Goal: Information Seeking & Learning: Learn about a topic

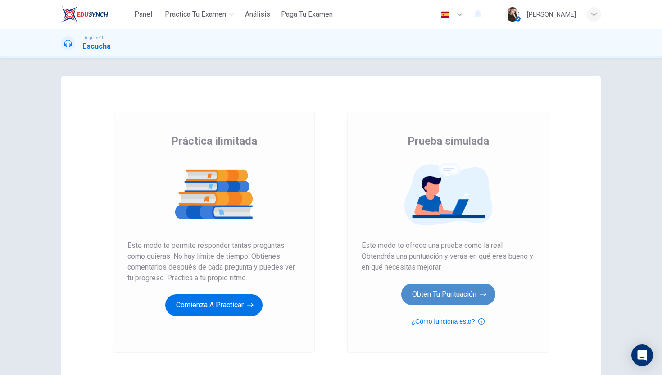
click at [432, 293] on button "Obtén tu puntuación" at bounding box center [449, 294] width 94 height 22
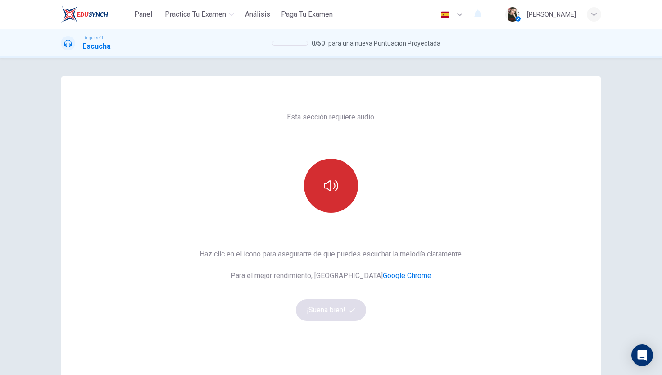
click at [333, 194] on button "button" at bounding box center [331, 186] width 54 height 54
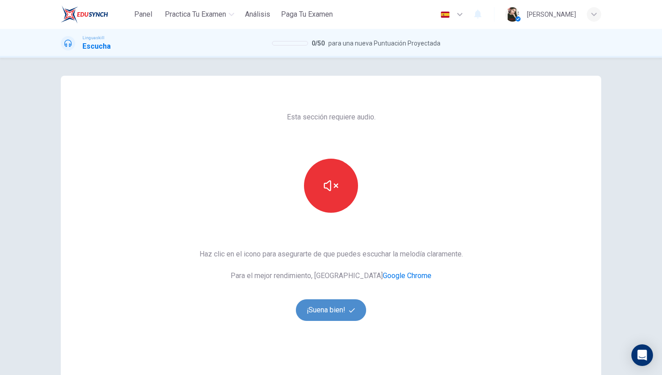
click at [348, 310] on button "¡Suena bien!" at bounding box center [331, 310] width 70 height 22
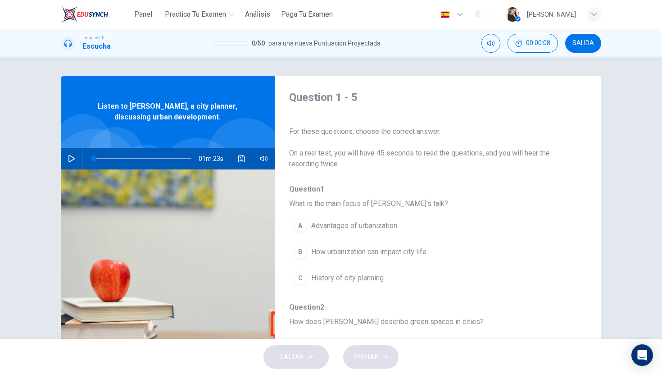
click at [71, 157] on icon "button" at bounding box center [71, 158] width 7 height 7
click at [299, 251] on div "B" at bounding box center [300, 252] width 14 height 14
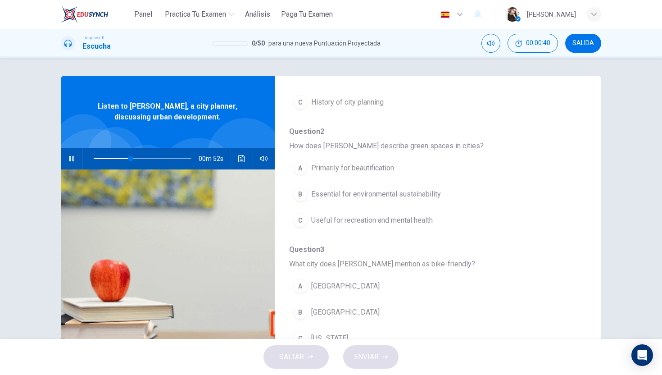
scroll to position [176, 0]
click at [305, 223] on div "C" at bounding box center [300, 220] width 14 height 14
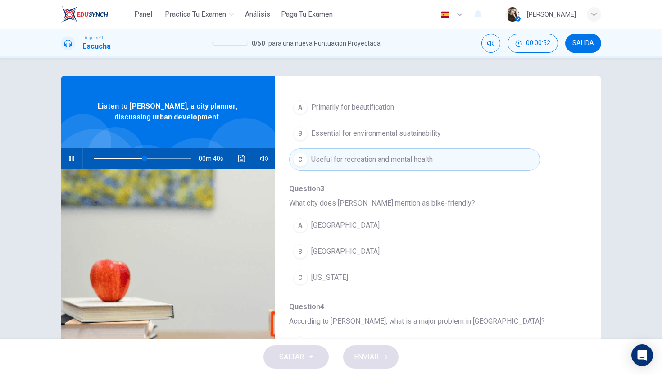
scroll to position [238, 0]
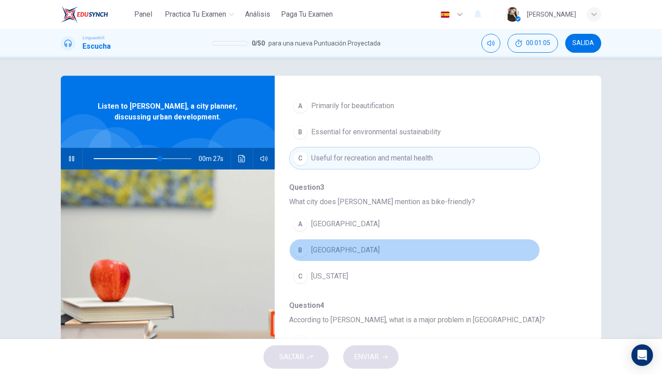
click at [301, 255] on div "B" at bounding box center [300, 250] width 14 height 14
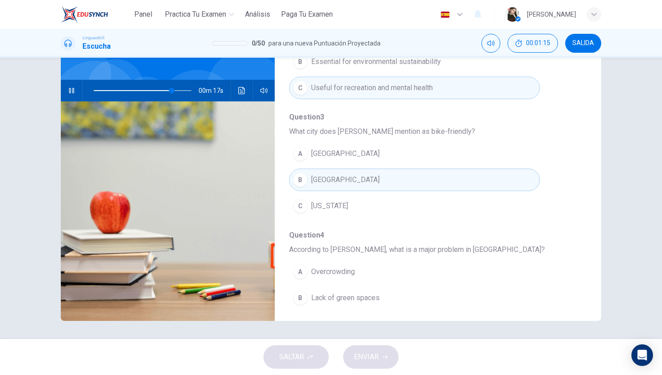
scroll to position [236, 0]
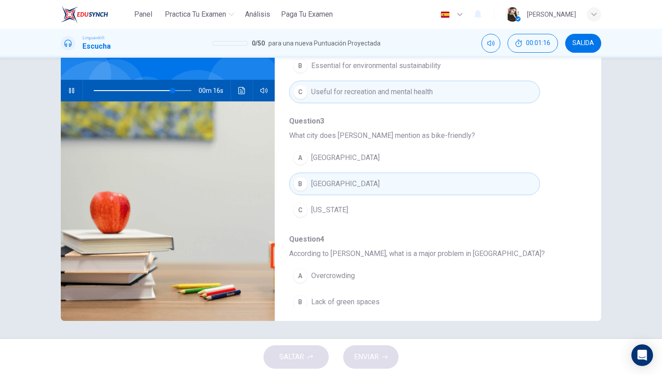
click at [316, 160] on span "[GEOGRAPHIC_DATA]" at bounding box center [345, 157] width 68 height 11
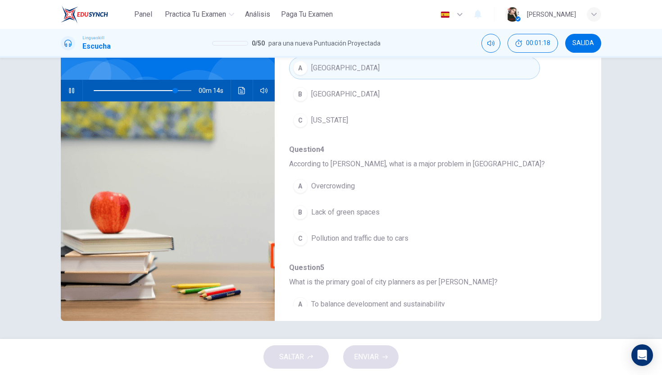
scroll to position [329, 0]
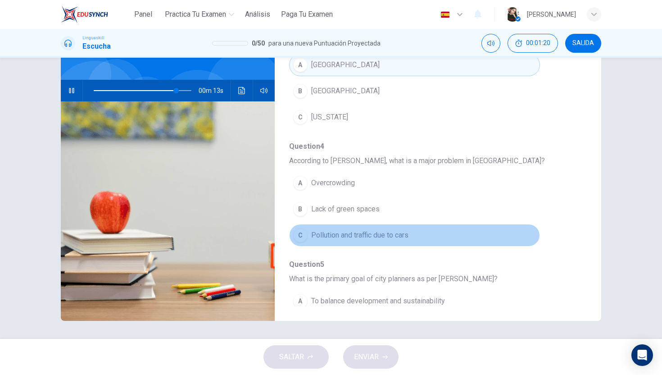
click at [305, 239] on div "C" at bounding box center [300, 235] width 14 height 14
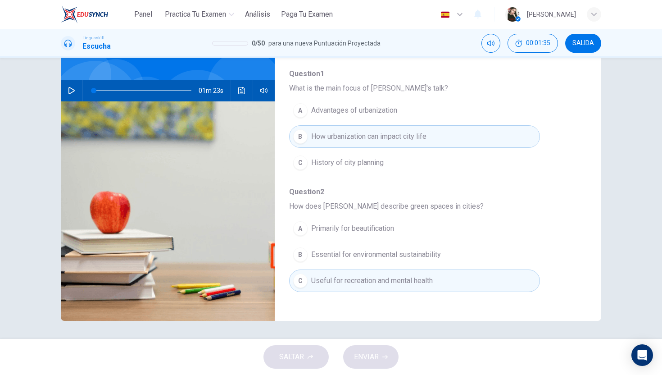
scroll to position [0, 0]
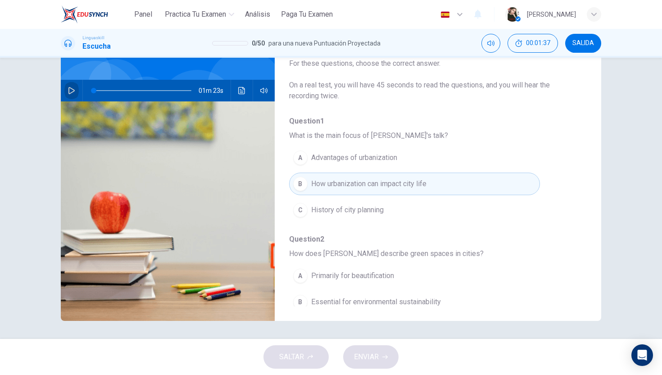
click at [75, 96] on button "button" at bounding box center [71, 91] width 14 height 22
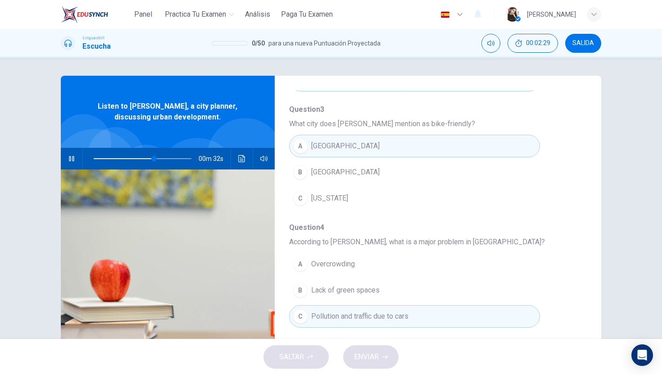
scroll to position [317, 0]
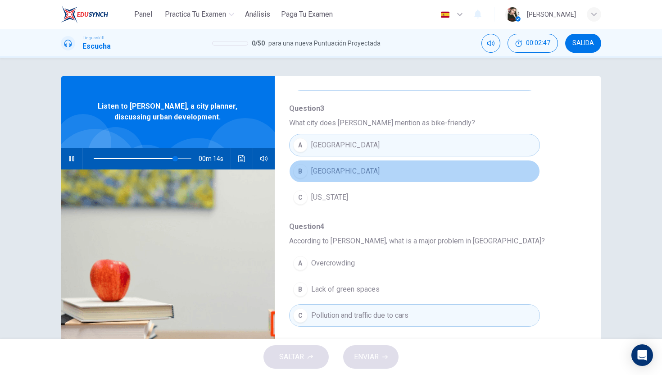
click at [344, 172] on span "[GEOGRAPHIC_DATA]" at bounding box center [345, 171] width 68 height 11
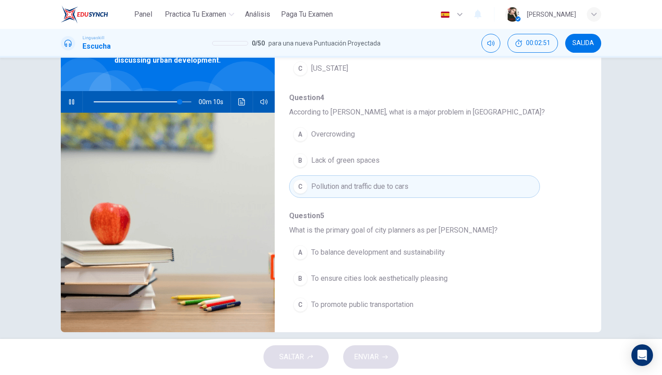
scroll to position [68, 0]
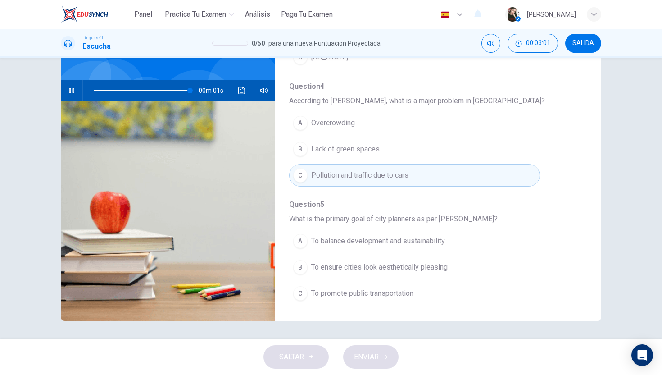
type input "0"
click at [348, 301] on button "C To promote public transportation" at bounding box center [414, 293] width 251 height 23
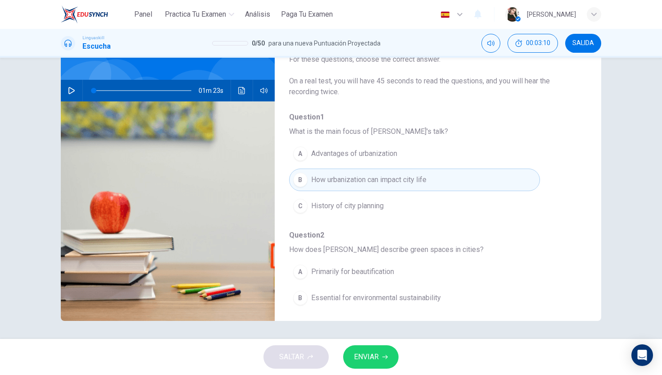
scroll to position [0, 0]
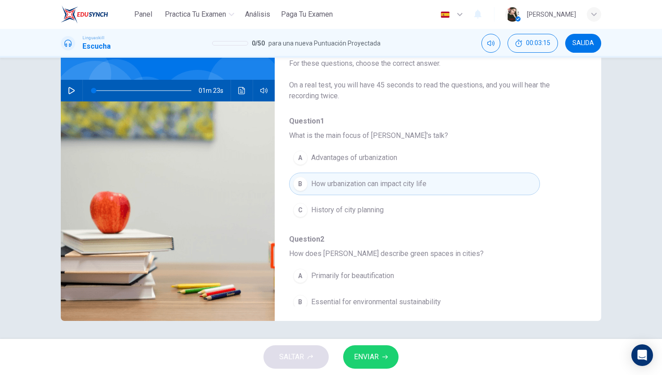
click at [361, 360] on span "ENVIAR" at bounding box center [366, 357] width 25 height 13
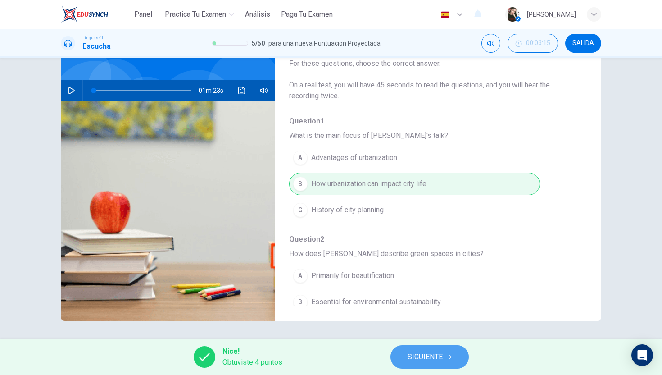
click at [423, 359] on span "SIGUIENTE" at bounding box center [425, 357] width 35 height 13
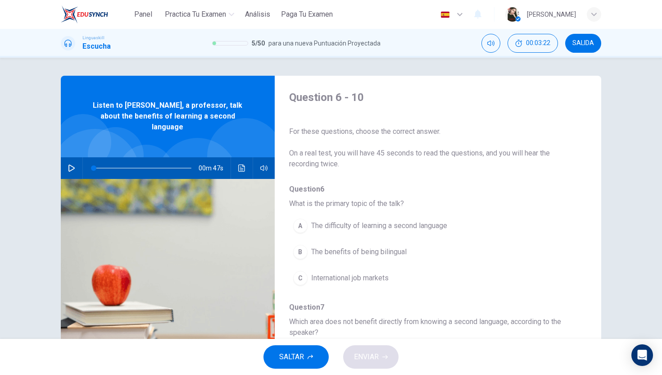
click at [70, 166] on button "button" at bounding box center [71, 168] width 14 height 22
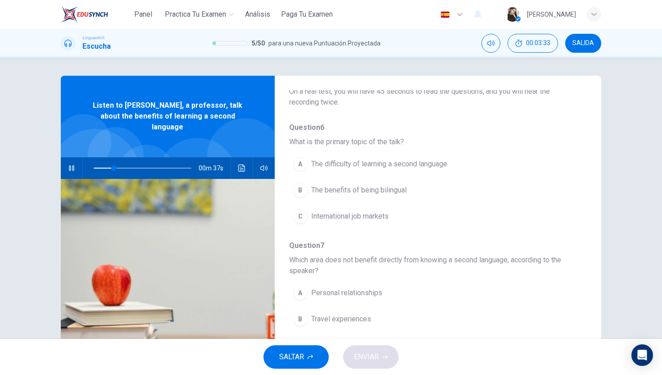
scroll to position [64, 0]
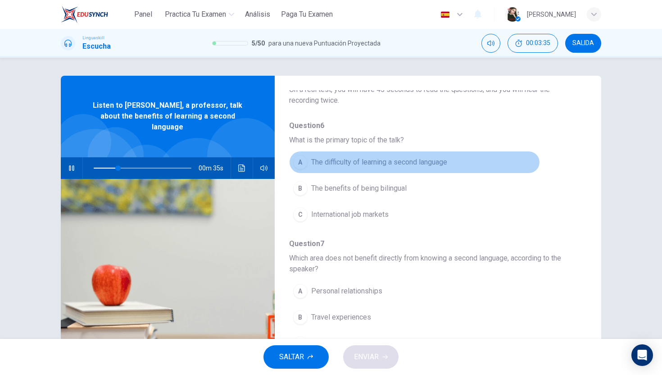
click at [313, 167] on span "The difficulty of learning a second language" at bounding box center [379, 162] width 136 height 11
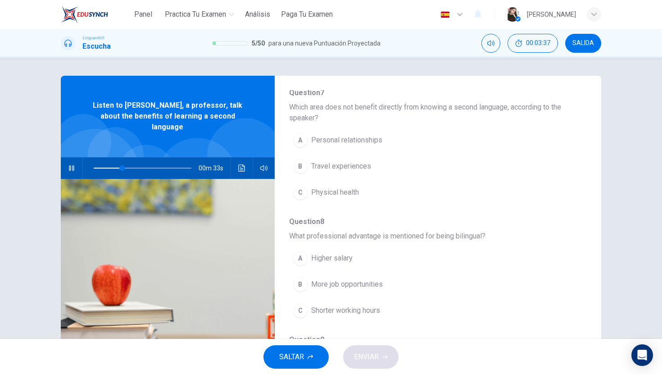
scroll to position [205, 0]
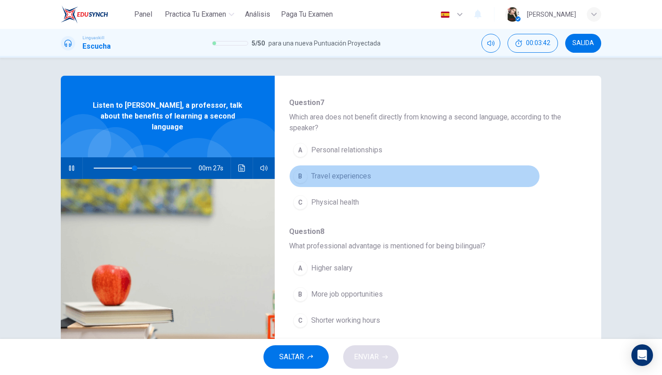
click at [303, 175] on div "B" at bounding box center [300, 176] width 14 height 14
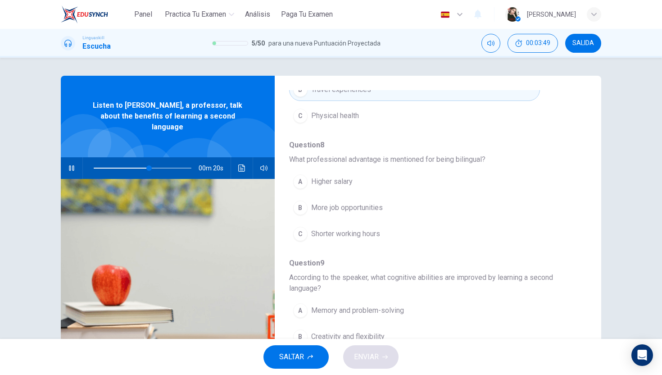
scroll to position [301, 0]
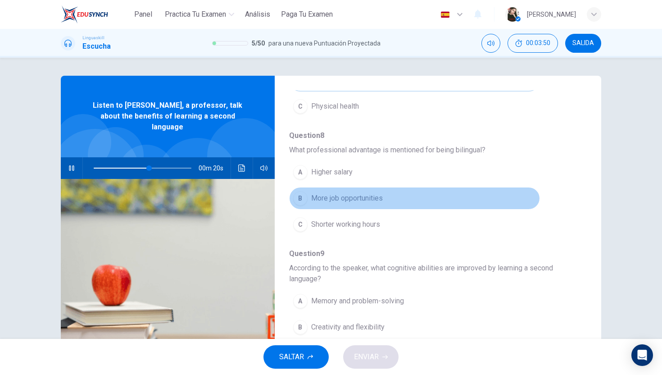
click at [306, 189] on button "B More job opportunities" at bounding box center [414, 198] width 251 height 23
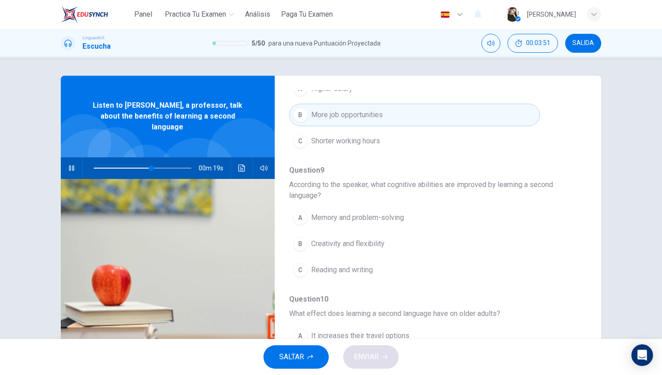
scroll to position [411, 0]
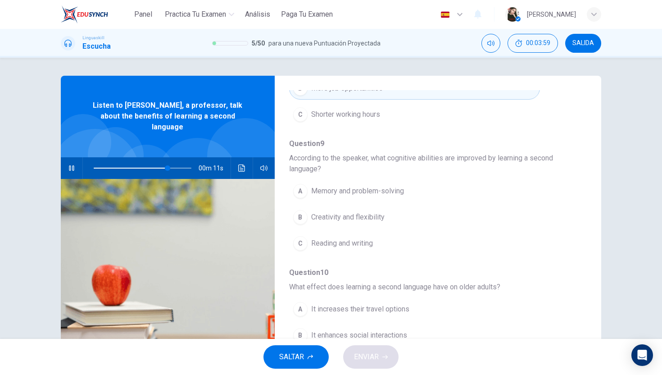
click at [305, 191] on div "A" at bounding box center [300, 191] width 14 height 14
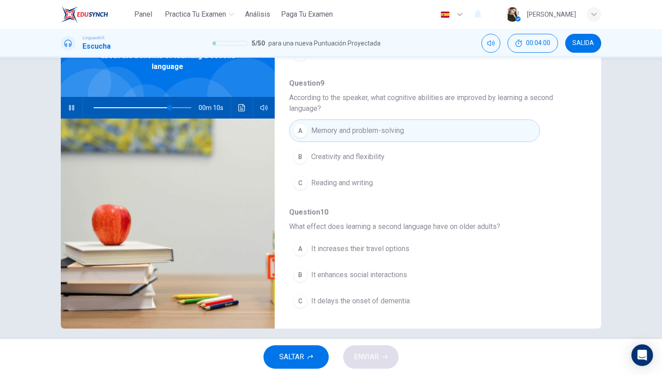
scroll to position [68, 0]
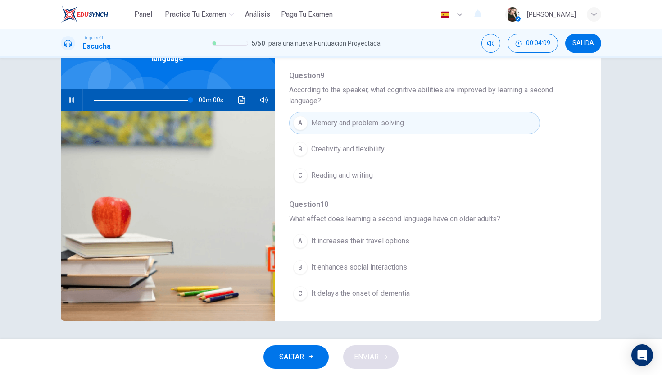
type input "0"
click at [302, 263] on div "B" at bounding box center [300, 267] width 14 height 14
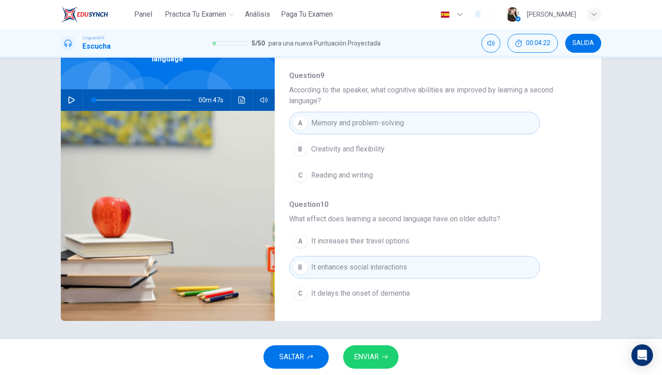
click at [362, 351] on span "ENVIAR" at bounding box center [366, 357] width 25 height 13
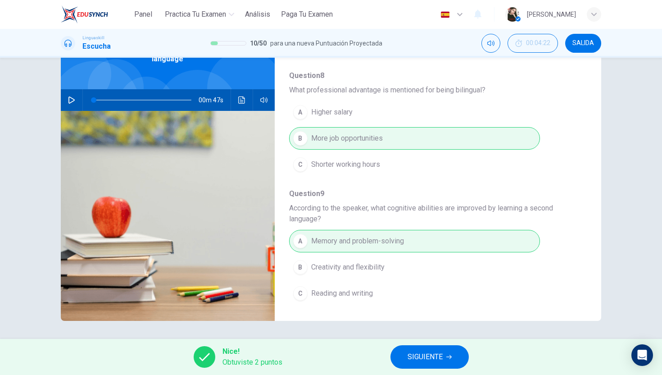
scroll to position [411, 0]
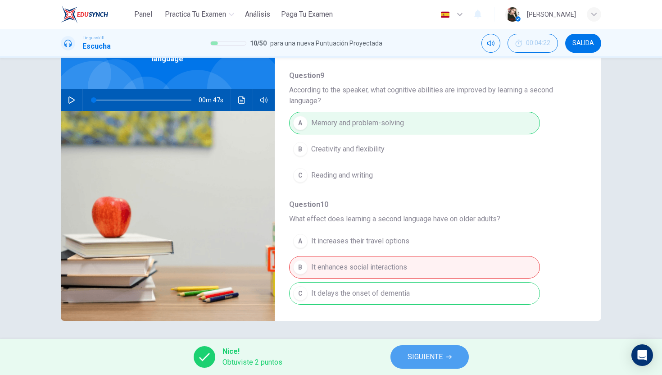
click at [414, 358] on span "SIGUIENTE" at bounding box center [425, 357] width 35 height 13
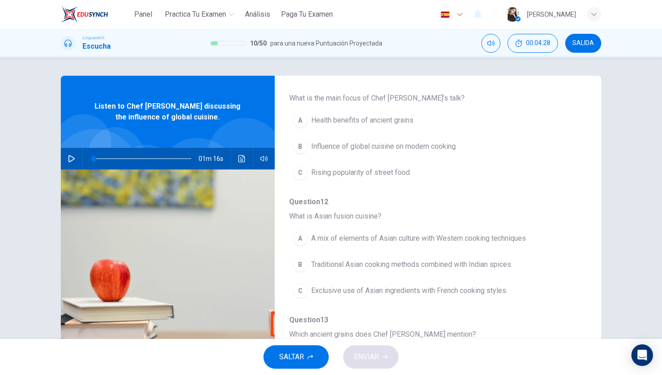
scroll to position [0, 0]
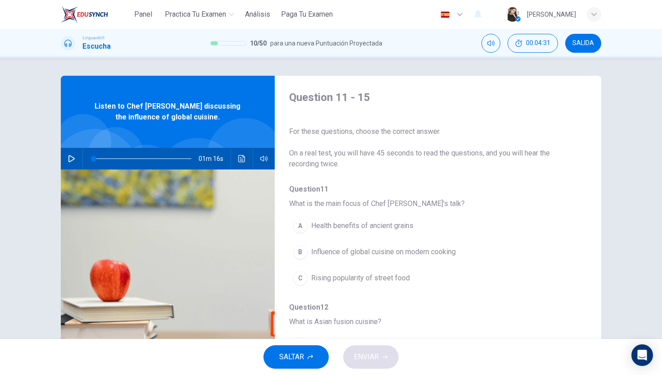
click at [78, 158] on button "button" at bounding box center [71, 159] width 14 height 22
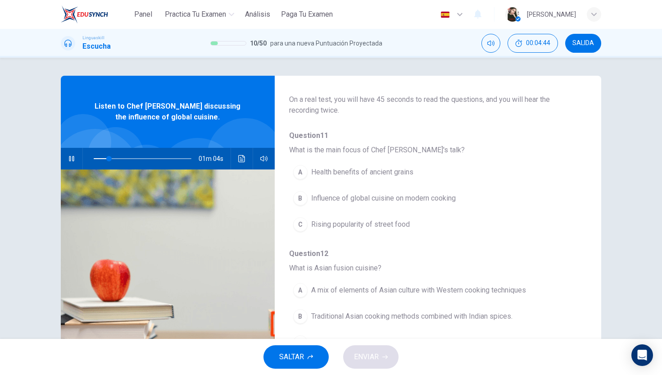
scroll to position [55, 0]
click at [300, 228] on div "C" at bounding box center [300, 222] width 14 height 14
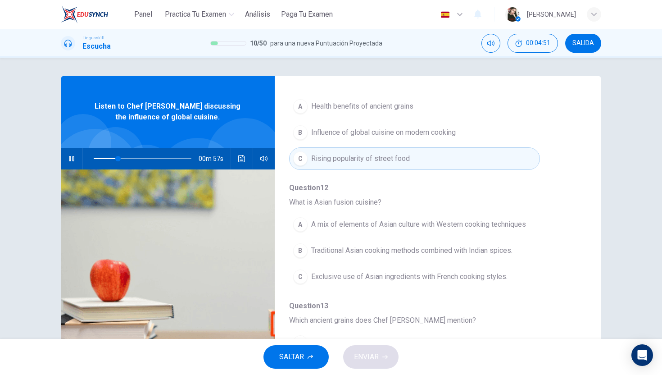
scroll to position [122, 0]
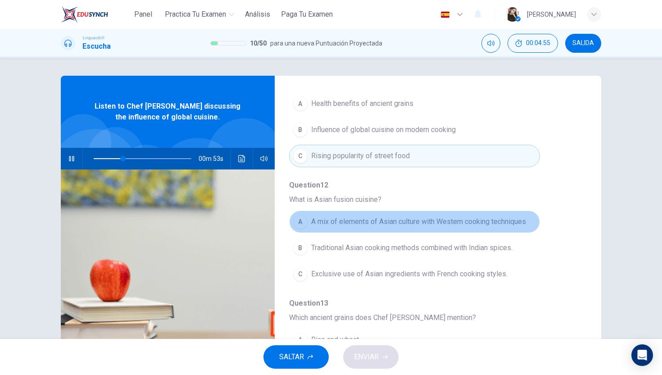
click at [308, 222] on button "A A mix of elements of Asian culture with Western cooking techniques" at bounding box center [414, 221] width 251 height 23
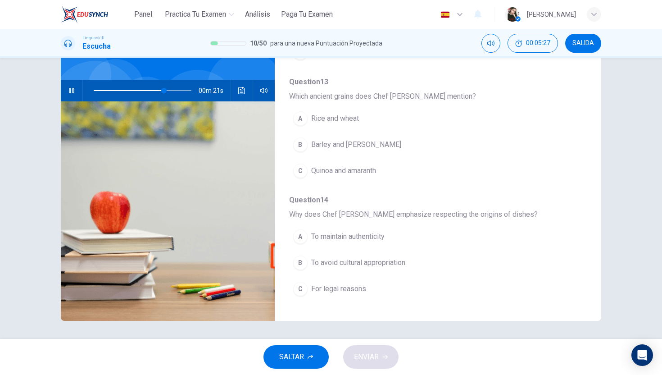
scroll to position [273, 0]
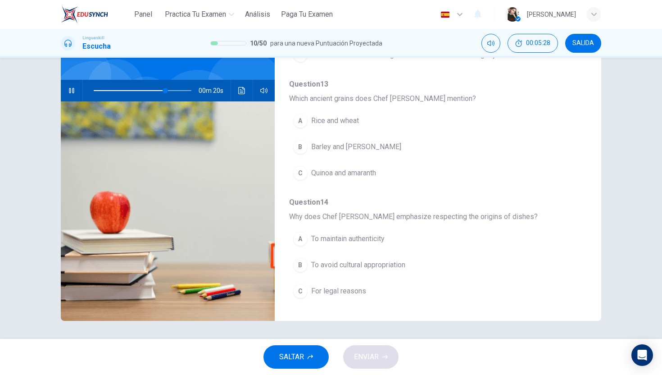
click at [301, 125] on div "A" at bounding box center [300, 121] width 14 height 14
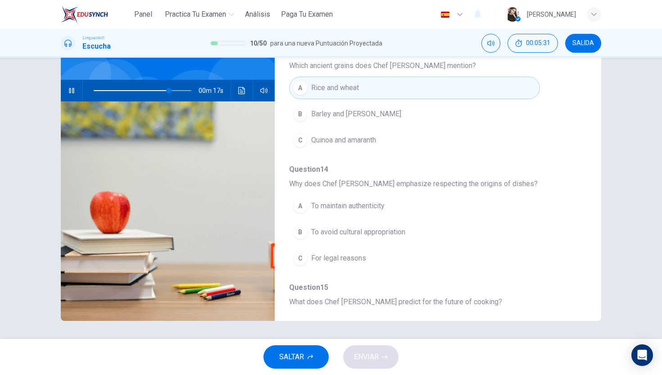
scroll to position [325, 0]
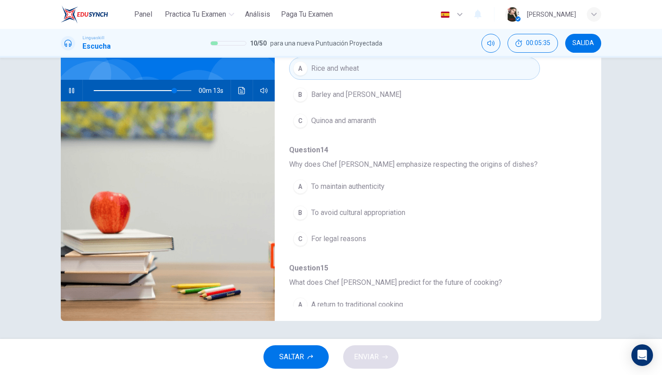
click at [318, 208] on span "To avoid cultural appropriation" at bounding box center [358, 212] width 94 height 11
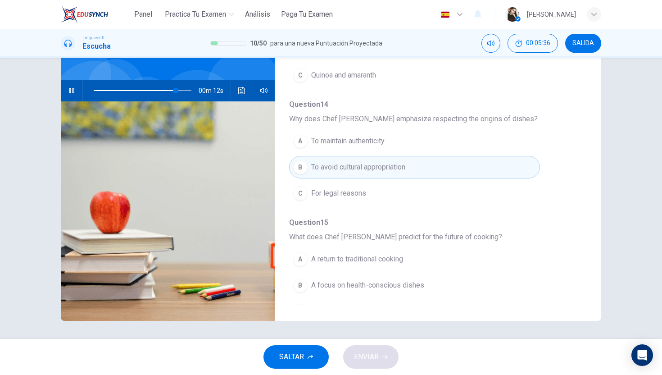
scroll to position [389, 0]
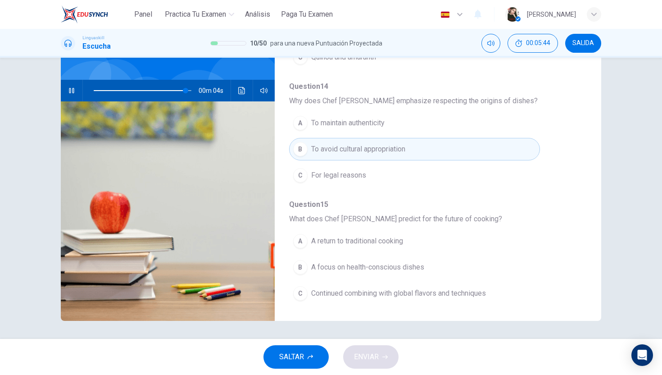
click at [303, 299] on div "C" at bounding box center [300, 293] width 14 height 14
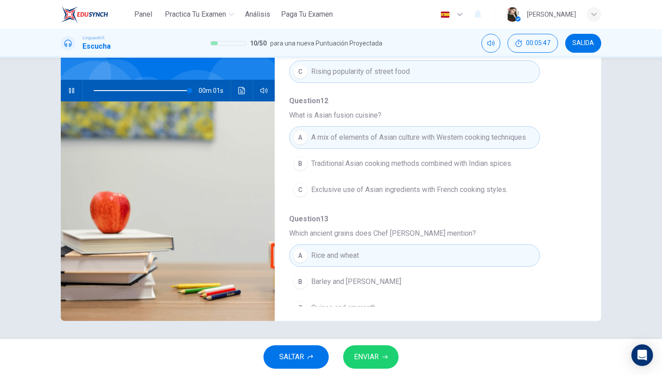
scroll to position [0, 0]
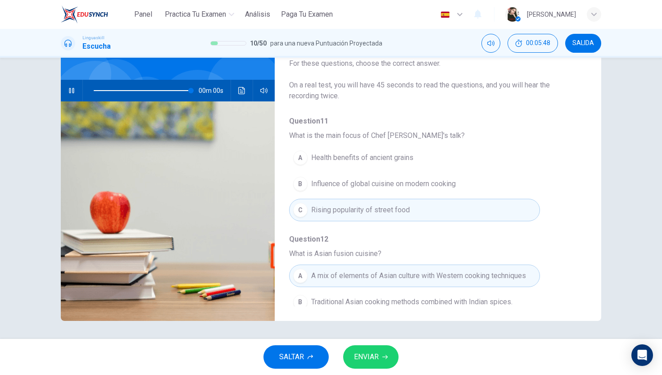
type input "0"
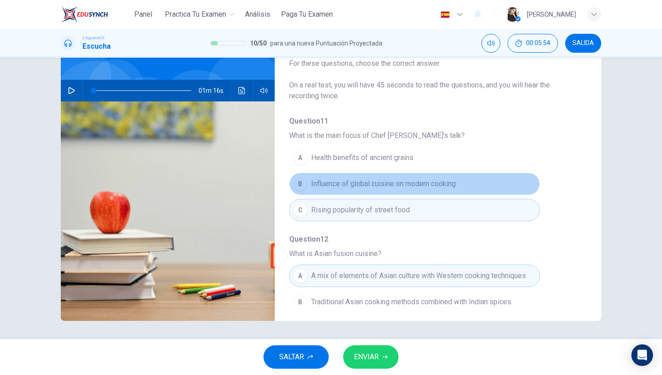
click at [383, 192] on button "B Influence of global cuisine on modern cooking" at bounding box center [414, 184] width 251 height 23
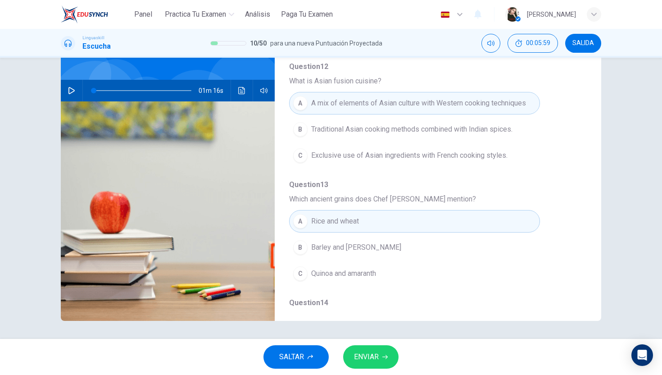
scroll to position [172, 0]
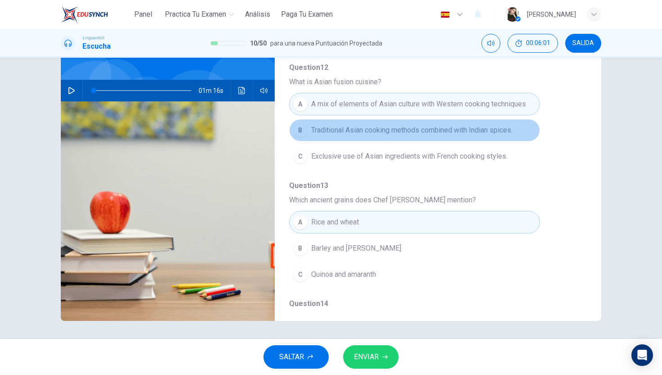
click at [379, 132] on span "Traditional Asian cooking methods combined with Indian spices." at bounding box center [411, 130] width 201 height 11
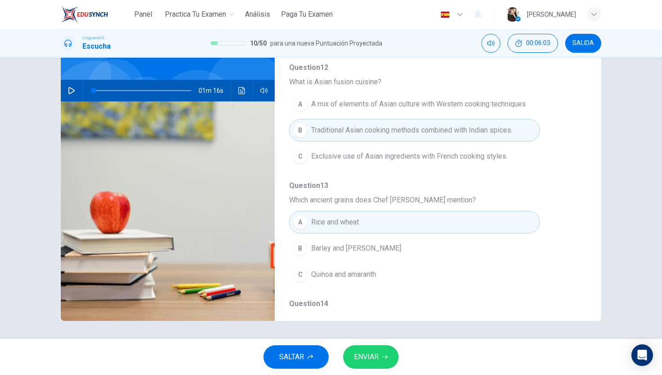
click at [370, 343] on div "SALTAR ENVIAR" at bounding box center [331, 357] width 662 height 36
click at [370, 351] on span "ENVIAR" at bounding box center [366, 357] width 25 height 13
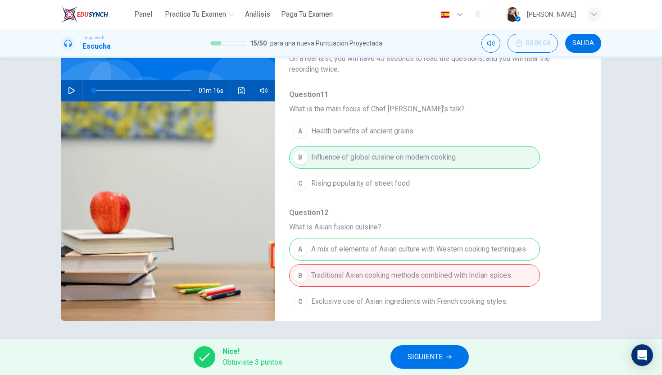
scroll to position [0, 0]
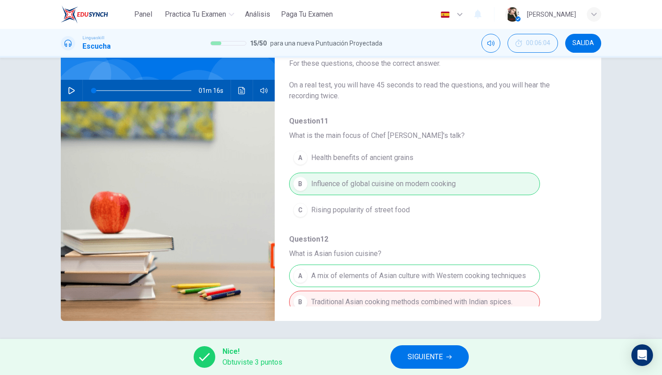
click at [425, 366] on button "SIGUIENTE" at bounding box center [430, 356] width 78 height 23
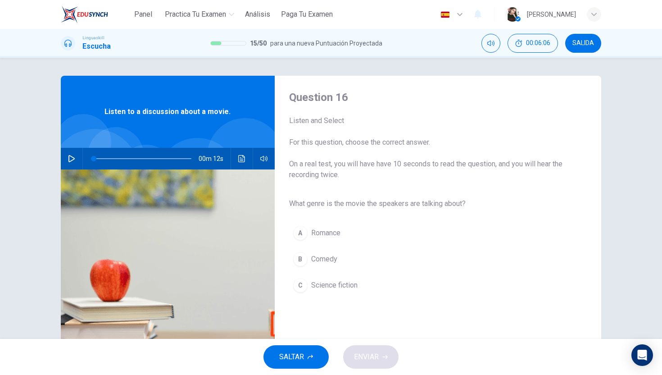
click at [74, 159] on icon "button" at bounding box center [71, 158] width 6 height 7
click at [76, 162] on button "button" at bounding box center [71, 159] width 14 height 22
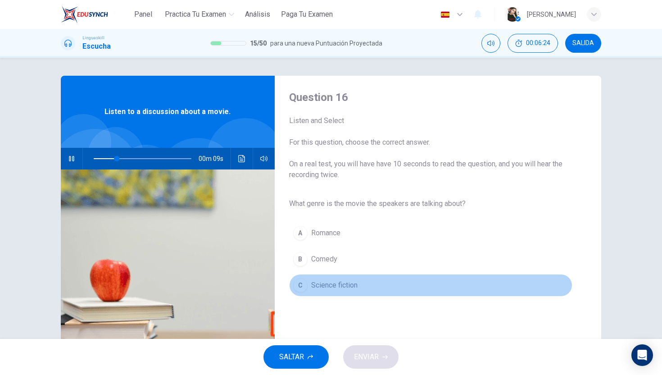
click at [300, 283] on div "C" at bounding box center [300, 285] width 14 height 14
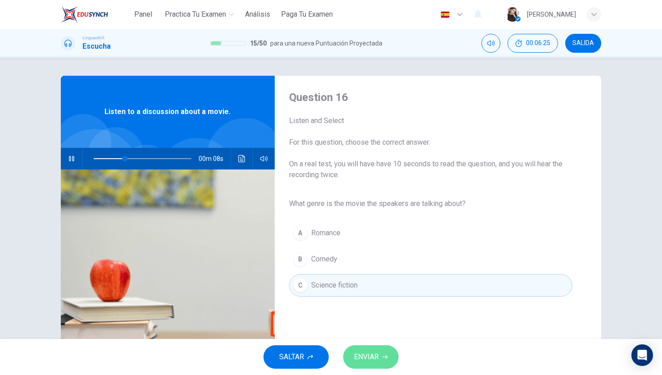
click at [377, 359] on span "ENVIAR" at bounding box center [366, 357] width 25 height 13
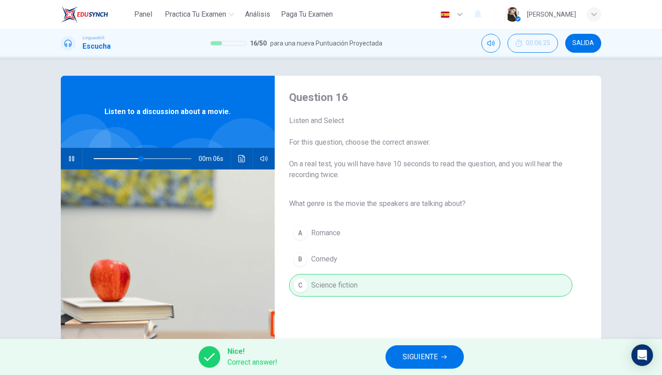
type input "57"
click at [440, 362] on button "SIGUIENTE" at bounding box center [425, 356] width 78 height 23
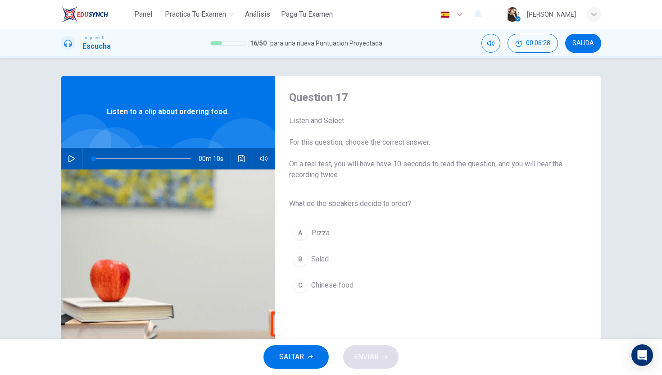
click at [73, 162] on icon "button" at bounding box center [71, 158] width 7 height 7
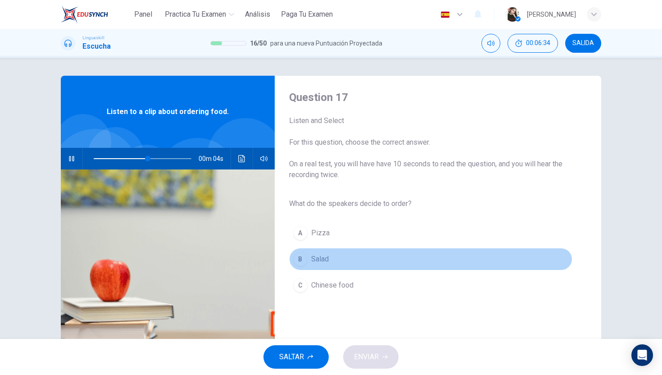
click at [306, 262] on div "B" at bounding box center [300, 259] width 14 height 14
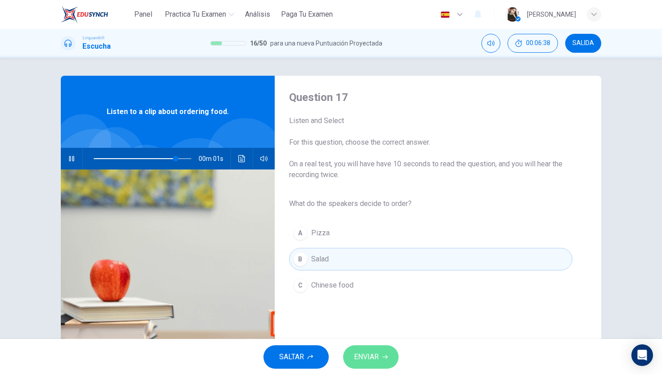
click at [364, 364] on button "ENVIAR" at bounding box center [370, 356] width 55 height 23
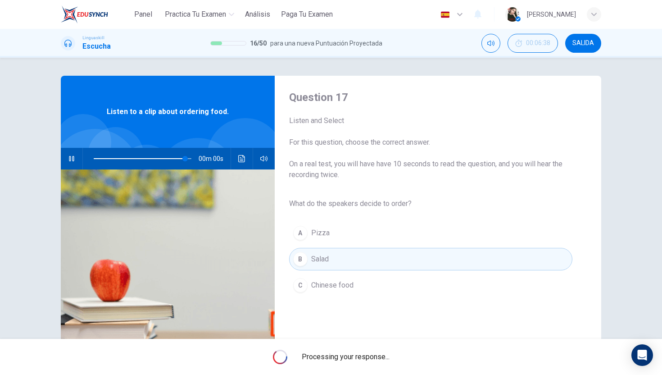
type input "0"
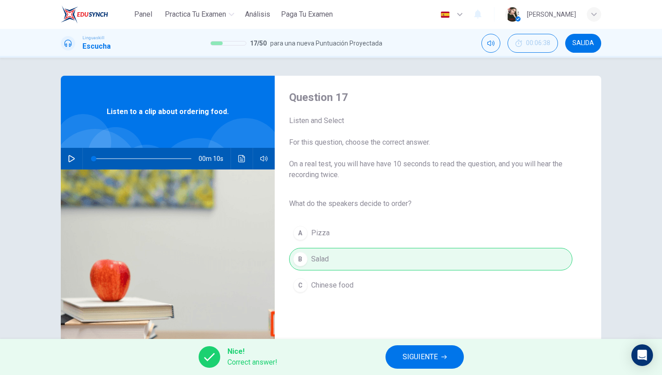
click at [404, 356] on span "SIGUIENTE" at bounding box center [420, 357] width 35 height 13
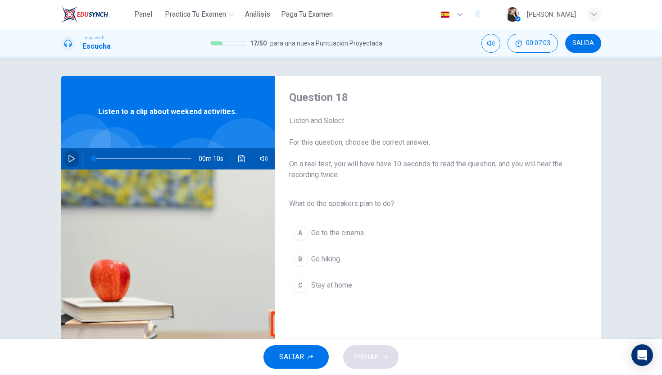
click at [70, 156] on icon "button" at bounding box center [71, 158] width 6 height 7
click at [308, 259] on button "B Go hiking" at bounding box center [430, 259] width 283 height 23
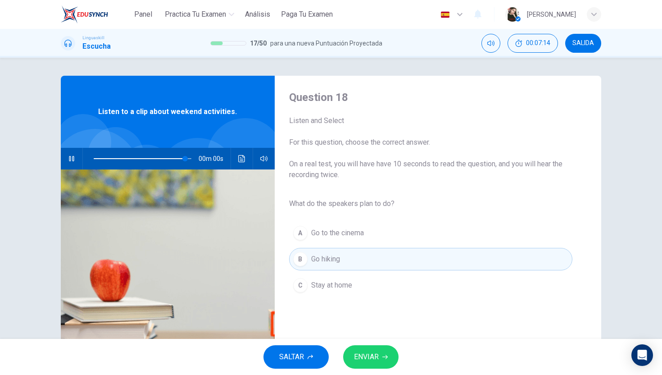
click at [370, 358] on span "ENVIAR" at bounding box center [366, 357] width 25 height 13
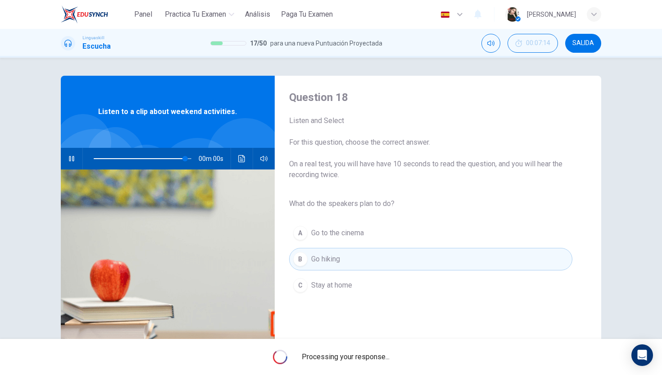
type input "0"
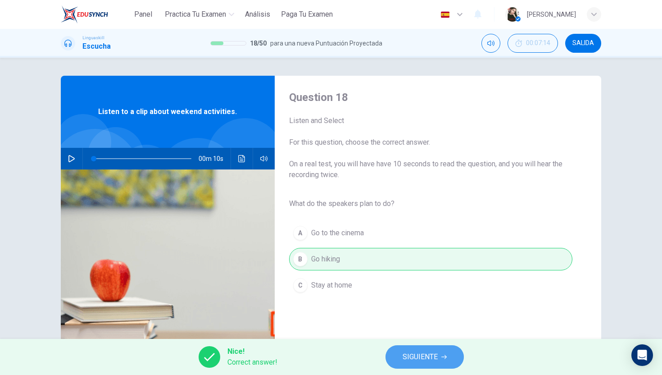
click at [427, 356] on span "SIGUIENTE" at bounding box center [420, 357] width 35 height 13
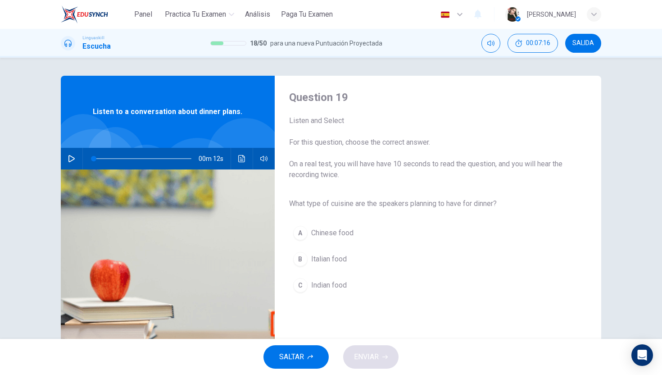
click at [74, 159] on icon "button" at bounding box center [71, 158] width 6 height 7
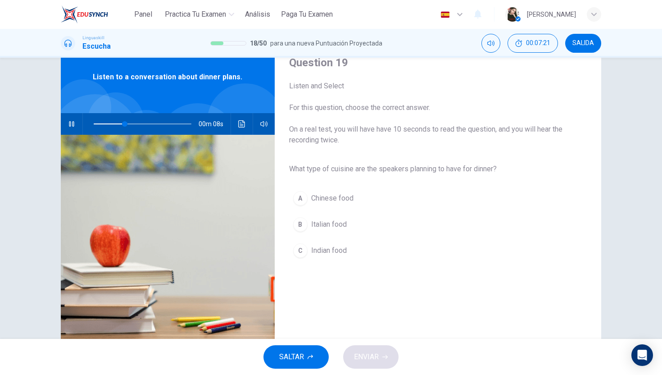
scroll to position [1, 0]
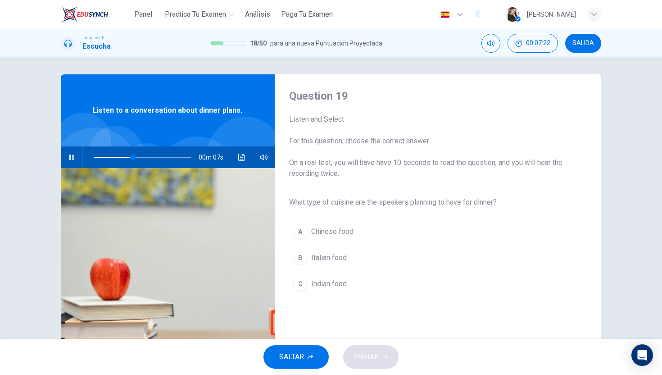
click at [310, 260] on button "B Italian food" at bounding box center [430, 257] width 283 height 23
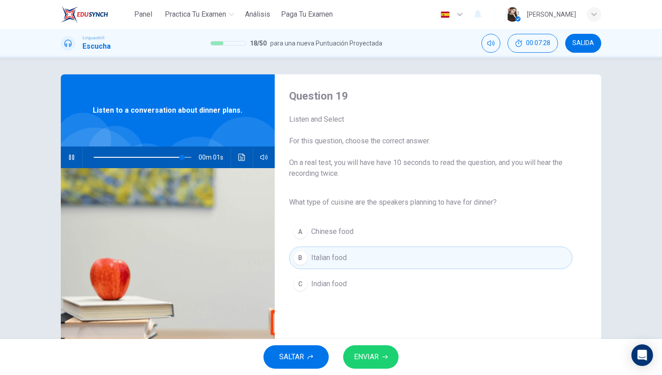
click at [379, 355] on button "ENVIAR" at bounding box center [370, 356] width 55 height 23
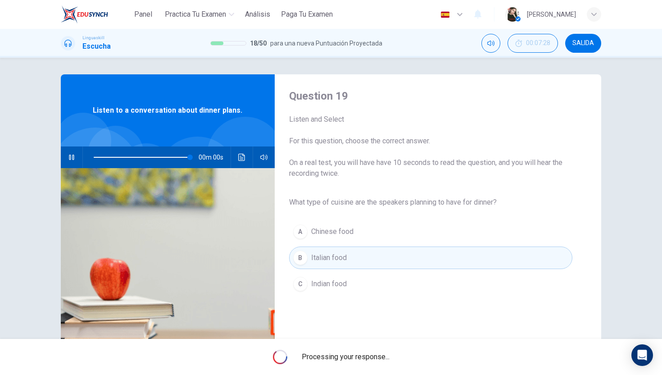
type input "0"
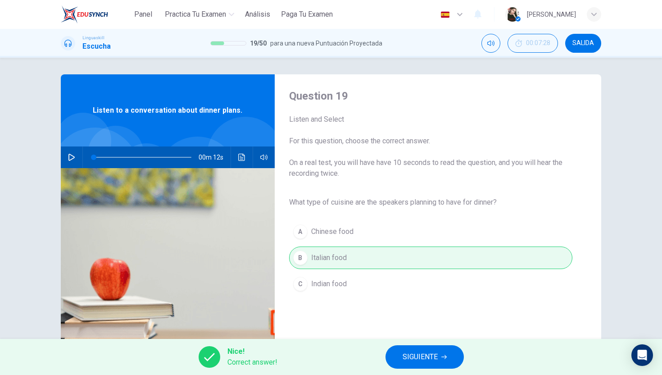
scroll to position [68, 0]
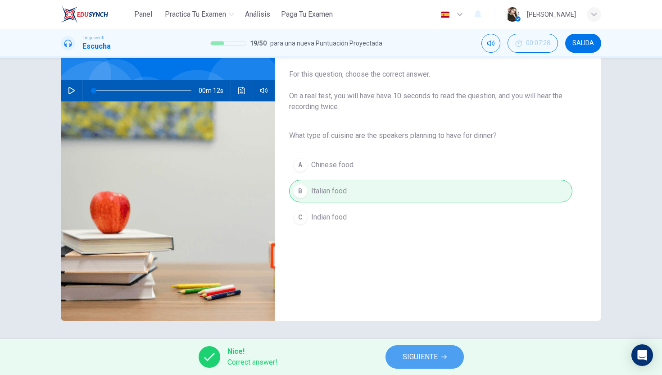
click at [409, 366] on button "SIGUIENTE" at bounding box center [425, 356] width 78 height 23
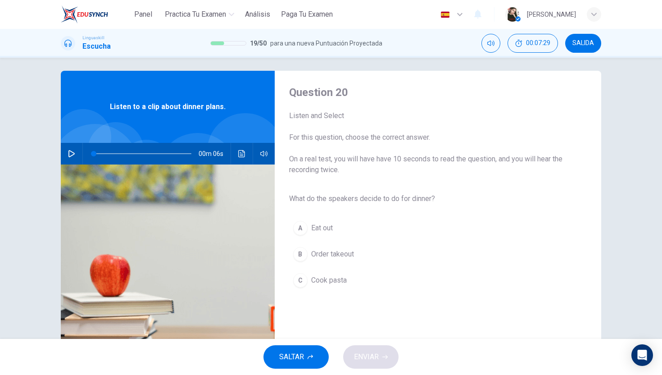
scroll to position [0, 0]
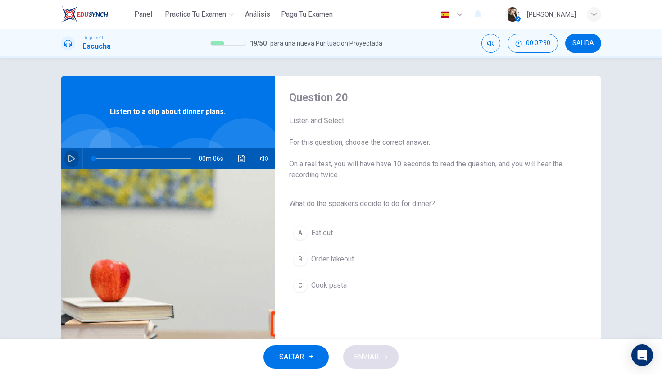
click at [76, 159] on button "button" at bounding box center [71, 159] width 14 height 22
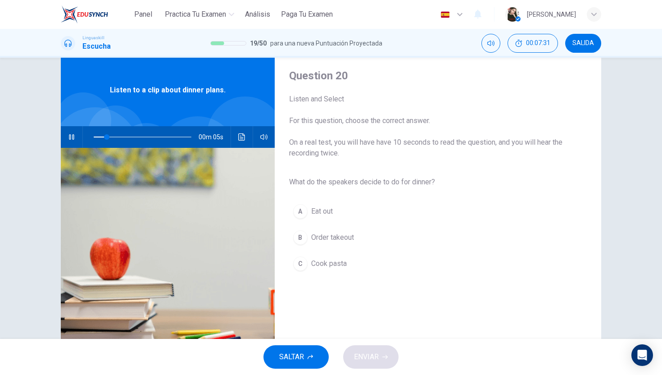
scroll to position [22, 0]
type input "0"
click at [306, 261] on div "C" at bounding box center [300, 263] width 14 height 14
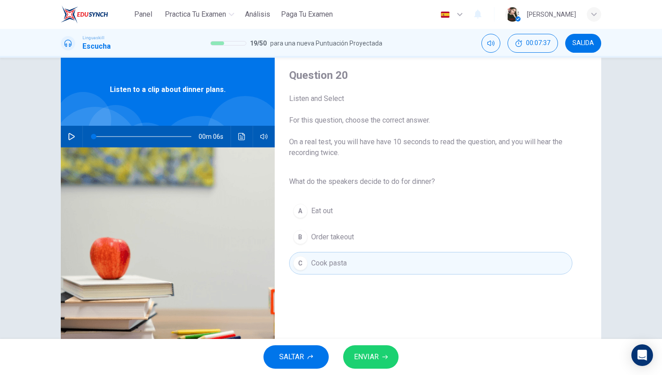
click at [369, 364] on button "ENVIAR" at bounding box center [370, 356] width 55 height 23
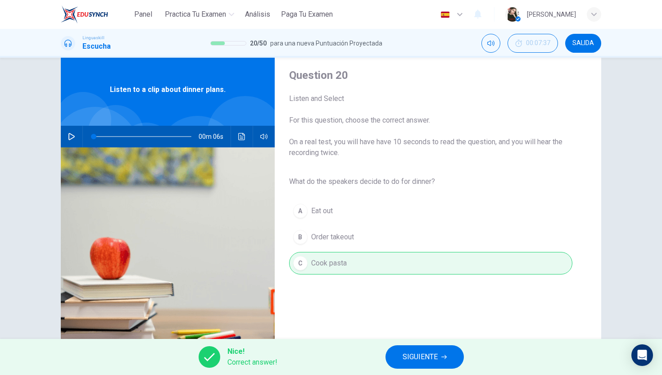
click at [439, 352] on button "SIGUIENTE" at bounding box center [425, 356] width 78 height 23
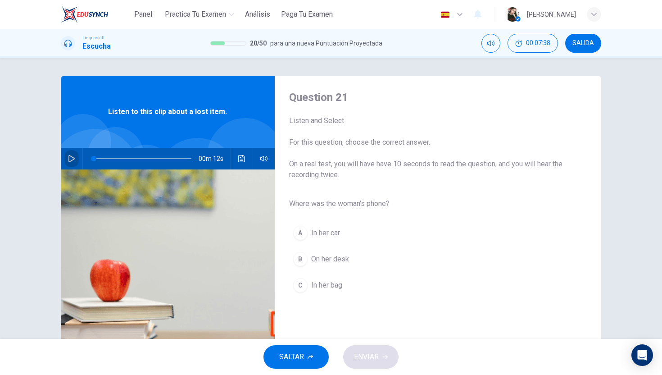
click at [68, 157] on icon "button" at bounding box center [71, 158] width 6 height 7
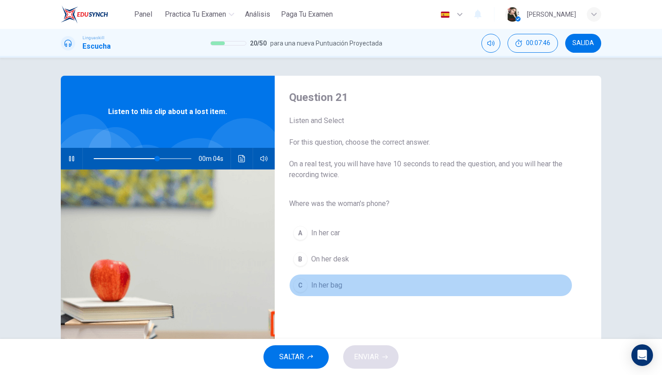
click at [300, 291] on div "C" at bounding box center [300, 285] width 14 height 14
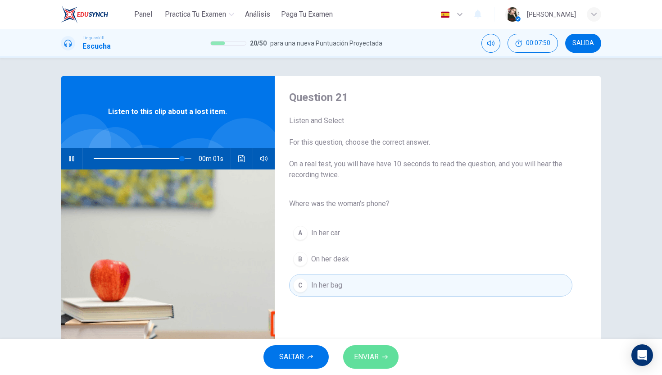
click at [384, 361] on button "ENVIAR" at bounding box center [370, 356] width 55 height 23
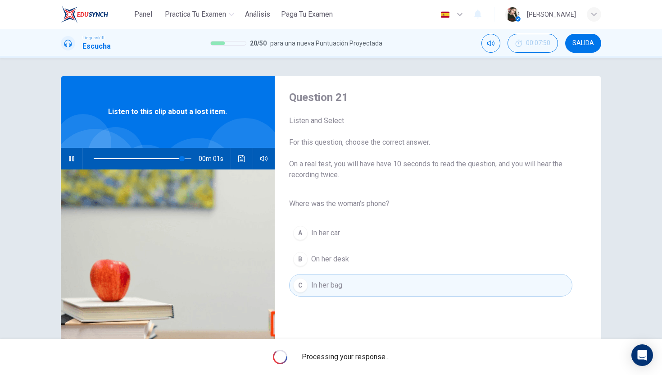
type input "0"
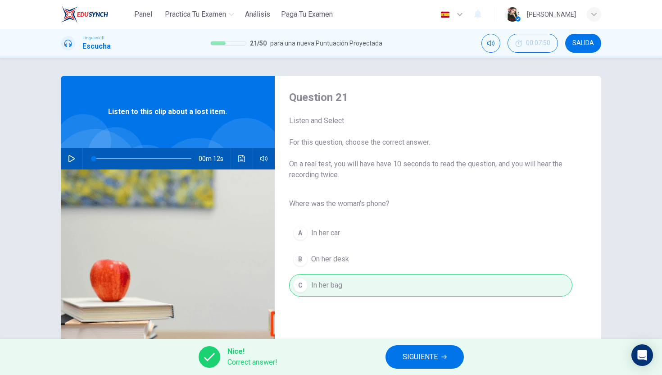
click at [414, 353] on span "SIGUIENTE" at bounding box center [420, 357] width 35 height 13
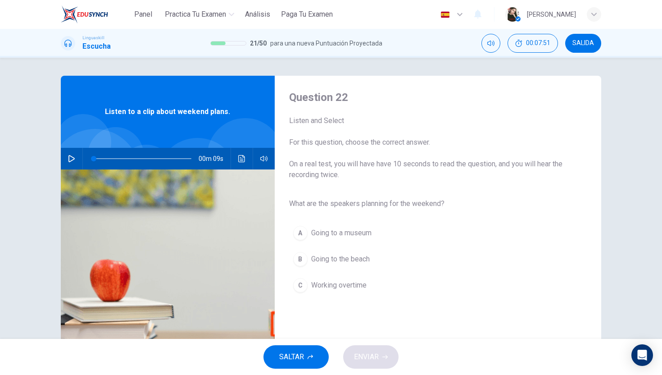
click at [68, 161] on icon "button" at bounding box center [71, 158] width 7 height 7
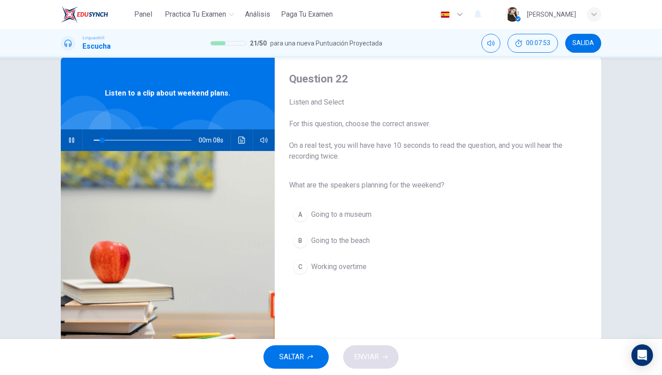
scroll to position [21, 0]
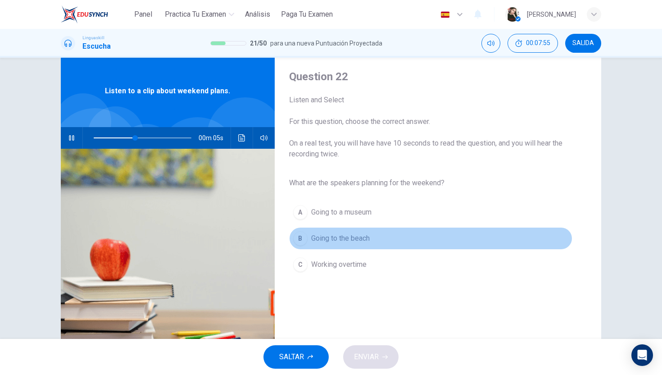
click at [299, 239] on div "B" at bounding box center [300, 238] width 14 height 14
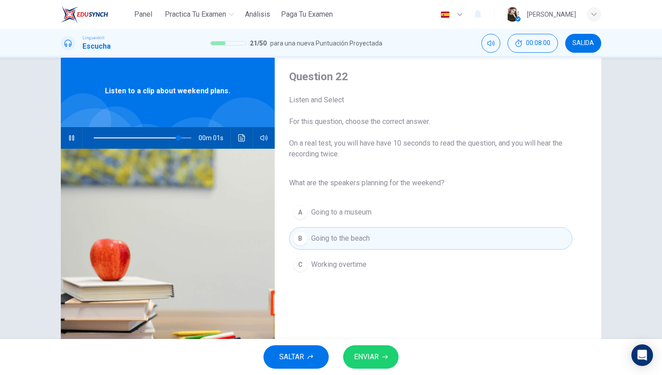
click at [368, 362] on span "ENVIAR" at bounding box center [366, 357] width 25 height 13
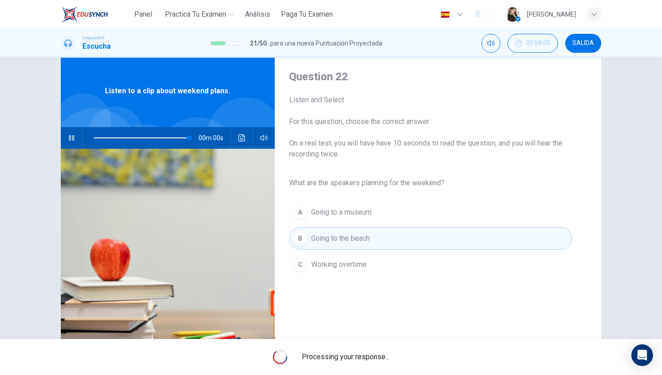
type input "0"
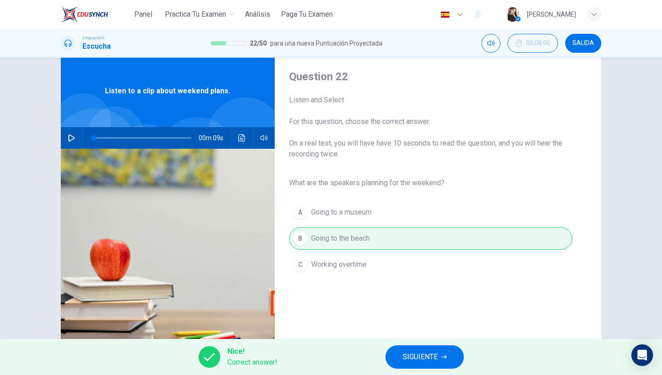
click at [410, 361] on span "SIGUIENTE" at bounding box center [420, 357] width 35 height 13
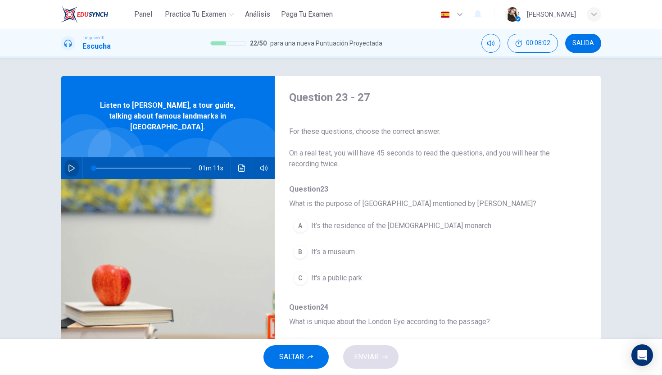
click at [69, 164] on icon "button" at bounding box center [71, 167] width 7 height 7
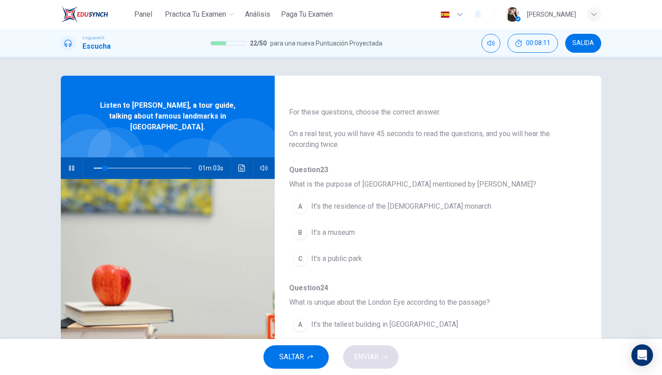
scroll to position [22, 0]
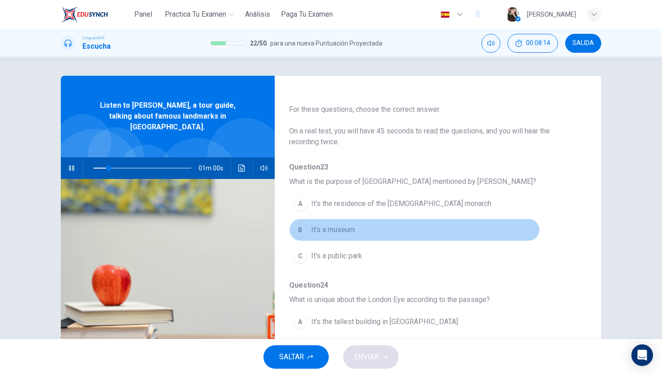
click at [328, 229] on span "It’s a museum" at bounding box center [333, 229] width 44 height 11
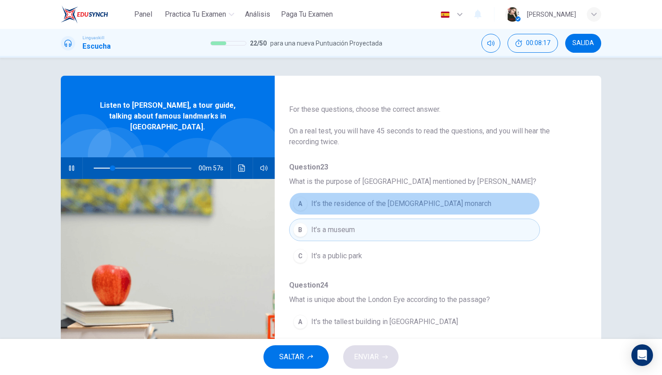
click at [316, 211] on button "A It’s the residence of the [DEMOGRAPHIC_DATA] monarch" at bounding box center [414, 203] width 251 height 23
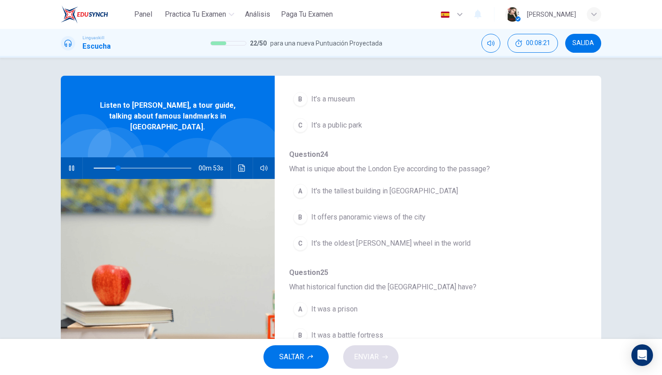
scroll to position [154, 0]
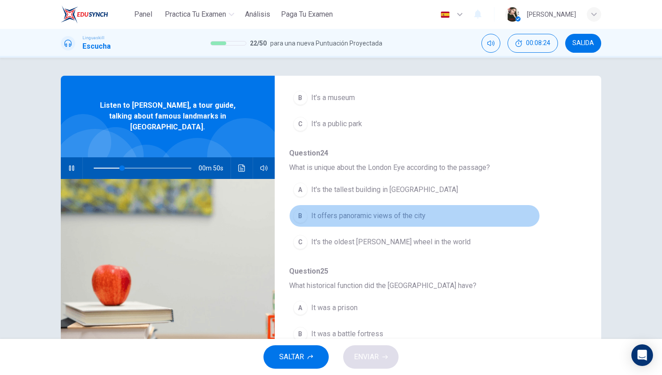
click at [321, 220] on span "It offers panoramic views of the city" at bounding box center [368, 215] width 114 height 11
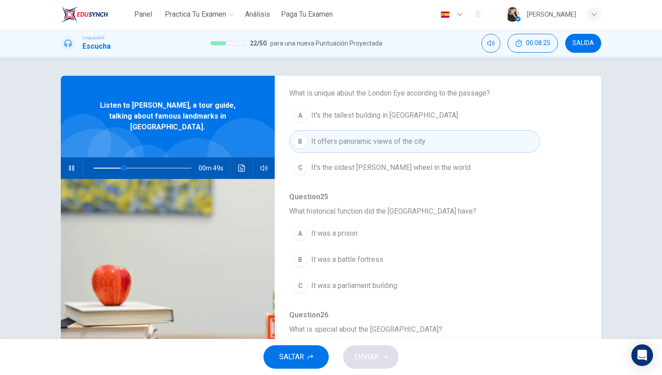
scroll to position [231, 0]
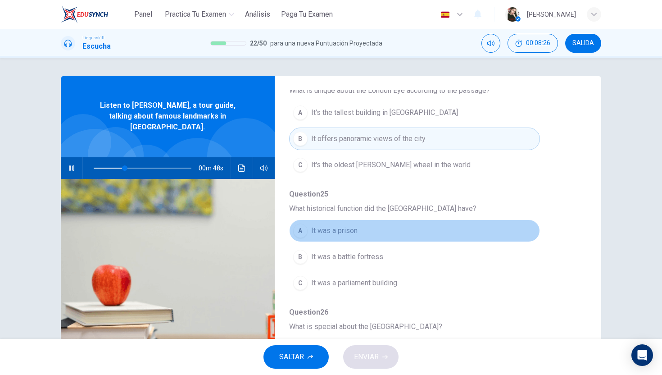
click at [321, 228] on span "It was a prison" at bounding box center [334, 230] width 46 height 11
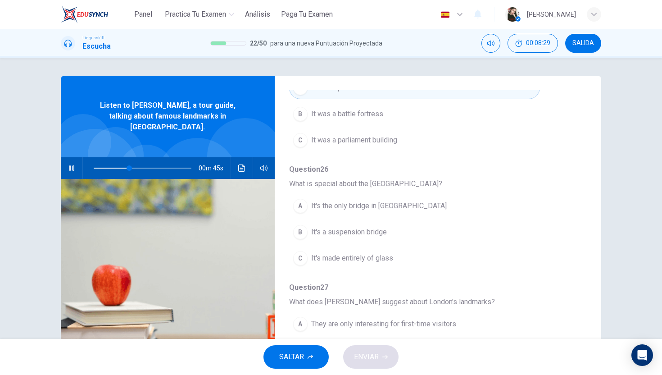
scroll to position [374, 0]
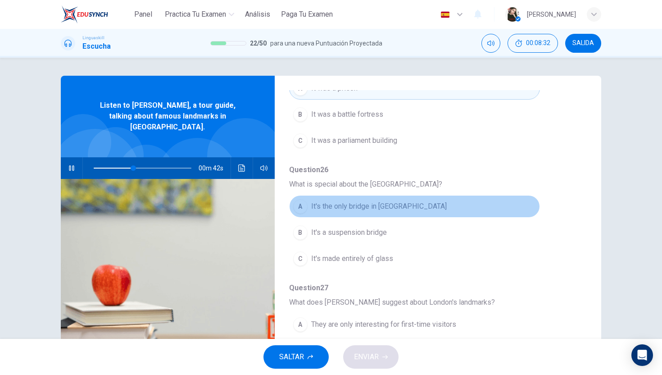
click at [338, 210] on span "It's the only bridge in [GEOGRAPHIC_DATA]" at bounding box center [379, 206] width 136 height 11
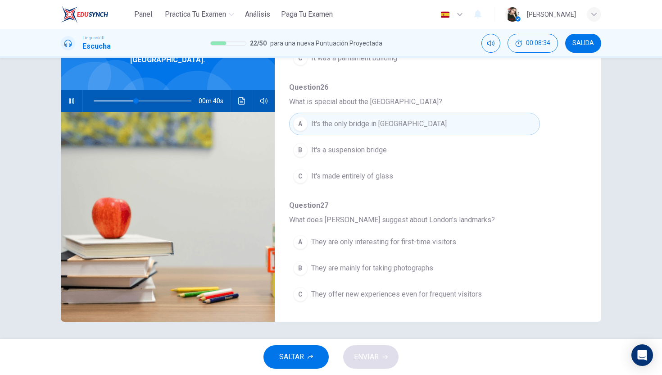
scroll to position [68, 0]
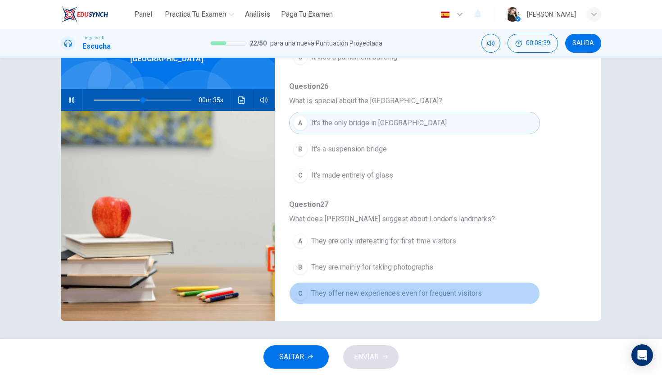
click at [360, 297] on span "They offer new experiences even for frequent visitors" at bounding box center [396, 293] width 171 height 11
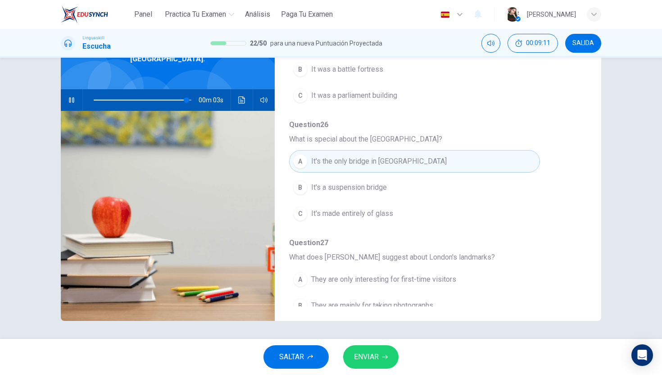
scroll to position [389, 0]
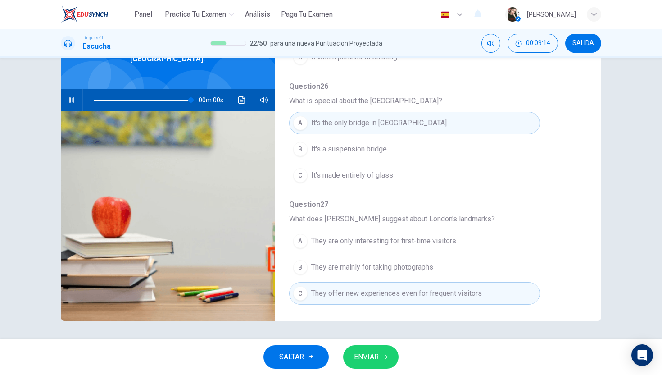
type input "0"
click at [384, 278] on div "A They are only interesting for first-time visitors B They are mainly for takin…" at bounding box center [430, 267] width 283 height 78
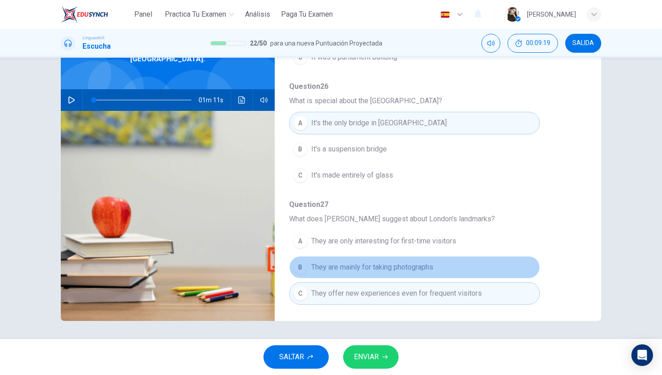
click at [383, 274] on button "B They are mainly for taking photographs" at bounding box center [414, 267] width 251 height 23
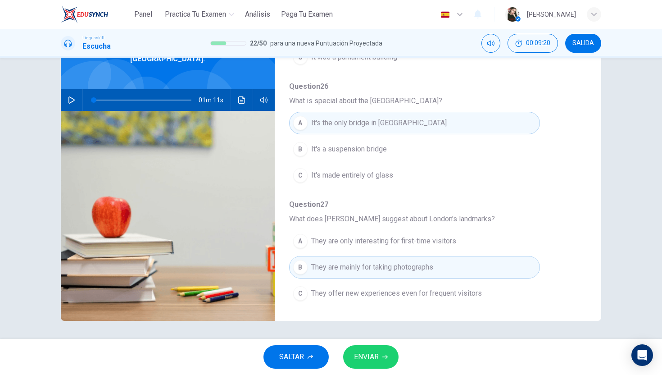
click at [390, 362] on button "ENVIAR" at bounding box center [370, 356] width 55 height 23
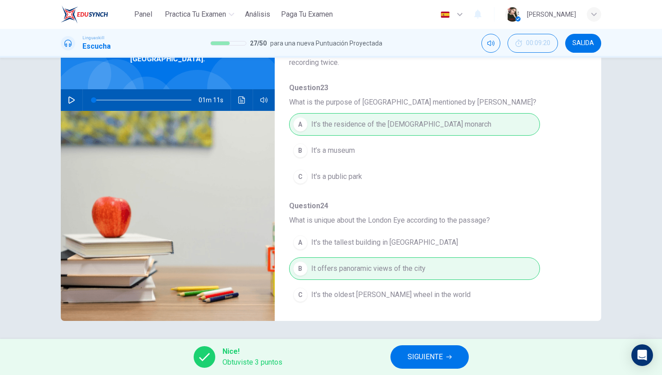
scroll to position [0, 0]
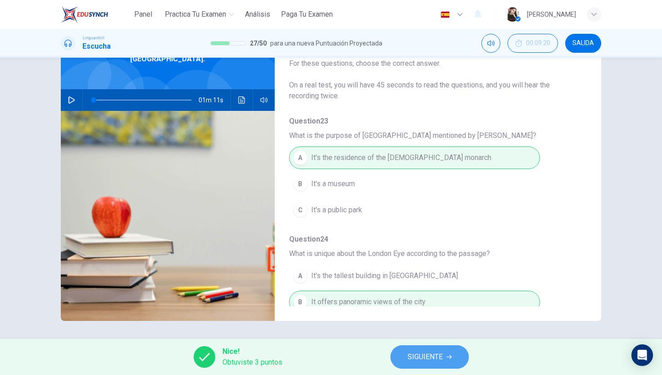
click at [415, 365] on button "SIGUIENTE" at bounding box center [430, 356] width 78 height 23
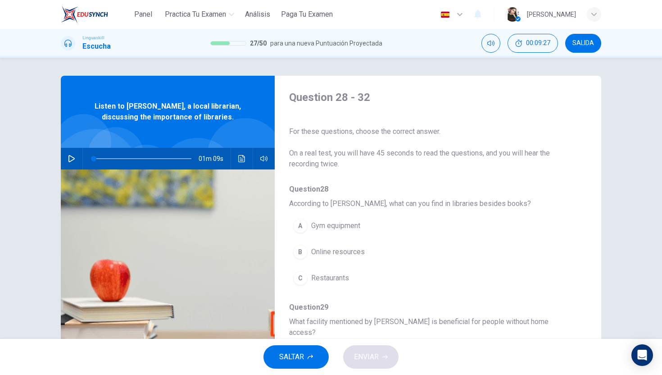
click at [74, 162] on button "button" at bounding box center [71, 159] width 14 height 22
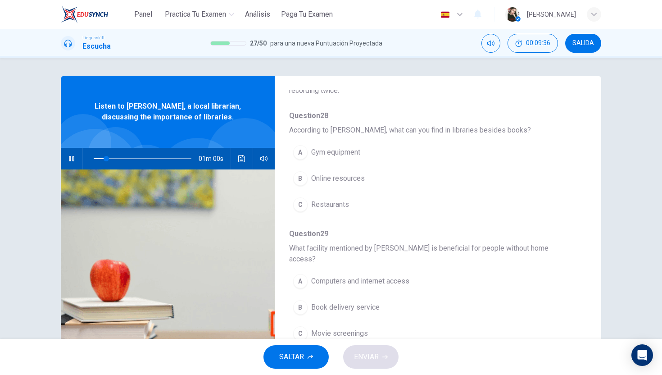
scroll to position [77, 0]
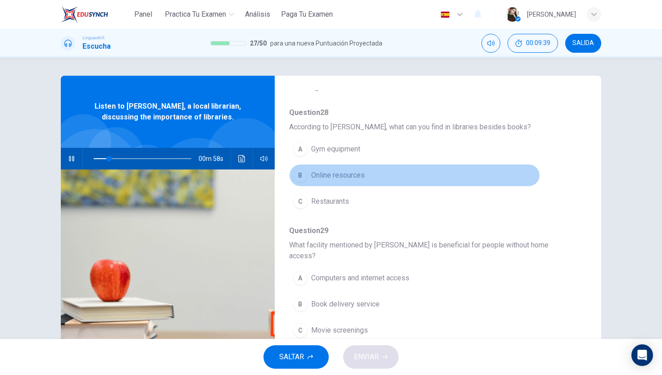
click at [307, 176] on div "B" at bounding box center [300, 175] width 14 height 14
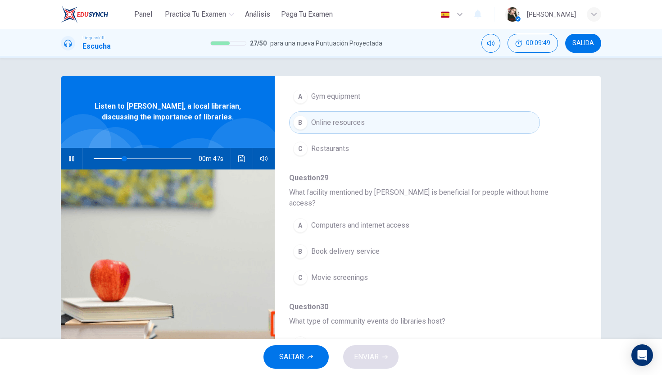
scroll to position [141, 0]
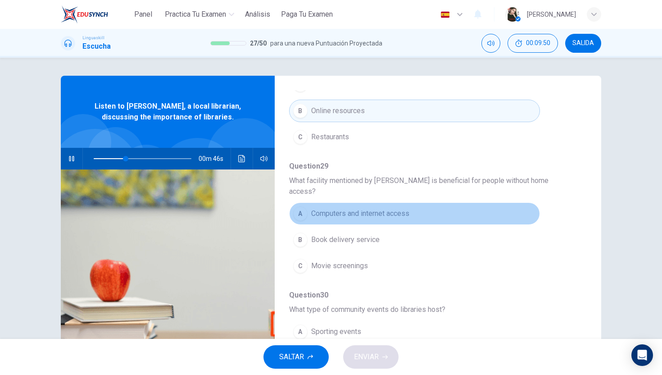
click at [313, 208] on span "Computers and internet access" at bounding box center [360, 213] width 98 height 11
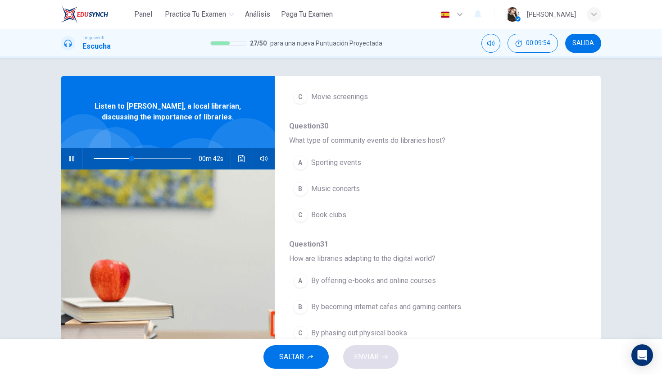
scroll to position [313, 0]
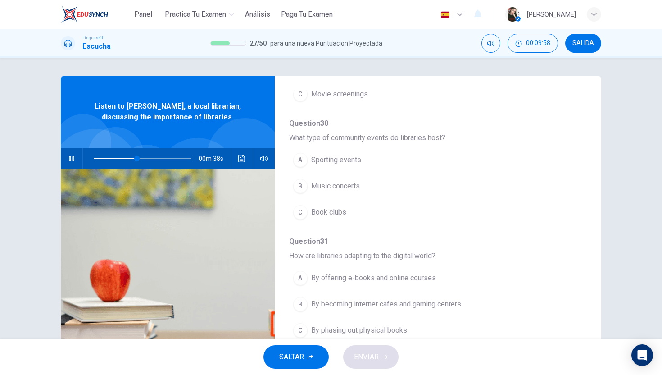
click at [312, 207] on span "Book clubs" at bounding box center [328, 212] width 35 height 11
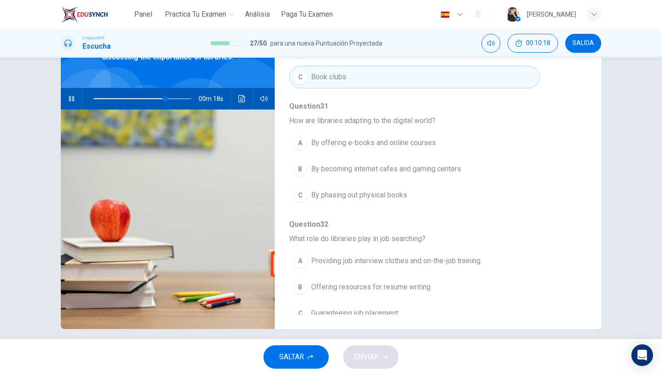
scroll to position [389, 0]
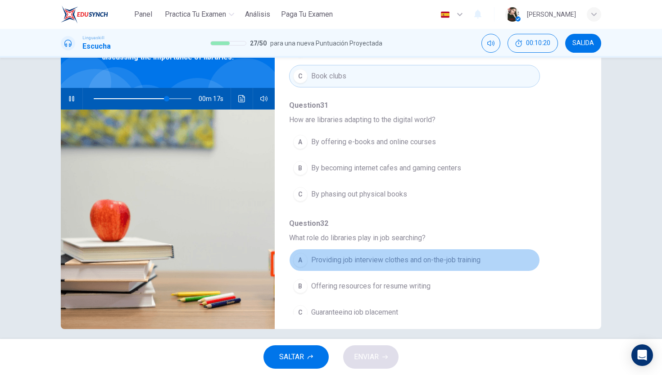
click at [349, 255] on button "A Providing job interview clothes and on-the-job training" at bounding box center [414, 260] width 251 height 23
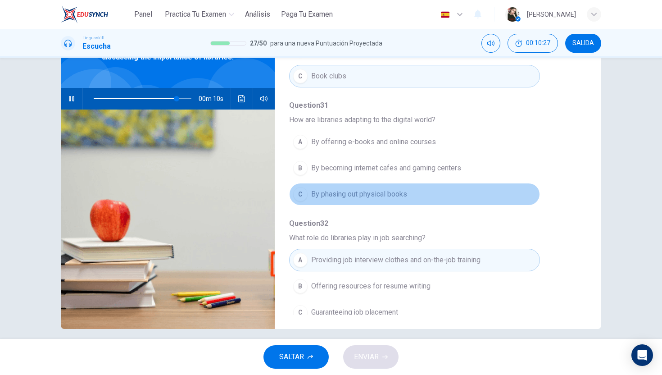
click at [326, 189] on span "By phasing out physical books" at bounding box center [359, 194] width 96 height 11
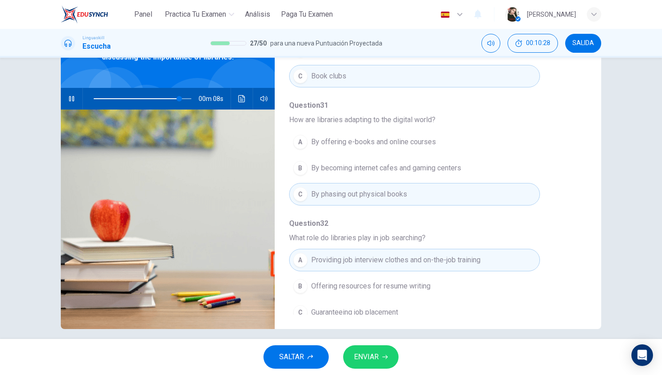
click at [339, 137] on span "By offering e-books and online courses" at bounding box center [373, 142] width 125 height 11
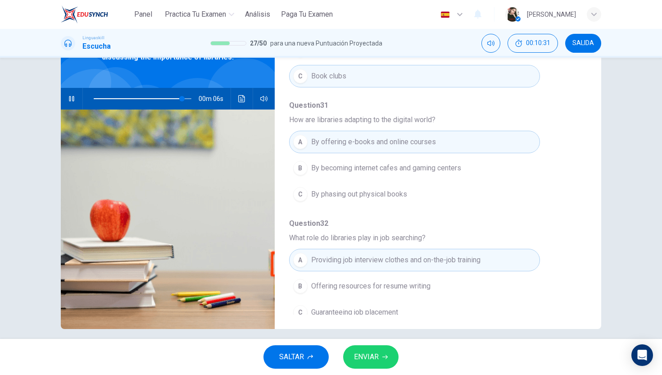
scroll to position [68, 0]
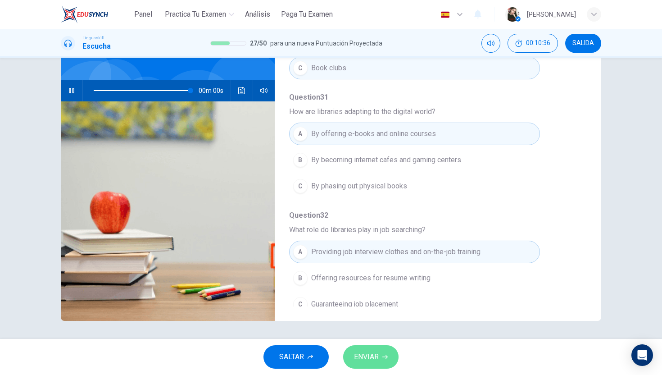
click at [370, 360] on span "ENVIAR" at bounding box center [366, 357] width 25 height 13
type input "0"
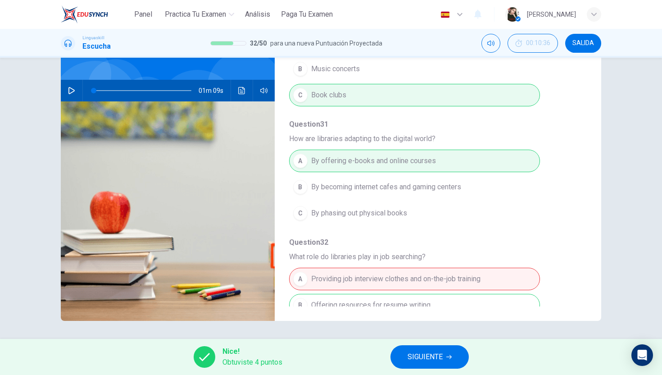
scroll to position [389, 0]
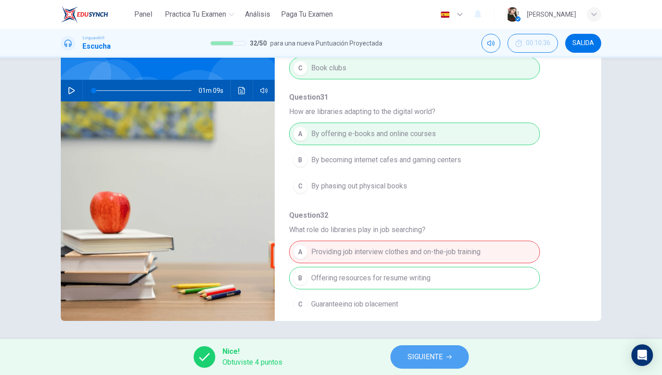
click at [411, 357] on span "SIGUIENTE" at bounding box center [425, 357] width 35 height 13
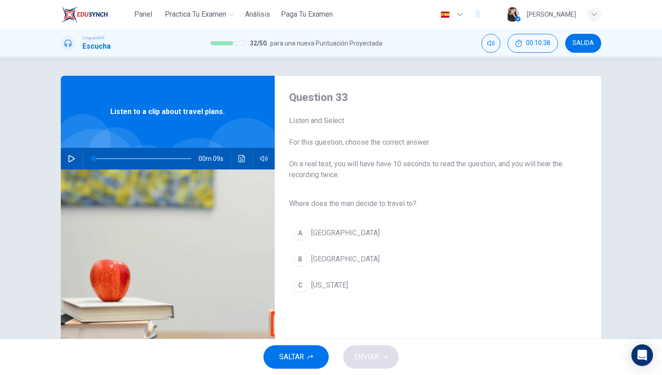
click at [68, 162] on button "button" at bounding box center [71, 159] width 14 height 22
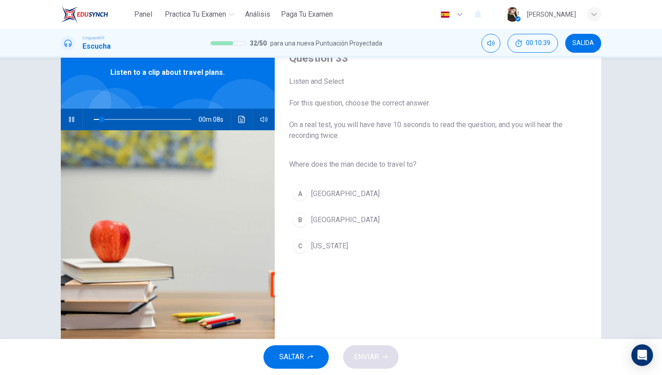
scroll to position [44, 0]
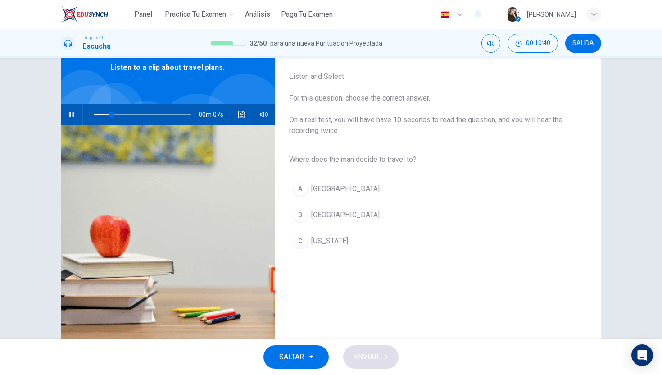
click at [305, 216] on div "B" at bounding box center [300, 215] width 14 height 14
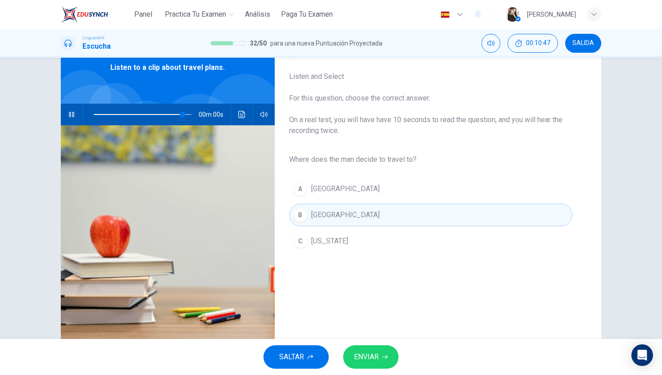
type input "0"
click at [369, 358] on span "ENVIAR" at bounding box center [366, 357] width 25 height 13
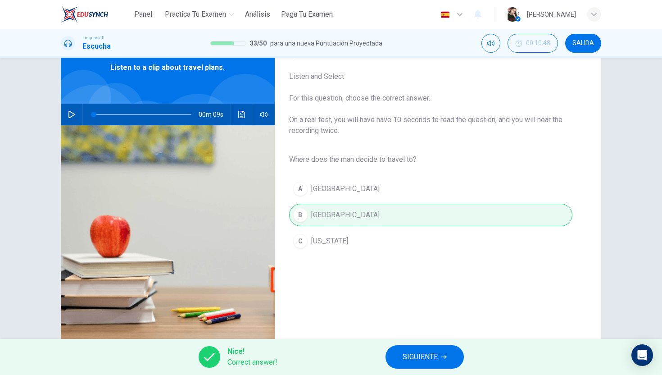
click at [401, 358] on button "SIGUIENTE" at bounding box center [425, 356] width 78 height 23
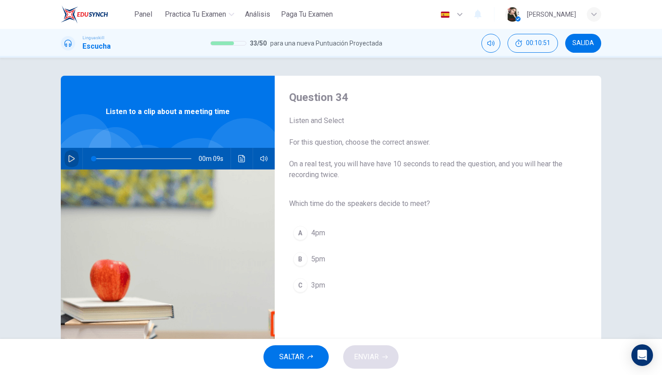
click at [67, 157] on button "button" at bounding box center [71, 159] width 14 height 22
click at [297, 284] on div "C" at bounding box center [300, 285] width 14 height 14
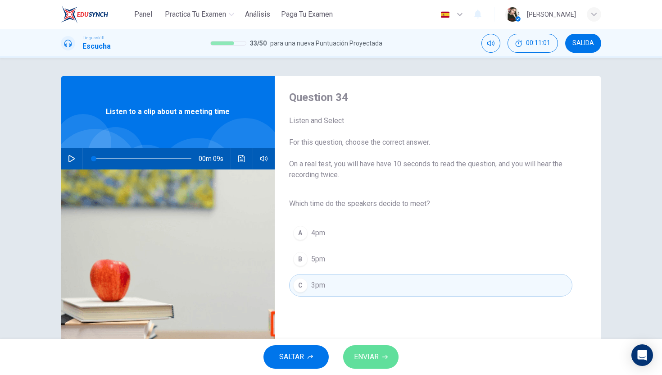
click at [374, 360] on span "ENVIAR" at bounding box center [366, 357] width 25 height 13
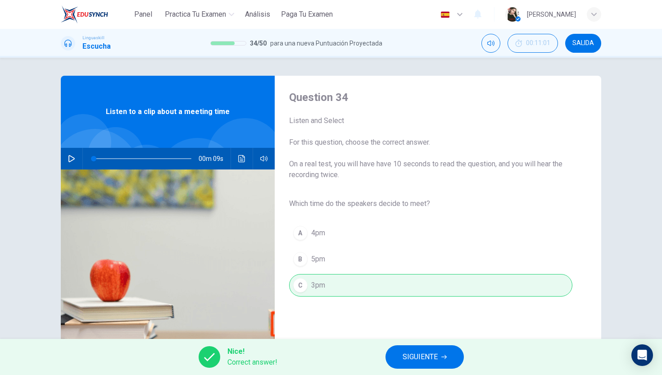
click at [417, 359] on span "SIGUIENTE" at bounding box center [420, 357] width 35 height 13
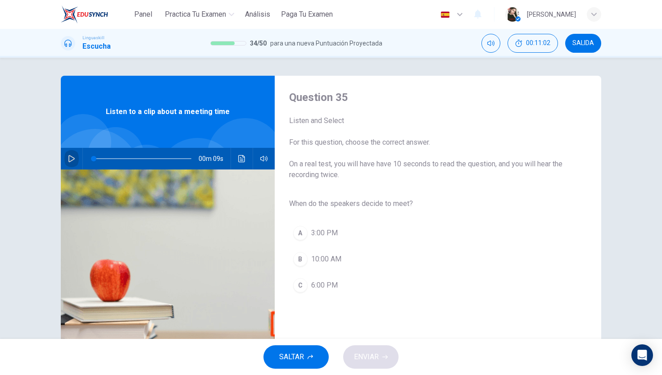
click at [68, 165] on button "button" at bounding box center [71, 159] width 14 height 22
click at [303, 236] on div "A" at bounding box center [300, 233] width 14 height 14
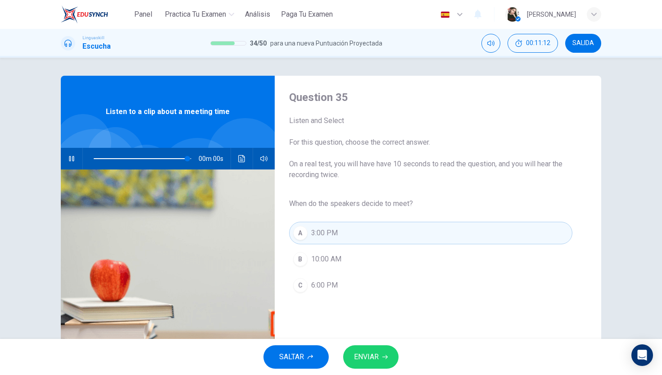
type input "0"
click at [369, 364] on button "ENVIAR" at bounding box center [370, 356] width 55 height 23
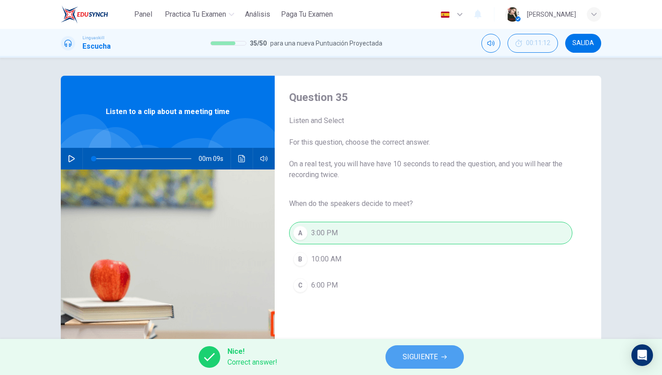
click at [439, 366] on button "SIGUIENTE" at bounding box center [425, 356] width 78 height 23
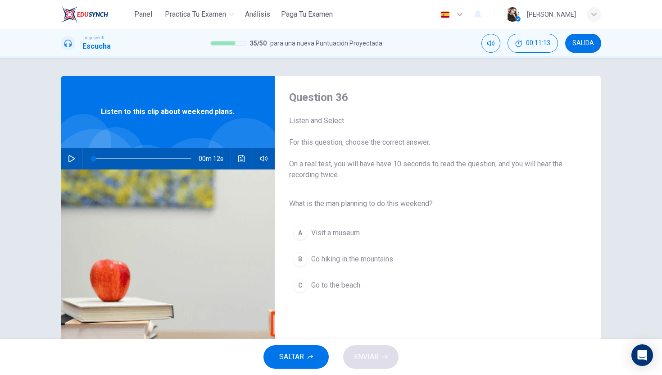
click at [67, 162] on button "button" at bounding box center [71, 159] width 14 height 22
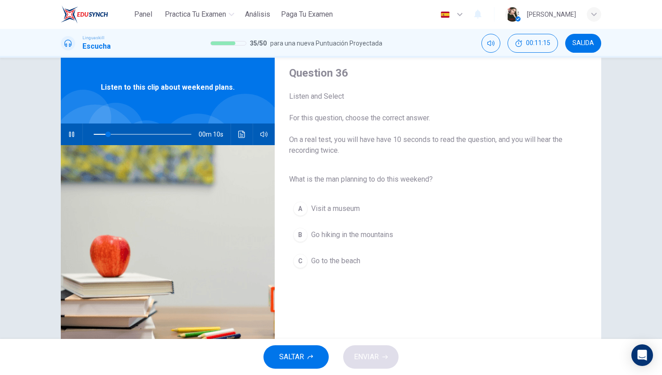
scroll to position [29, 0]
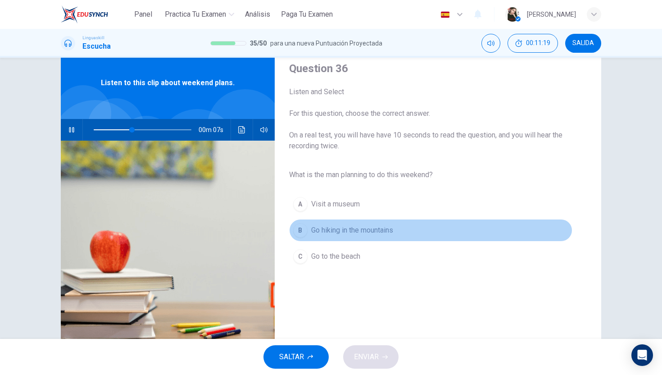
click at [302, 230] on div "B" at bounding box center [300, 230] width 14 height 14
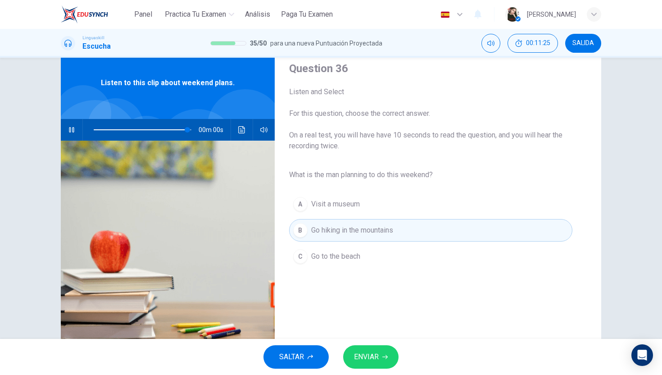
type input "0"
click at [369, 359] on span "ENVIAR" at bounding box center [366, 357] width 25 height 13
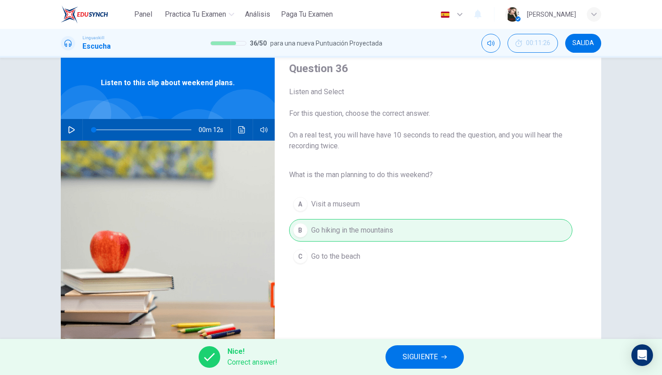
click at [418, 349] on button "SIGUIENTE" at bounding box center [425, 356] width 78 height 23
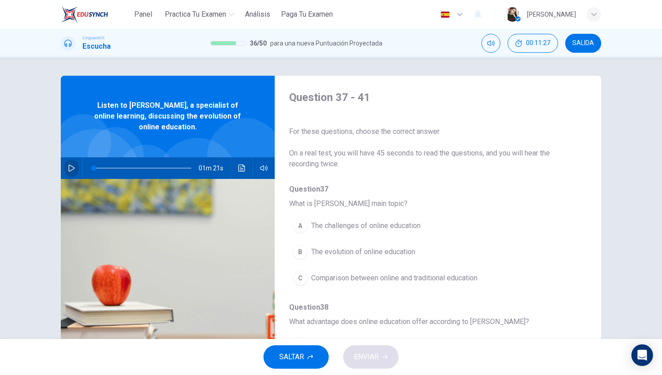
click at [78, 169] on button "button" at bounding box center [71, 168] width 14 height 22
click at [302, 255] on div "B" at bounding box center [300, 252] width 14 height 14
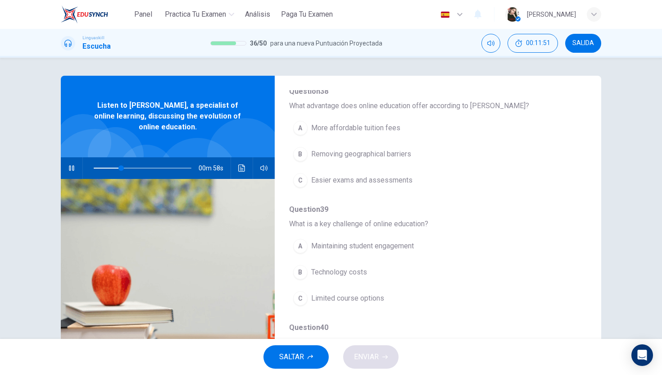
scroll to position [214, 0]
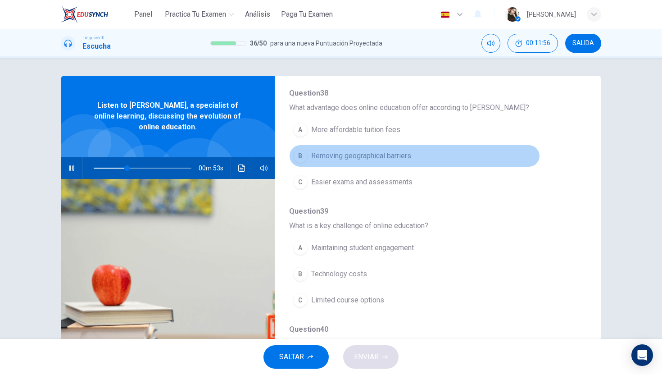
click at [308, 163] on button "B Removing geographical barriers" at bounding box center [414, 156] width 251 height 23
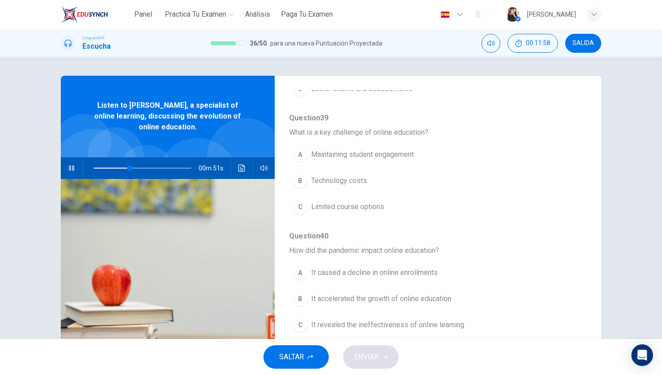
scroll to position [310, 0]
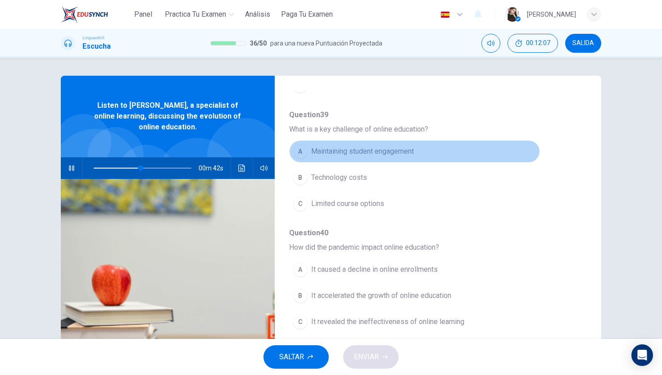
click at [301, 151] on div "A" at bounding box center [300, 151] width 14 height 14
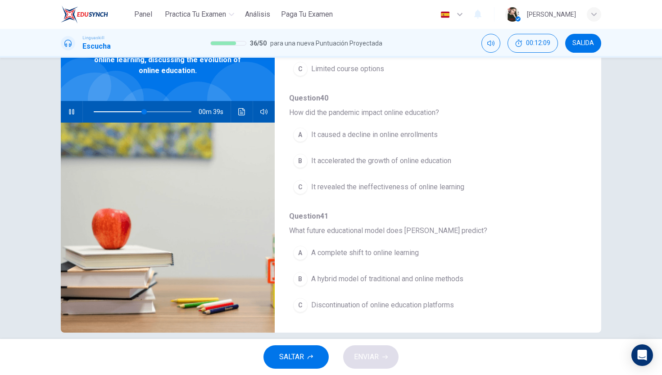
scroll to position [57, 0]
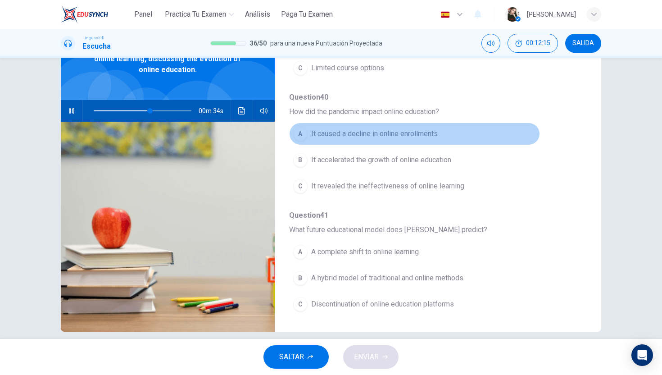
click at [297, 133] on div "A" at bounding box center [300, 134] width 14 height 14
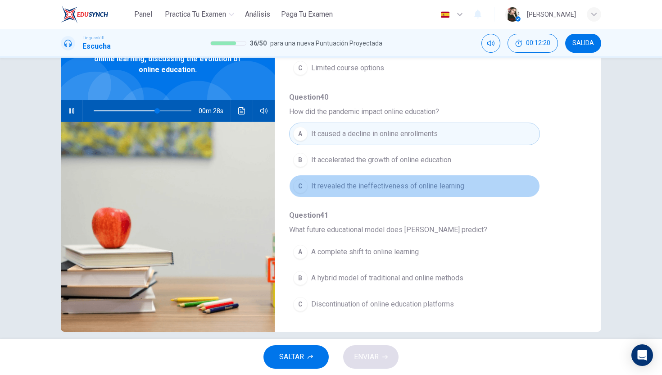
click at [323, 188] on span "It revealed the ineffectiveness of online learning" at bounding box center [387, 186] width 153 height 11
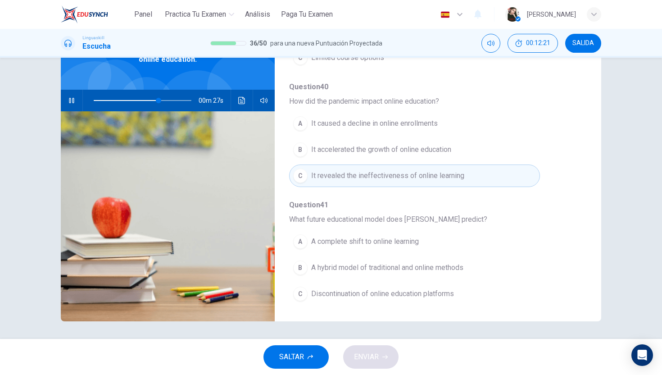
scroll to position [68, 0]
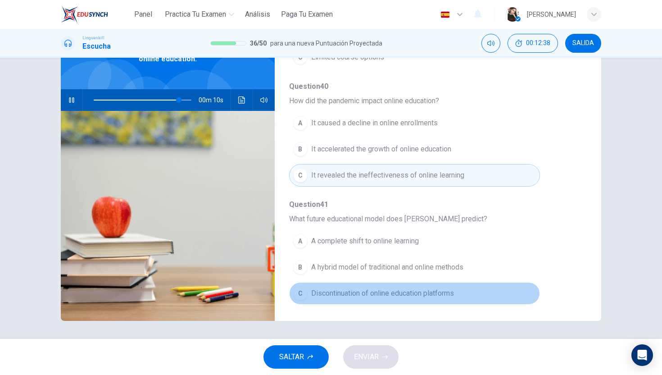
click at [353, 290] on span "Discontinuation of online education platforms" at bounding box center [382, 293] width 143 height 11
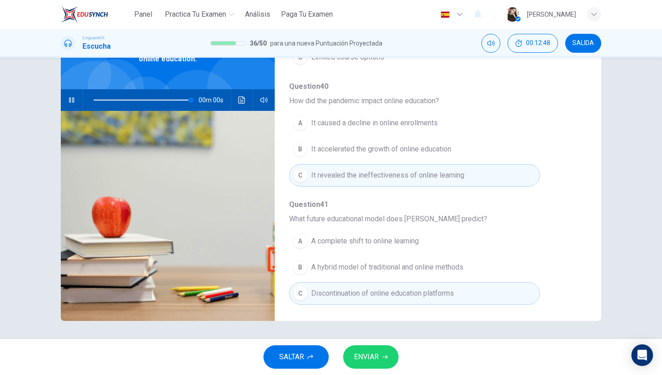
type input "0"
click at [376, 359] on span "ENVIAR" at bounding box center [366, 357] width 25 height 13
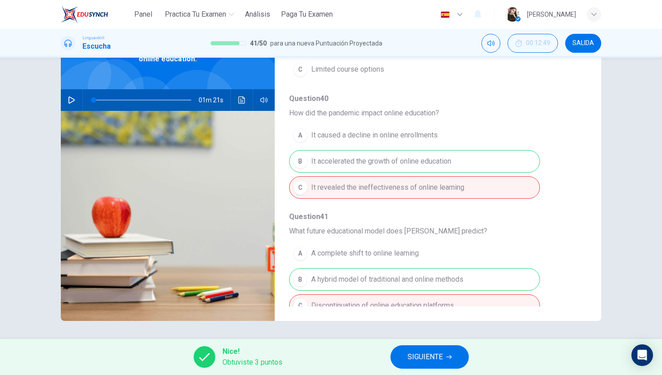
scroll to position [389, 0]
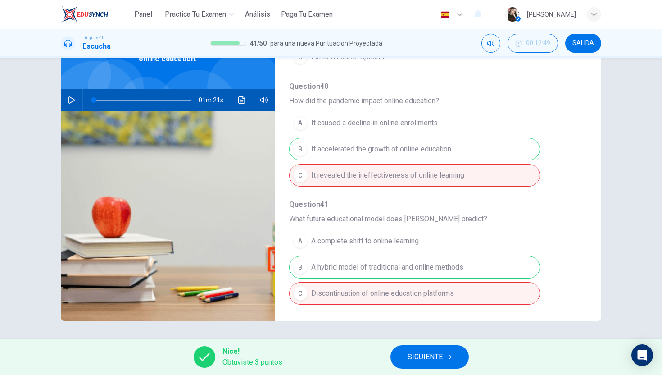
click at [415, 356] on span "SIGUIENTE" at bounding box center [425, 357] width 35 height 13
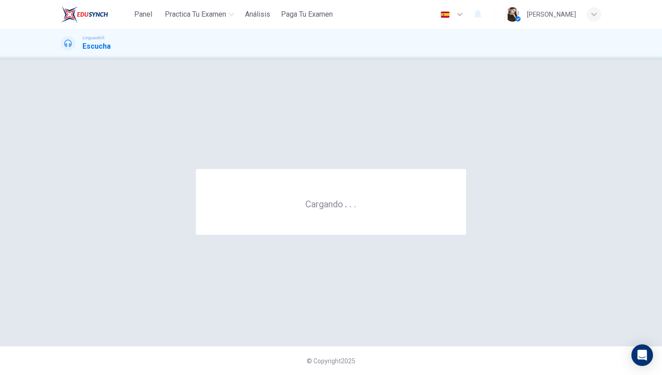
scroll to position [0, 0]
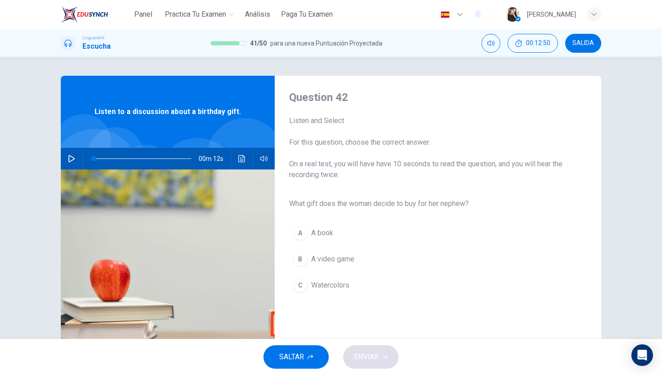
click at [75, 158] on icon "button" at bounding box center [71, 158] width 7 height 7
click at [308, 286] on button "C Watercolors" at bounding box center [430, 285] width 283 height 23
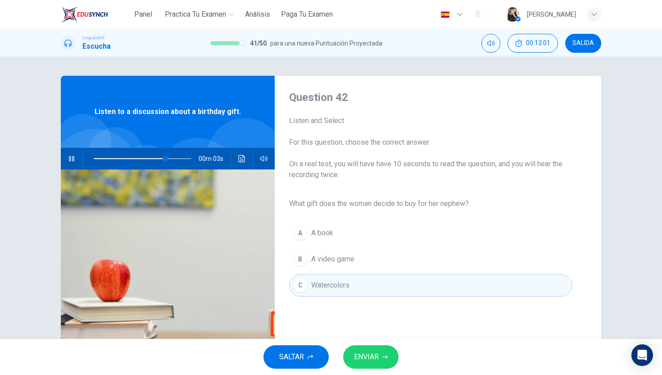
click at [368, 361] on span "ENVIAR" at bounding box center [366, 357] width 25 height 13
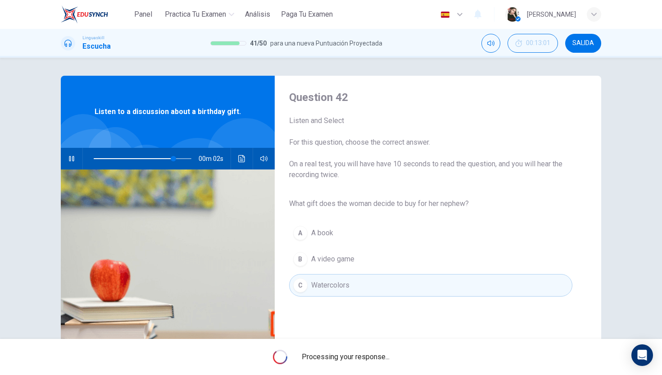
type input "90"
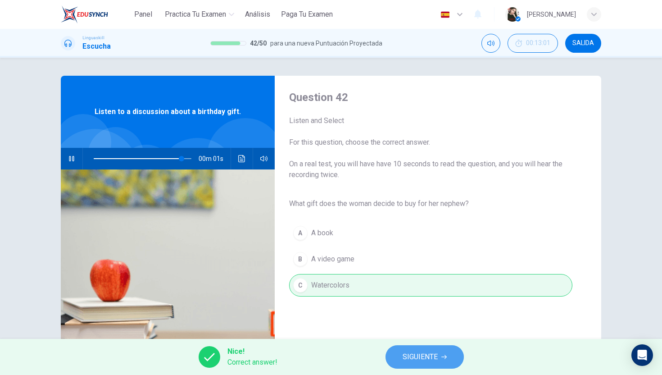
click at [408, 359] on span "SIGUIENTE" at bounding box center [420, 357] width 35 height 13
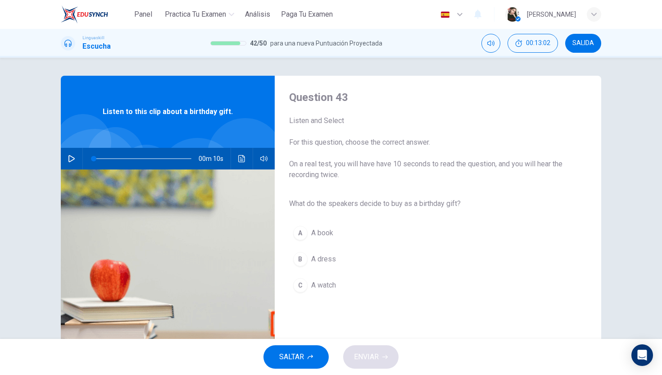
click at [74, 164] on button "button" at bounding box center [71, 159] width 14 height 22
click at [308, 234] on button "A A book" at bounding box center [430, 233] width 283 height 23
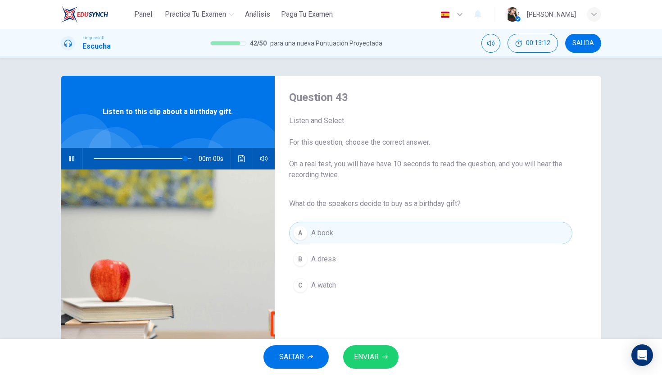
type input "0"
click at [387, 365] on button "ENVIAR" at bounding box center [370, 356] width 55 height 23
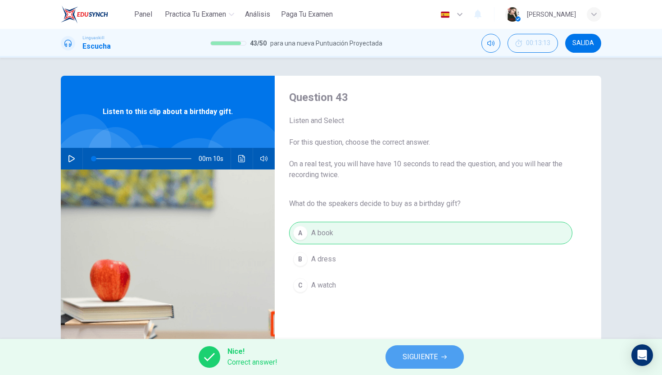
click at [409, 362] on span "SIGUIENTE" at bounding box center [420, 357] width 35 height 13
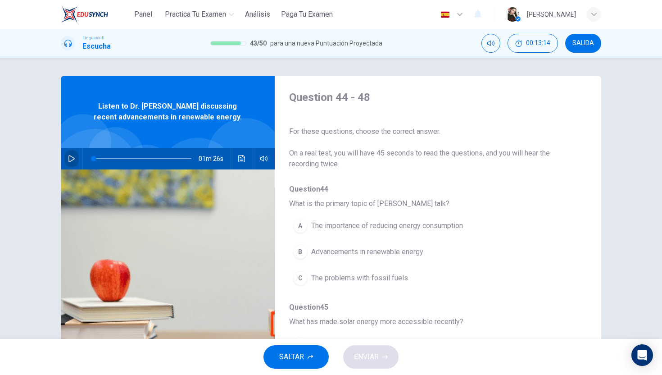
click at [70, 165] on button "button" at bounding box center [71, 159] width 14 height 22
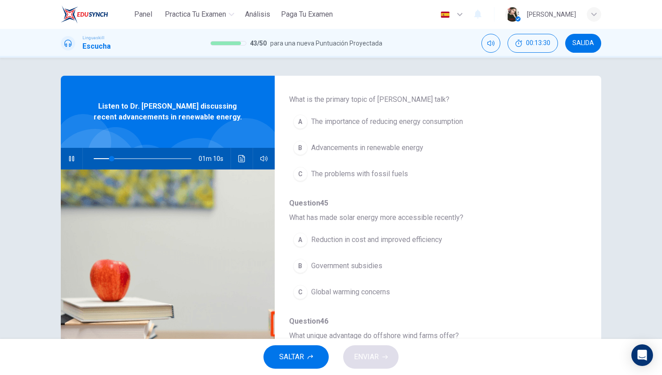
scroll to position [104, 0]
click at [313, 246] on button "A Reduction in cost and improved efficiency" at bounding box center [414, 240] width 251 height 23
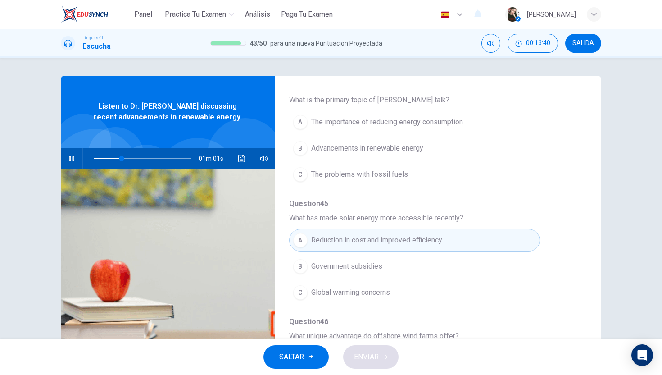
click at [330, 129] on button "A The importance of reducing energy consumption" at bounding box center [414, 122] width 251 height 23
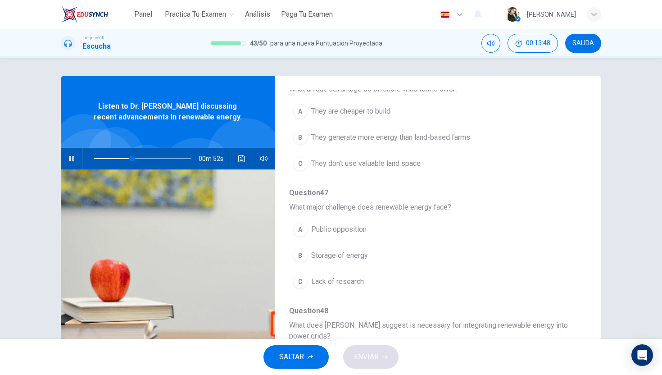
scroll to position [353, 0]
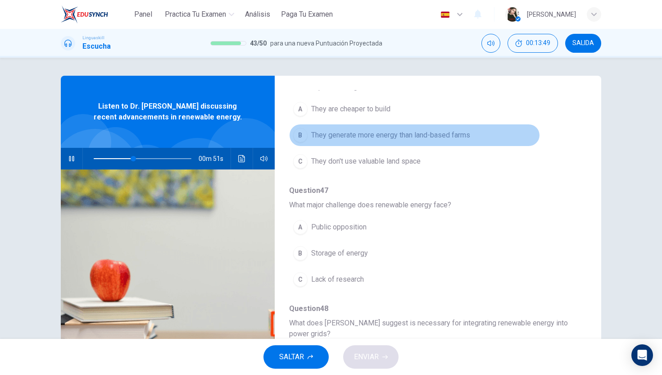
click at [346, 134] on span "They generate more energy than land-based farms" at bounding box center [390, 135] width 159 height 11
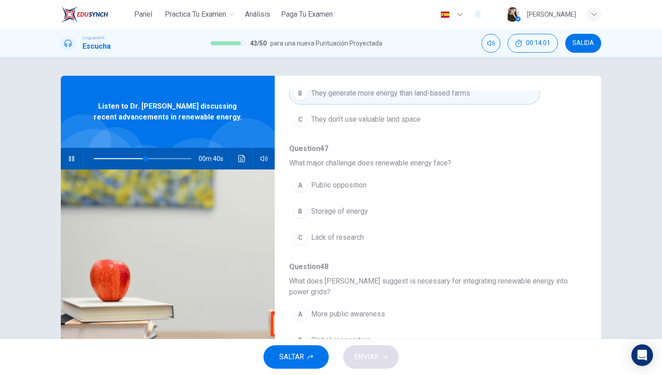
scroll to position [400, 0]
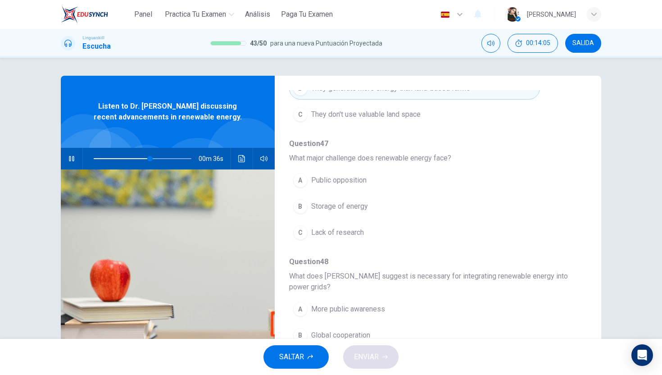
click at [314, 207] on span "Storage of energy" at bounding box center [339, 206] width 57 height 11
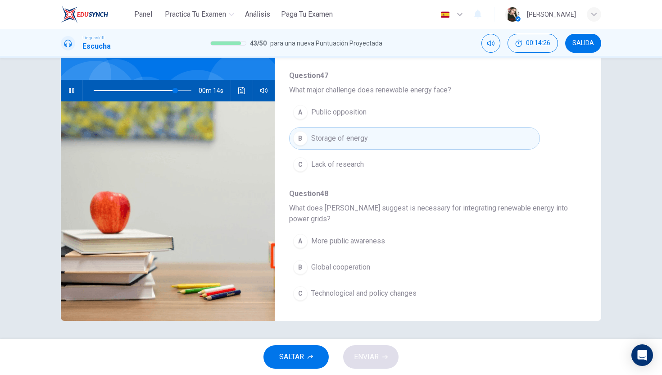
click at [317, 293] on span "Technological and policy changes" at bounding box center [363, 293] width 105 height 11
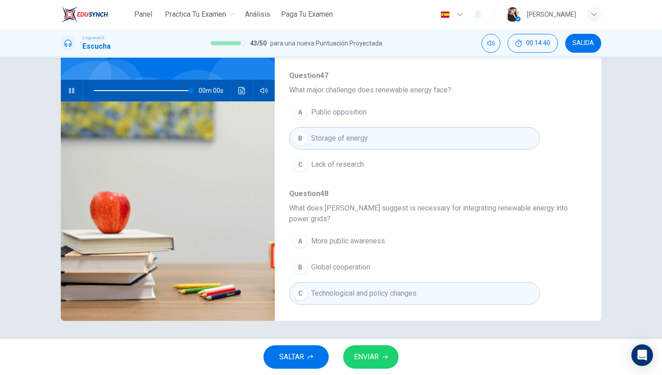
type input "0"
click at [373, 356] on span "ENVIAR" at bounding box center [366, 357] width 25 height 13
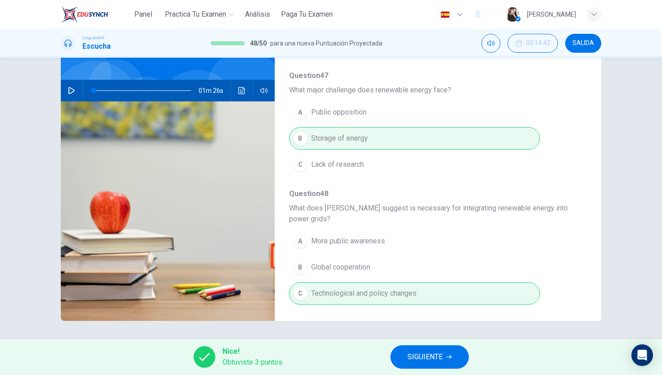
click at [427, 358] on span "SIGUIENTE" at bounding box center [425, 357] width 35 height 13
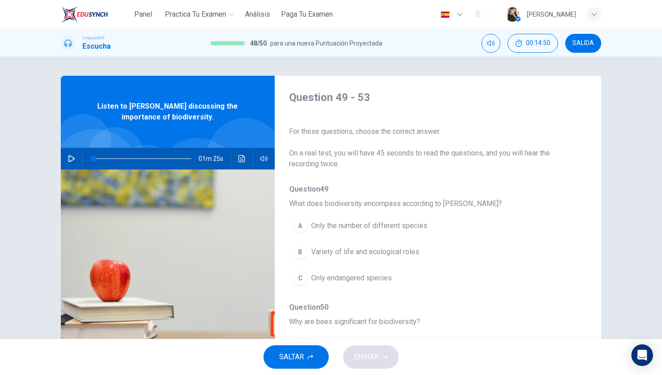
click at [72, 158] on icon "button" at bounding box center [71, 158] width 7 height 7
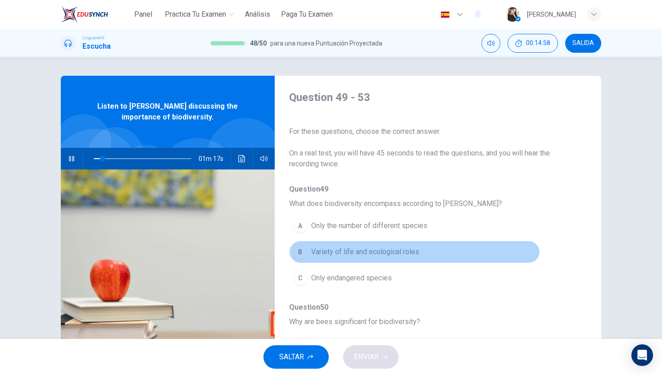
click at [311, 249] on span "Variety of life and ecological roles" at bounding box center [365, 251] width 108 height 11
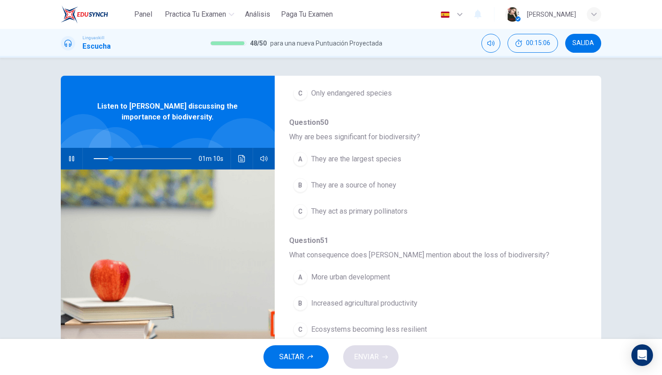
scroll to position [186, 0]
click at [301, 158] on div "A" at bounding box center [300, 158] width 14 height 14
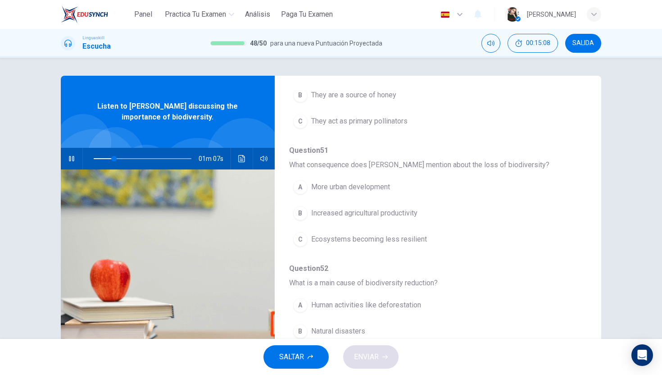
scroll to position [277, 0]
click at [300, 212] on div "B" at bounding box center [300, 211] width 14 height 14
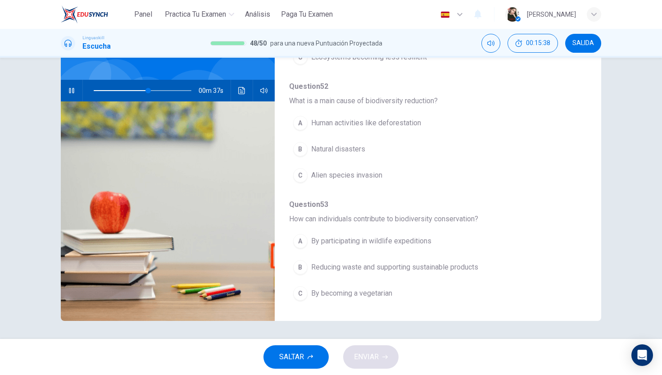
scroll to position [66, 0]
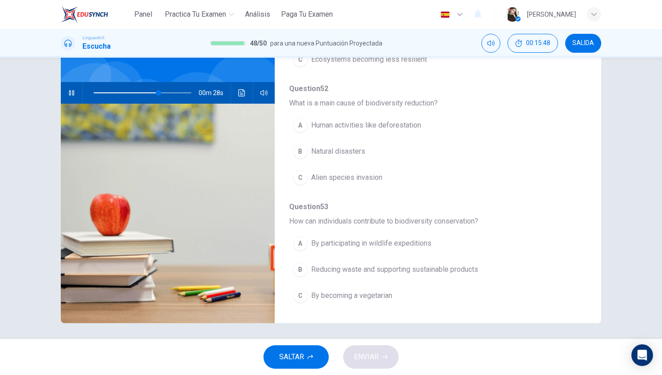
click at [302, 271] on div "B" at bounding box center [300, 269] width 14 height 14
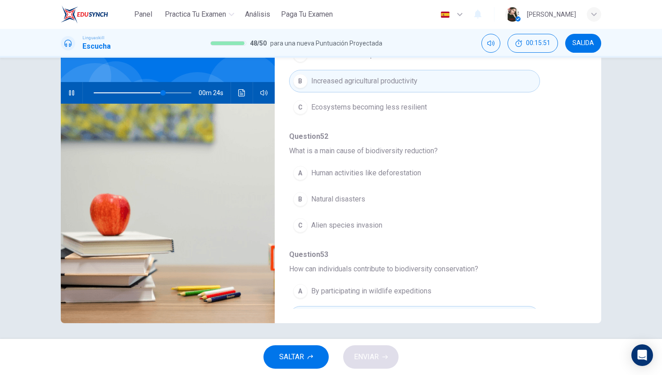
scroll to position [340, 0]
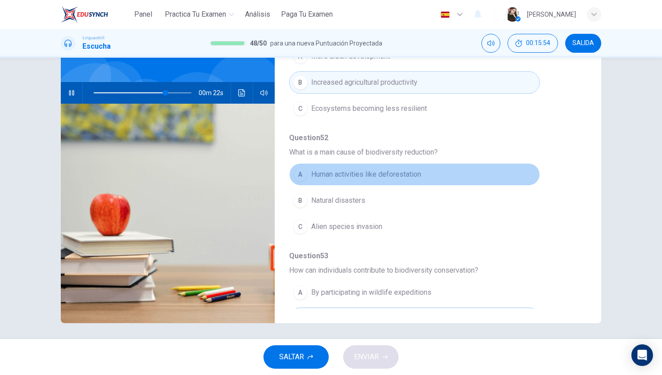
click at [314, 179] on span "Human activities like deforestation" at bounding box center [366, 174] width 110 height 11
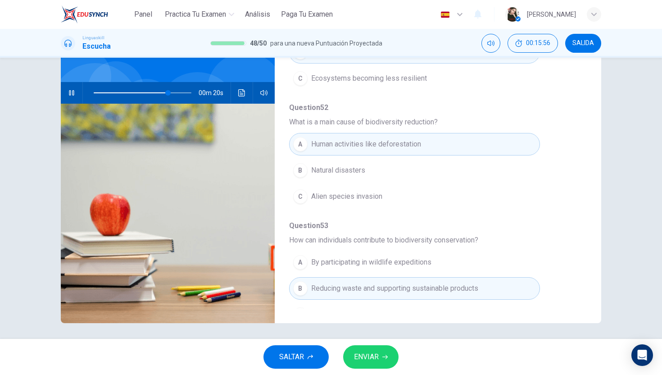
scroll to position [389, 0]
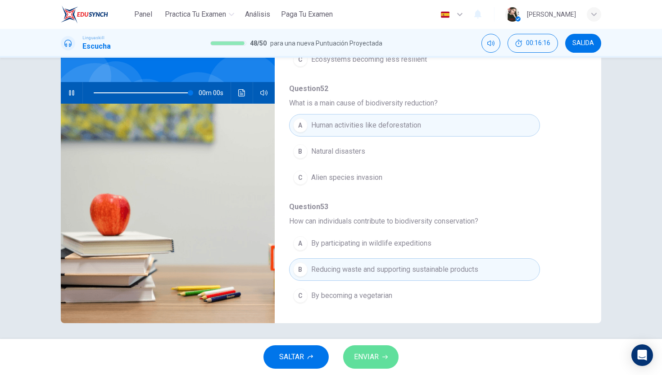
click at [368, 357] on span "ENVIAR" at bounding box center [366, 357] width 25 height 13
type input "0"
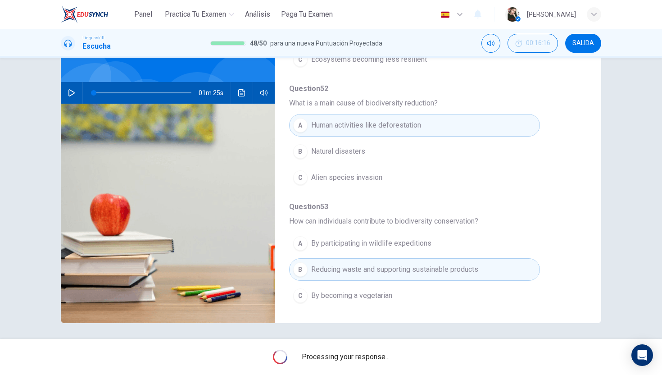
scroll to position [0, 0]
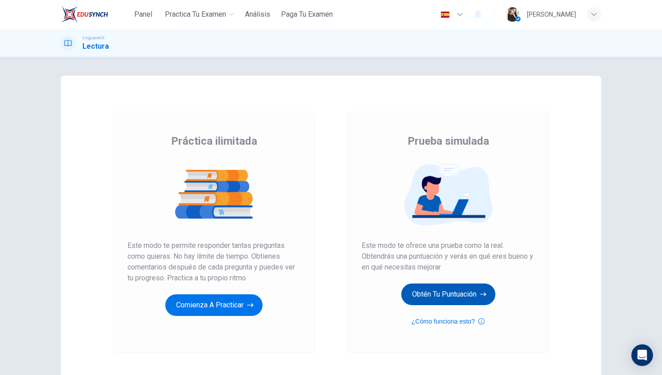
click at [440, 298] on button "Obtén tu puntuación" at bounding box center [449, 294] width 94 height 22
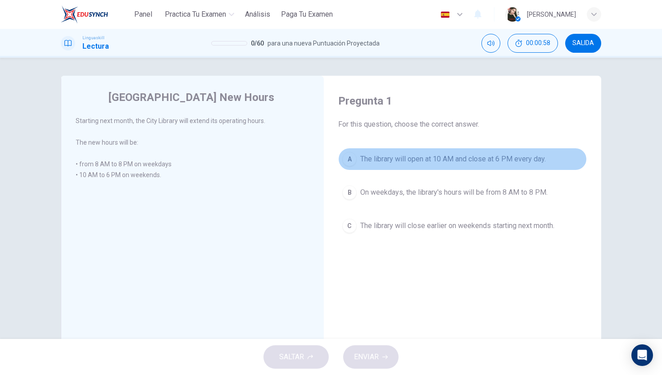
click at [351, 162] on div "A" at bounding box center [349, 159] width 14 height 14
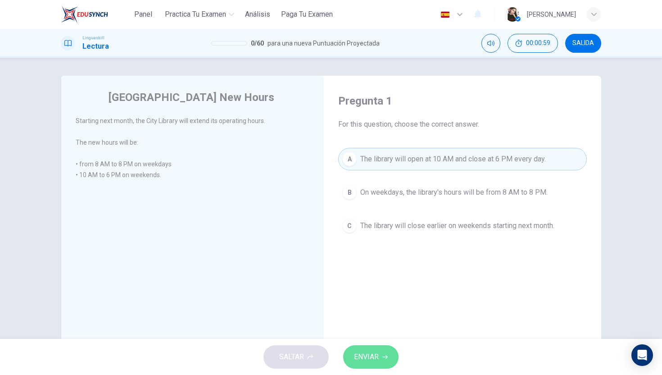
click at [379, 362] on span "ENVIAR" at bounding box center [366, 357] width 25 height 13
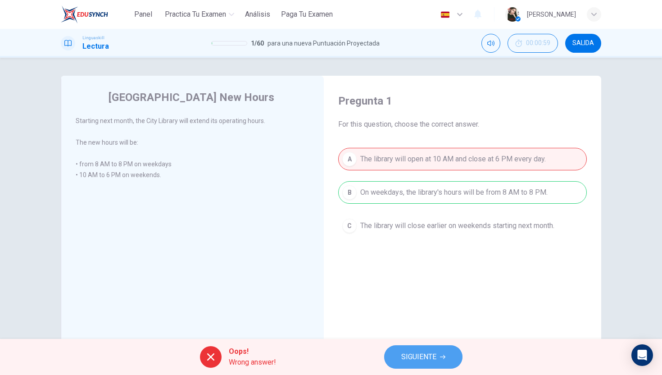
click at [410, 351] on span "SIGUIENTE" at bounding box center [419, 357] width 35 height 13
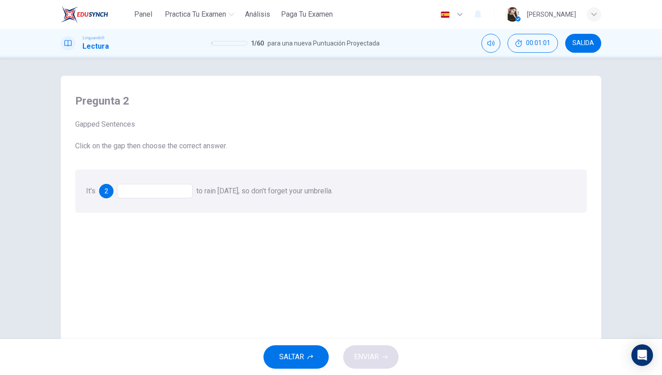
click at [151, 188] on div at bounding box center [155, 191] width 76 height 14
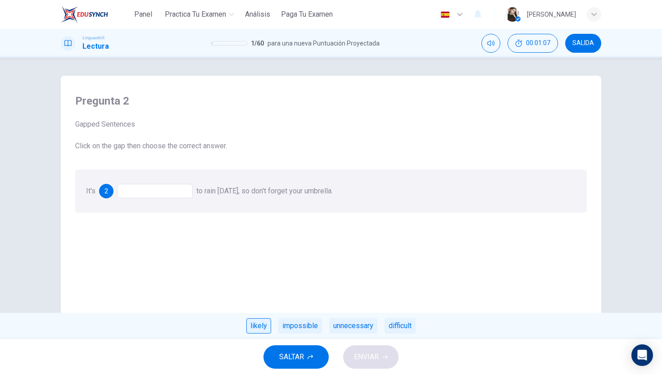
click at [252, 326] on div "likely" at bounding box center [258, 325] width 25 height 15
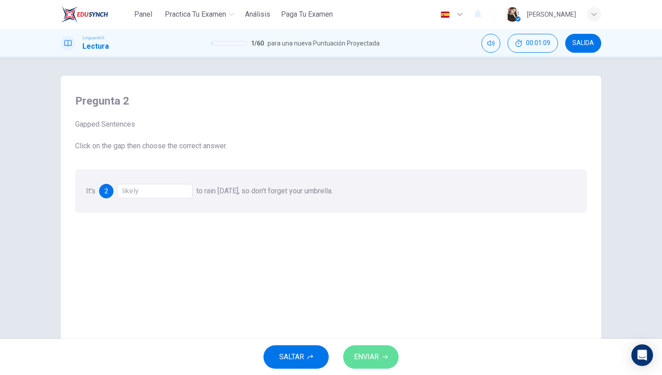
click at [378, 351] on span "ENVIAR" at bounding box center [366, 357] width 25 height 13
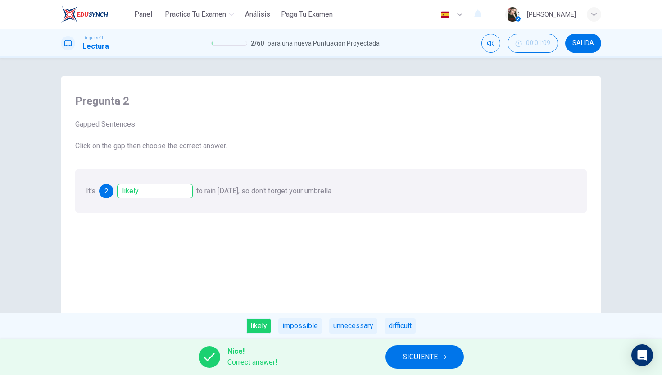
click at [405, 362] on span "SIGUIENTE" at bounding box center [420, 357] width 35 height 13
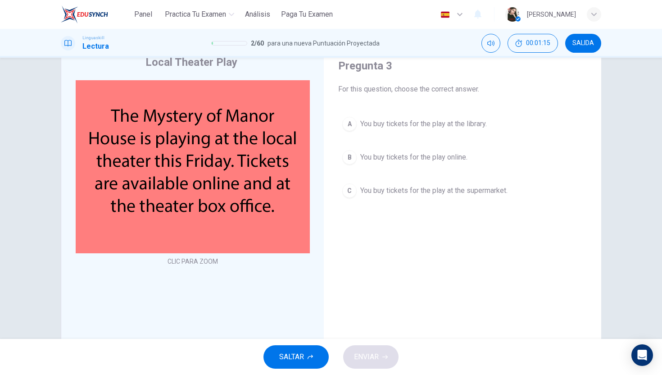
scroll to position [39, 0]
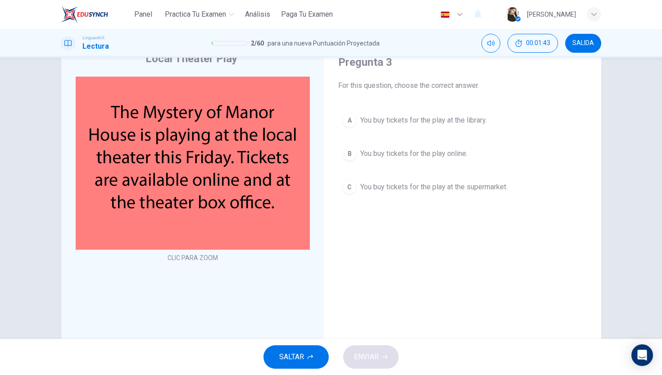
click at [381, 119] on span "You buy tickets for the play at the library." at bounding box center [424, 120] width 127 height 11
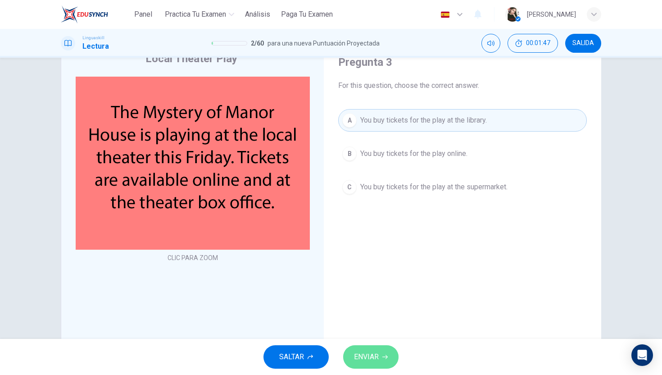
click at [379, 354] on button "ENVIAR" at bounding box center [370, 356] width 55 height 23
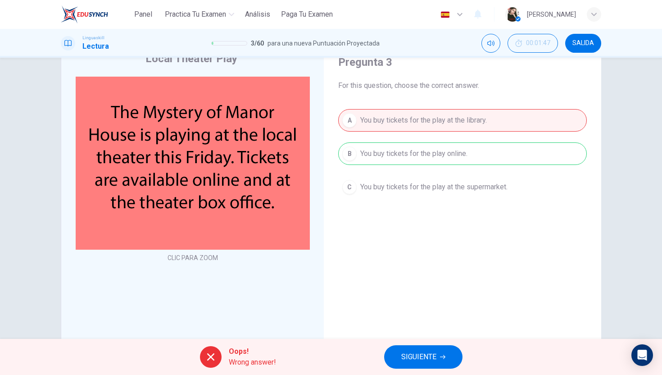
click at [438, 363] on button "SIGUIENTE" at bounding box center [423, 356] width 78 height 23
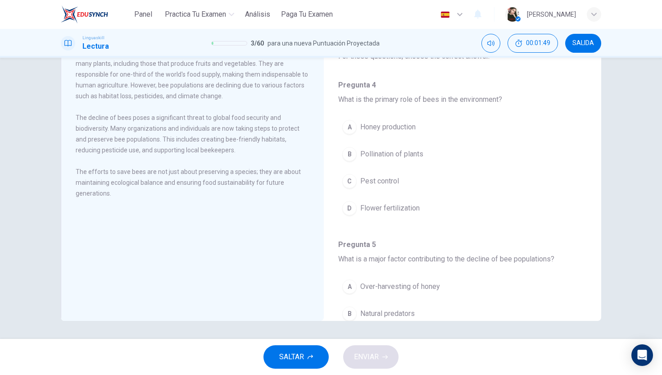
scroll to position [0, 0]
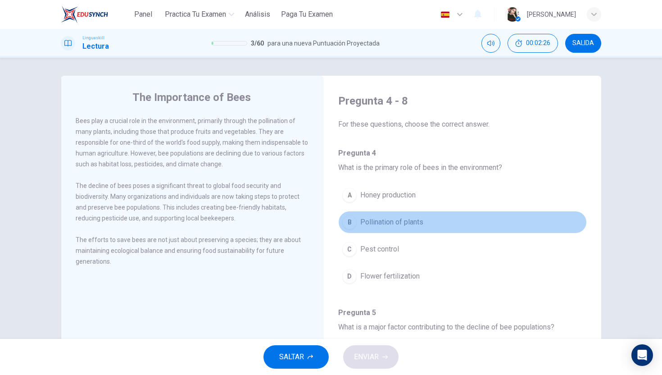
click at [349, 219] on div "B" at bounding box center [349, 222] width 14 height 14
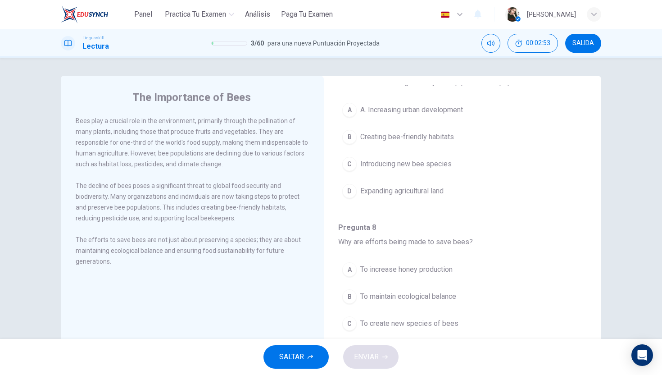
scroll to position [37, 0]
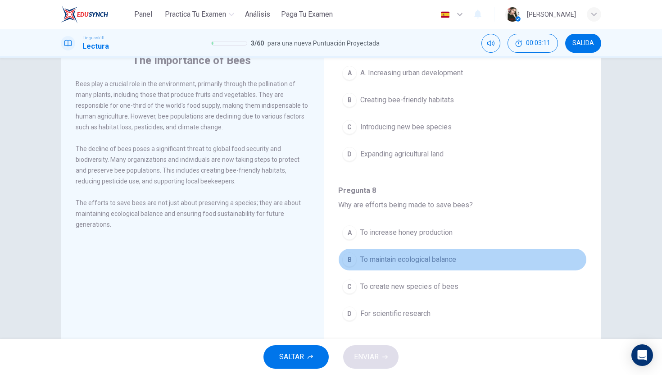
click at [377, 260] on span "To maintain ecological balance" at bounding box center [409, 259] width 96 height 11
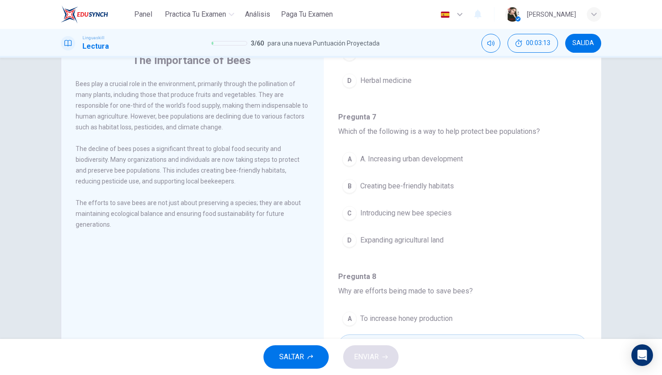
scroll to position [473, 0]
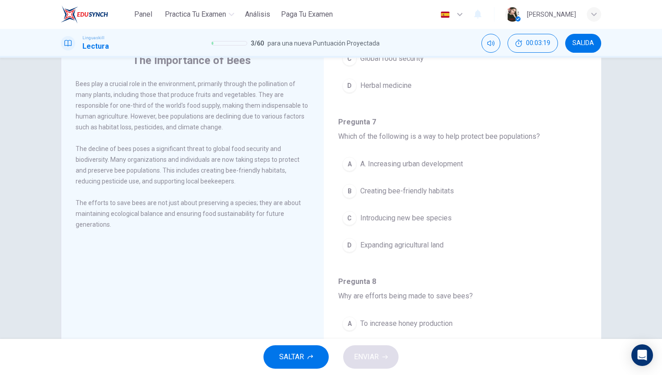
click at [384, 190] on span "Creating bee-friendly habitats" at bounding box center [408, 191] width 94 height 11
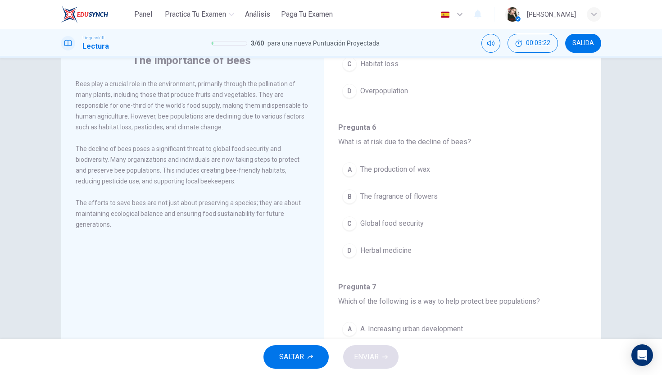
scroll to position [307, 0]
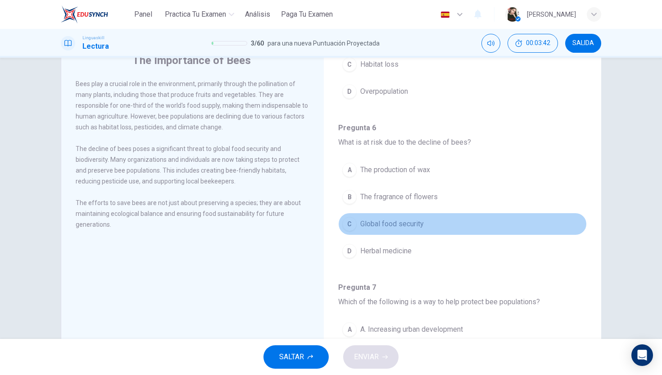
click at [380, 222] on span "Global food security" at bounding box center [393, 224] width 64 height 11
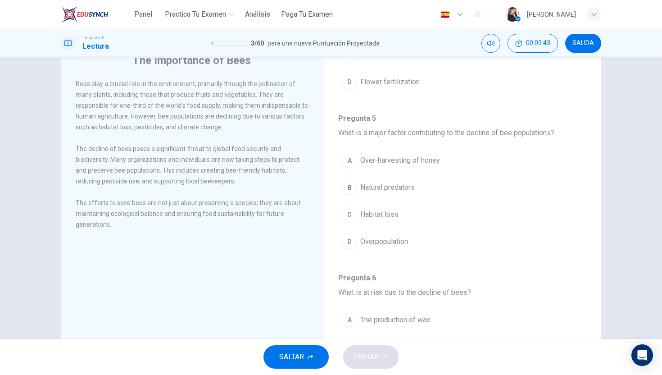
scroll to position [154, 0]
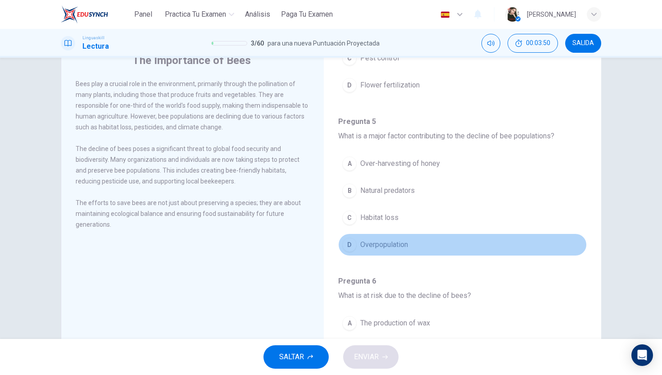
click at [367, 238] on button "D Overpopulation" at bounding box center [462, 244] width 249 height 23
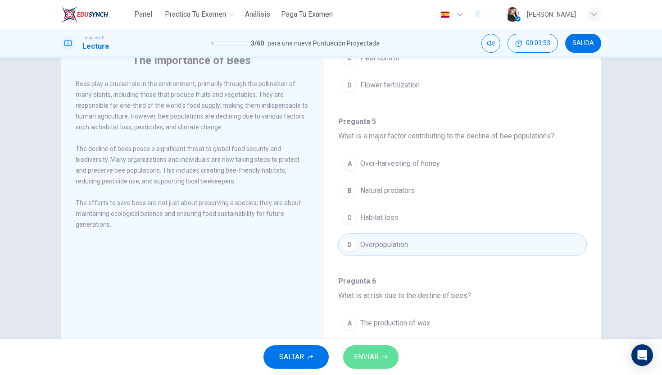
click at [379, 352] on span "ENVIAR" at bounding box center [366, 357] width 25 height 13
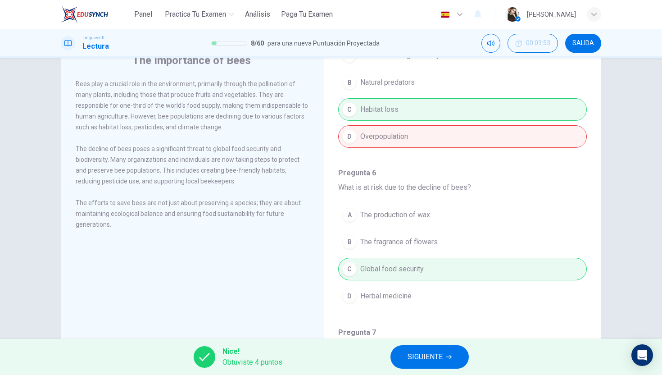
scroll to position [265, 0]
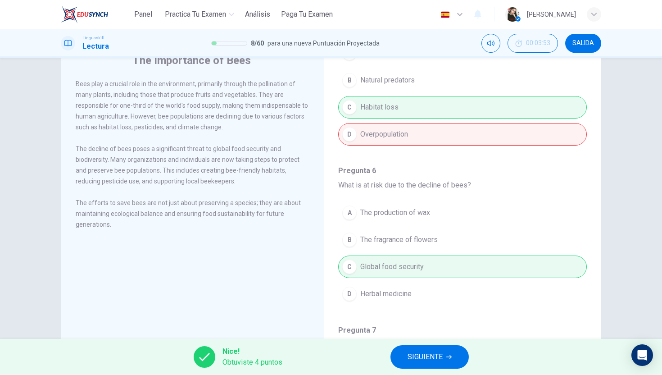
click at [416, 356] on span "SIGUIENTE" at bounding box center [425, 357] width 35 height 13
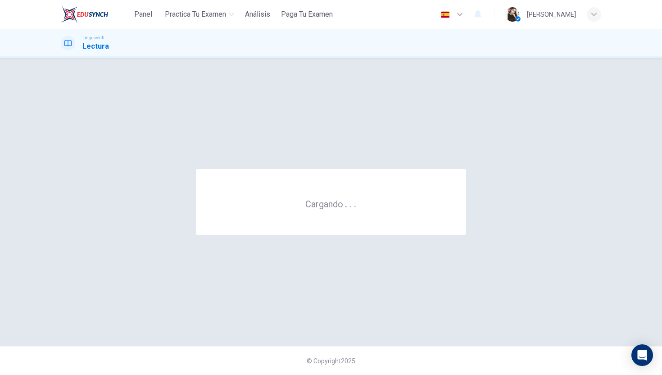
scroll to position [0, 0]
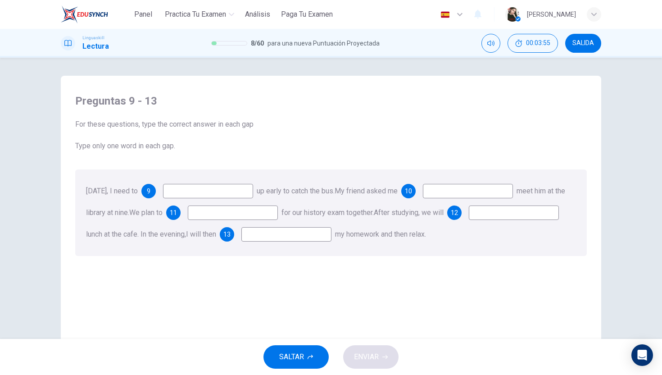
click at [196, 196] on input at bounding box center [208, 191] width 90 height 14
click at [196, 192] on input at bounding box center [208, 191] width 90 height 14
click at [237, 195] on input at bounding box center [208, 191] width 90 height 14
click at [230, 215] on input at bounding box center [233, 212] width 90 height 14
click at [213, 195] on input at bounding box center [208, 191] width 90 height 14
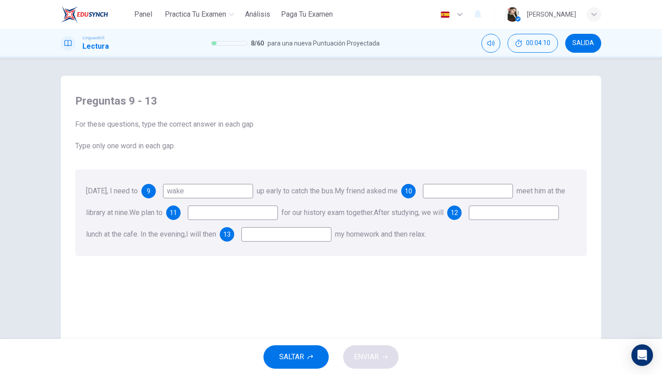
type input "wake"
click at [458, 195] on input at bounding box center [468, 191] width 90 height 14
type input "I"
click at [231, 210] on input at bounding box center [233, 212] width 90 height 14
type input "S"
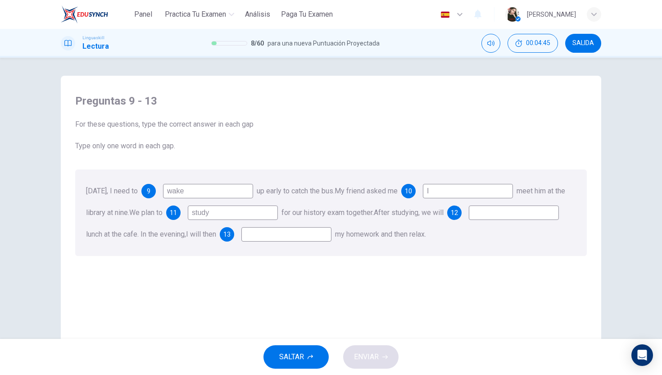
type input "study"
click at [488, 215] on input at bounding box center [514, 212] width 90 height 14
type input "go"
click at [274, 237] on input at bounding box center [287, 234] width 90 height 14
type input "make"
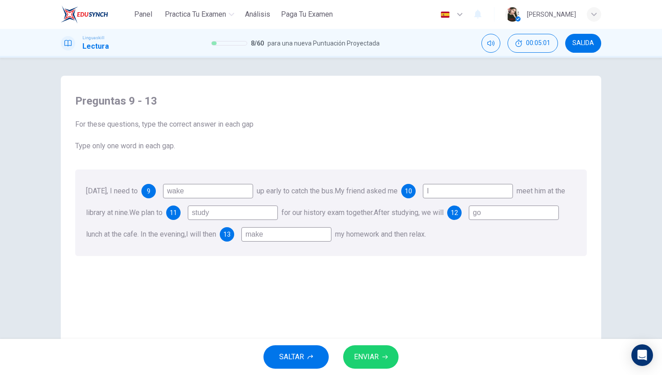
click at [371, 363] on button "ENVIAR" at bounding box center [370, 356] width 55 height 23
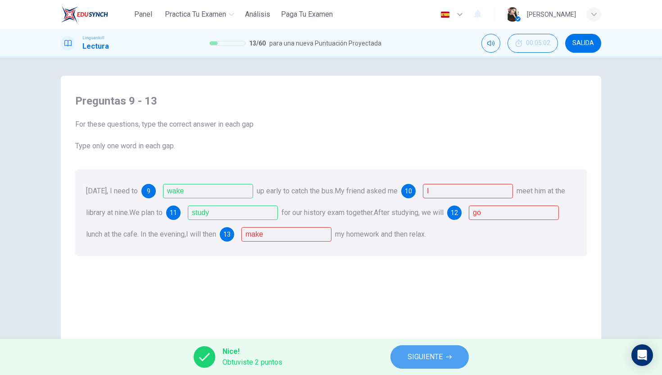
click at [410, 358] on span "SIGUIENTE" at bounding box center [425, 357] width 35 height 13
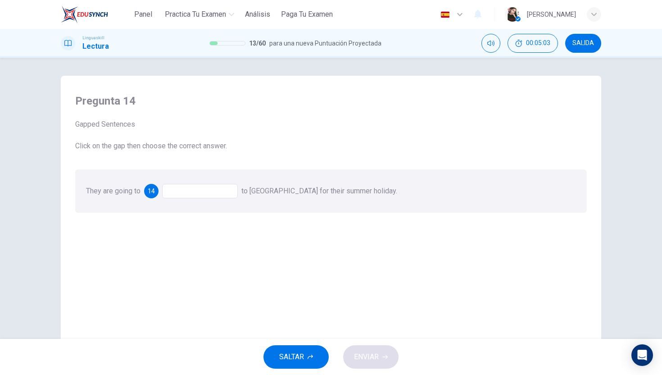
click at [185, 195] on div at bounding box center [200, 191] width 76 height 14
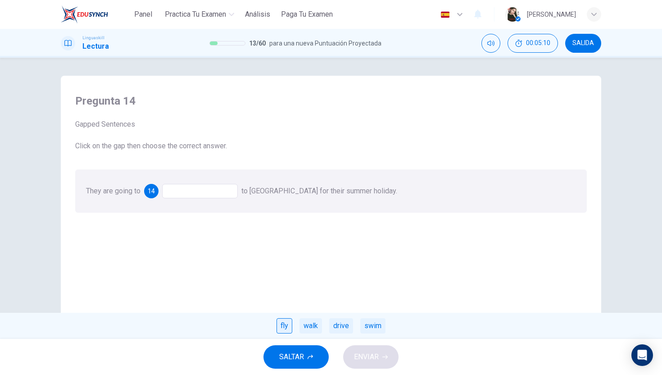
click at [285, 323] on div "fly" at bounding box center [285, 325] width 16 height 15
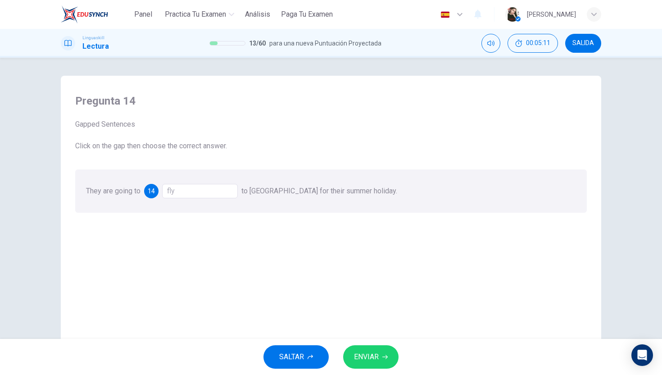
click at [356, 363] on span "ENVIAR" at bounding box center [366, 357] width 25 height 13
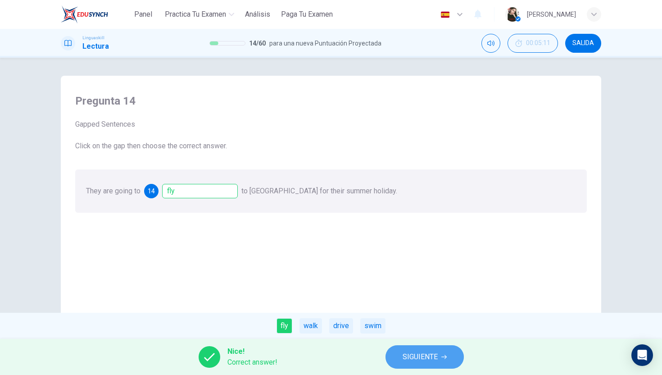
click at [396, 361] on button "SIGUIENTE" at bounding box center [425, 356] width 78 height 23
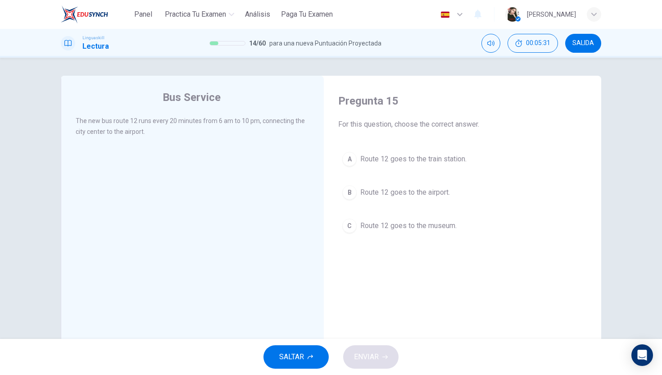
click at [409, 191] on span "Route 12 goes to the airport." at bounding box center [406, 192] width 90 height 11
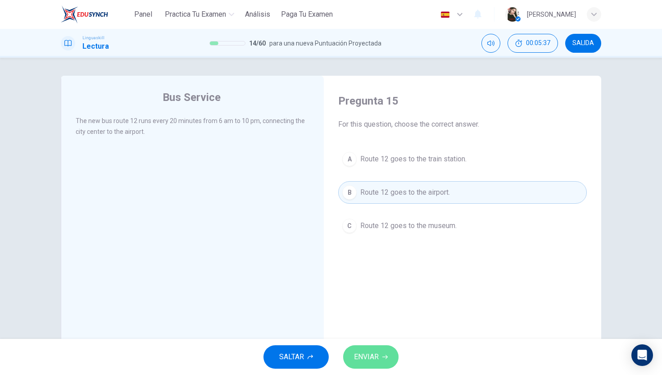
click at [373, 358] on span "ENVIAR" at bounding box center [366, 357] width 25 height 13
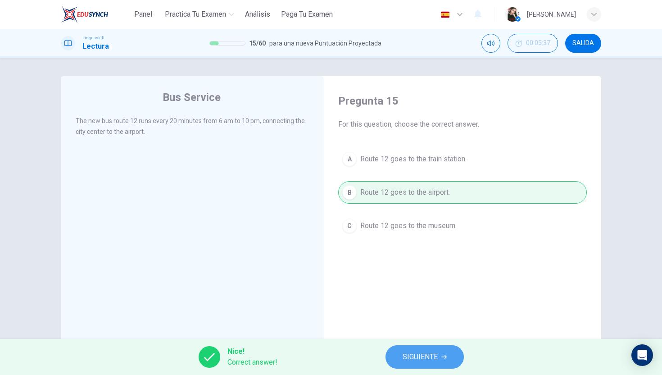
click at [416, 351] on span "SIGUIENTE" at bounding box center [420, 357] width 35 height 13
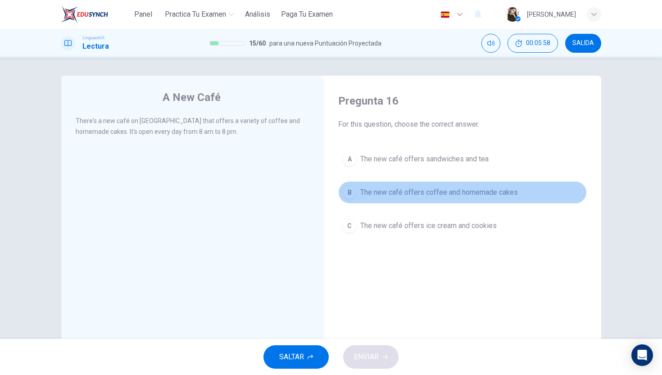
click at [372, 193] on span "The new café offers coffee and homemade cakes" at bounding box center [440, 192] width 158 height 11
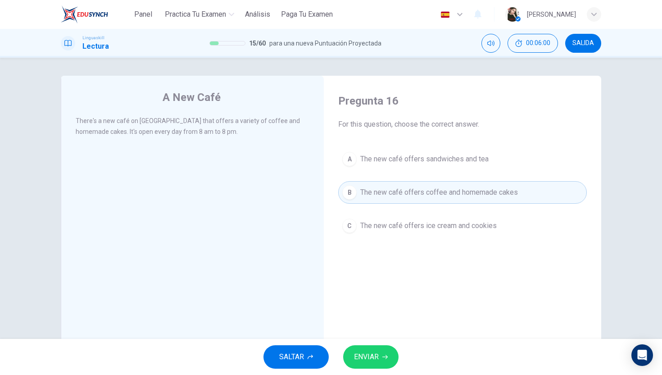
click at [360, 356] on span "ENVIAR" at bounding box center [366, 357] width 25 height 13
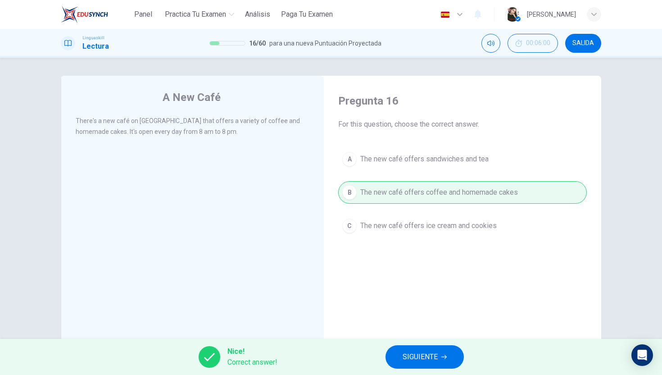
click at [448, 365] on button "SIGUIENTE" at bounding box center [425, 356] width 78 height 23
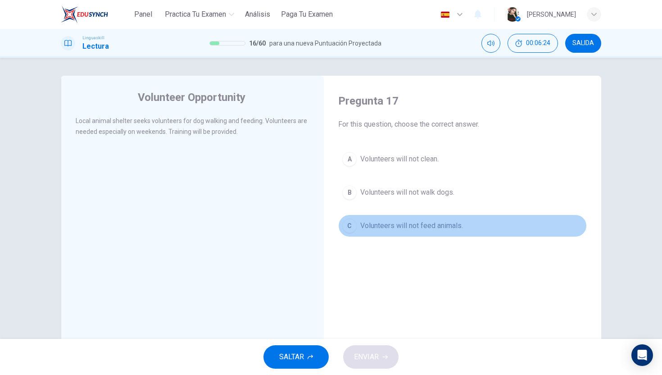
click at [378, 226] on span "Volunteers will not feed animals." at bounding box center [412, 225] width 103 height 11
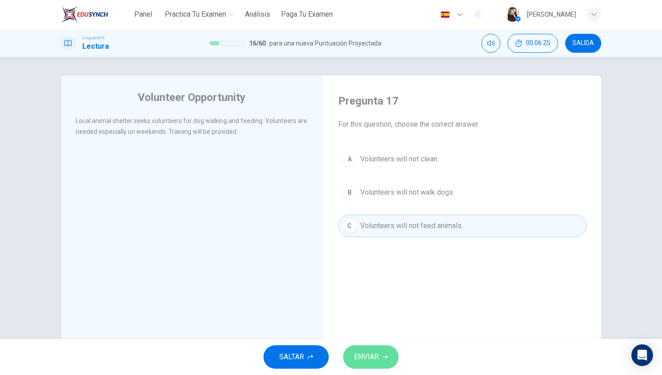
click at [365, 355] on span "ENVIAR" at bounding box center [366, 357] width 25 height 13
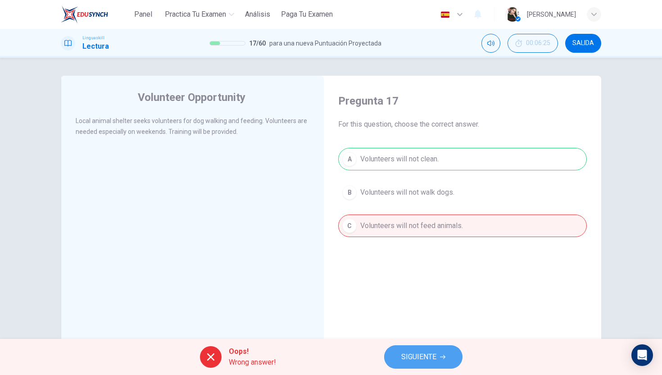
click at [412, 356] on span "SIGUIENTE" at bounding box center [419, 357] width 35 height 13
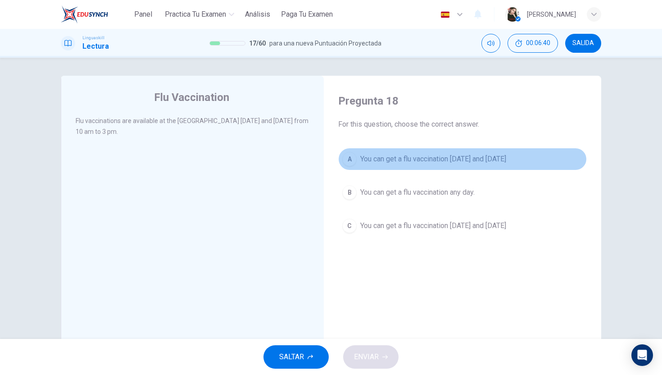
click at [426, 158] on span "You can get a flu vaccination on Monday and Thursday" at bounding box center [434, 159] width 146 height 11
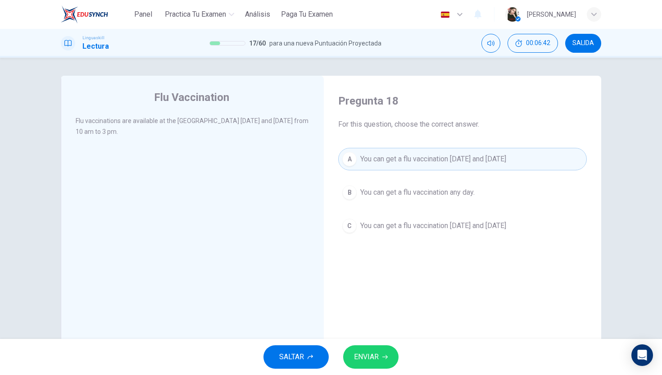
click at [384, 352] on button "ENVIAR" at bounding box center [370, 356] width 55 height 23
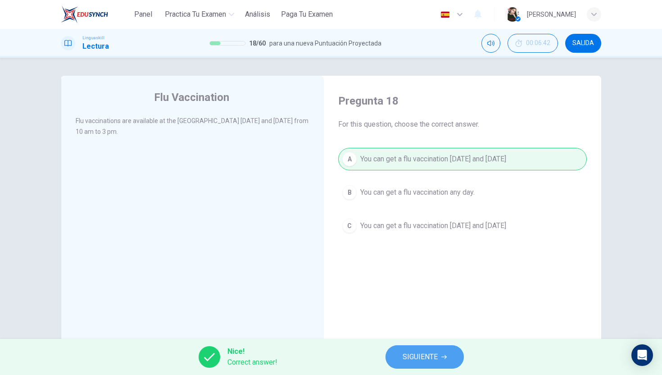
click at [429, 365] on button "SIGUIENTE" at bounding box center [425, 356] width 78 height 23
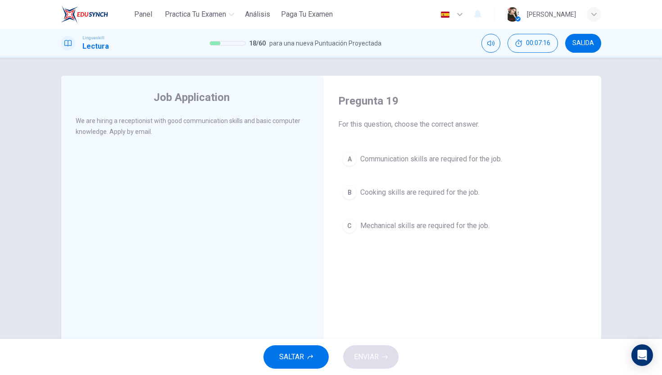
click at [353, 154] on div "A" at bounding box center [349, 159] width 14 height 14
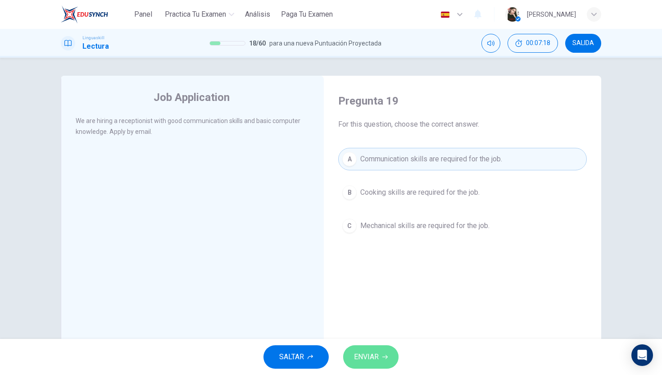
click at [381, 358] on button "ENVIAR" at bounding box center [370, 356] width 55 height 23
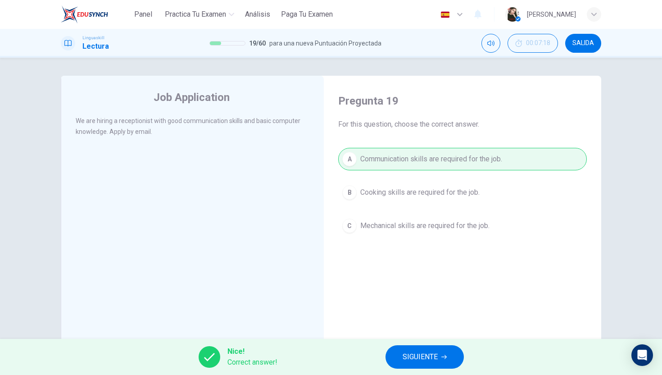
click at [419, 359] on span "SIGUIENTE" at bounding box center [420, 357] width 35 height 13
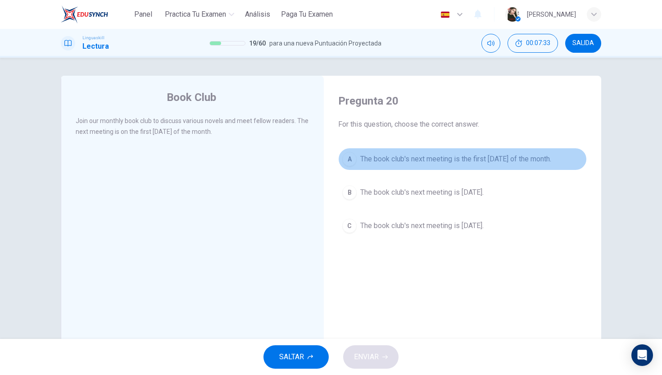
click at [374, 166] on button "A The book club's next meeting is the first Monday of the month." at bounding box center [462, 159] width 249 height 23
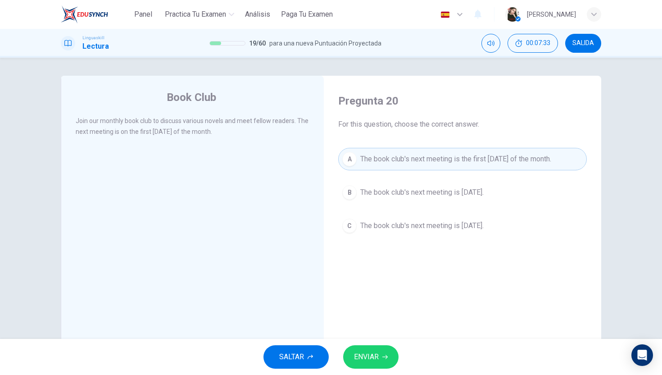
click at [382, 356] on button "ENVIAR" at bounding box center [370, 356] width 55 height 23
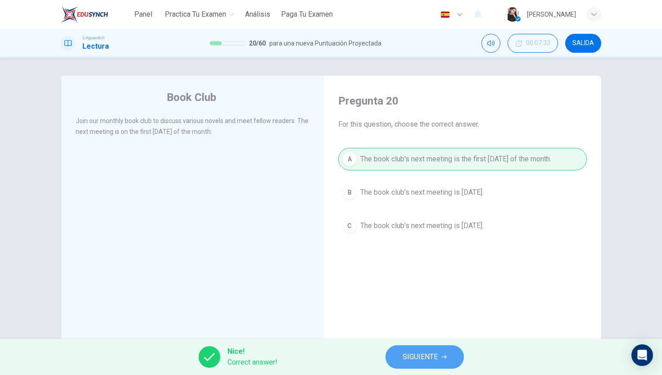
click at [414, 367] on button "SIGUIENTE" at bounding box center [425, 356] width 78 height 23
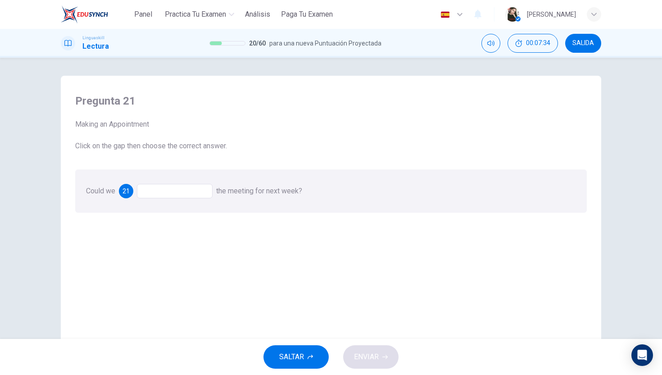
click at [177, 189] on div at bounding box center [175, 191] width 76 height 14
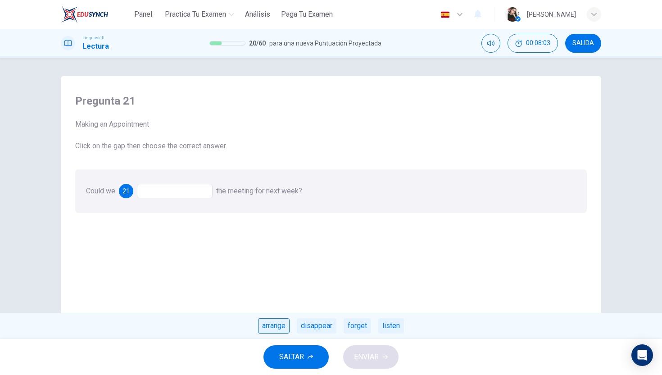
click at [289, 324] on div "arrange" at bounding box center [274, 325] width 32 height 15
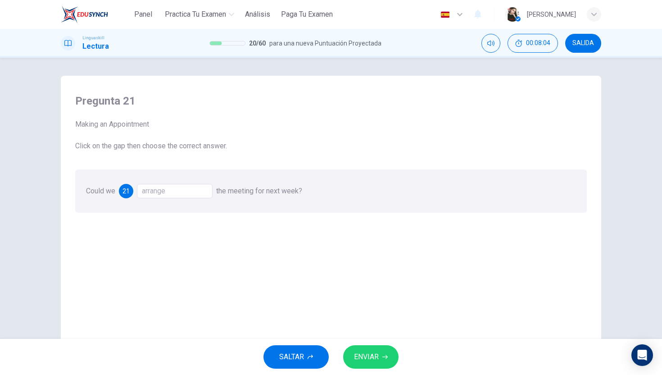
click at [353, 358] on button "ENVIAR" at bounding box center [370, 356] width 55 height 23
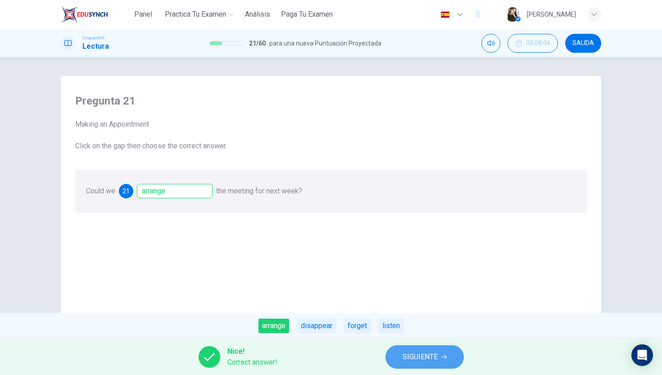
click at [446, 361] on button "SIGUIENTE" at bounding box center [425, 356] width 78 height 23
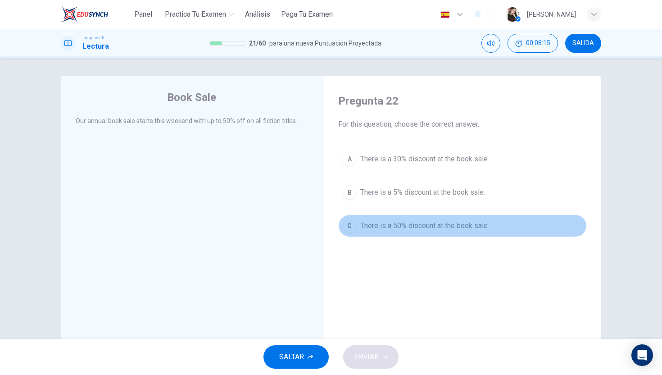
click at [362, 224] on span "There is a 50% discount at the book sale." at bounding box center [425, 225] width 129 height 11
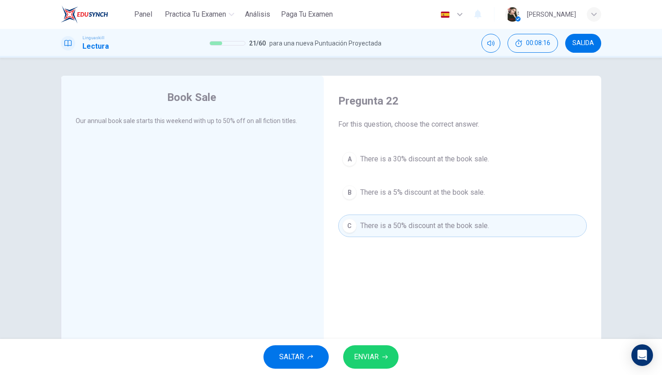
click at [370, 343] on div "SALTAR ENVIAR" at bounding box center [331, 357] width 662 height 36
click at [370, 354] on span "ENVIAR" at bounding box center [366, 357] width 25 height 13
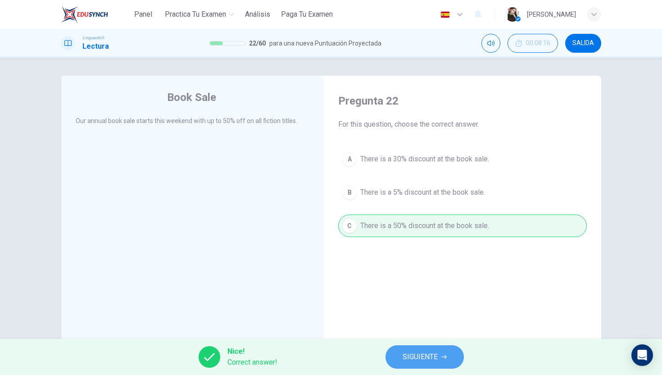
click at [387, 357] on button "SIGUIENTE" at bounding box center [425, 356] width 78 height 23
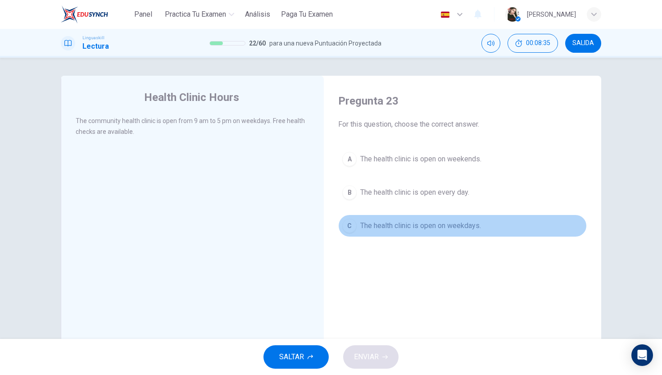
click at [359, 224] on button "C The health clinic is open on weekdays." at bounding box center [462, 226] width 249 height 23
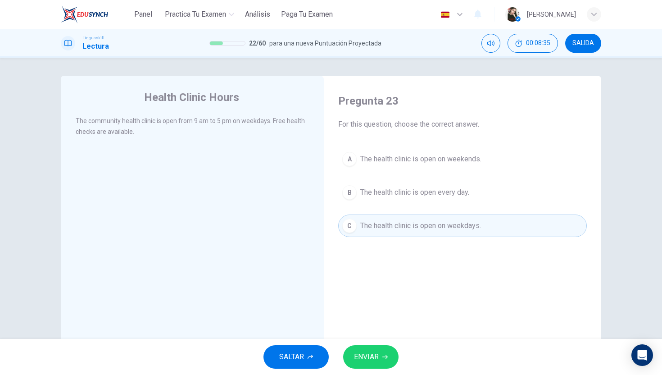
click at [358, 373] on div "SALTAR ENVIAR" at bounding box center [331, 357] width 662 height 36
click at [363, 366] on button "ENVIAR" at bounding box center [370, 356] width 55 height 23
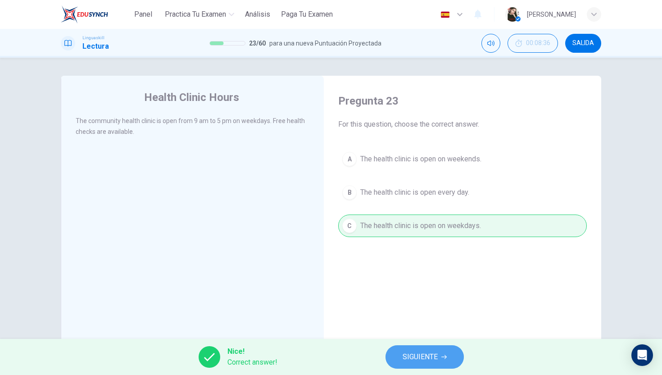
click at [411, 345] on button "SIGUIENTE" at bounding box center [425, 356] width 78 height 23
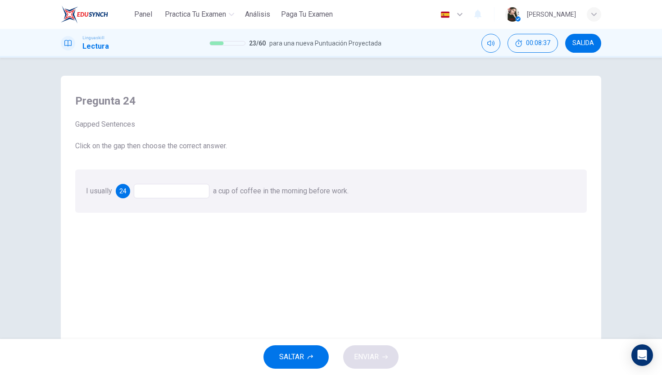
click at [185, 190] on div at bounding box center [172, 191] width 76 height 14
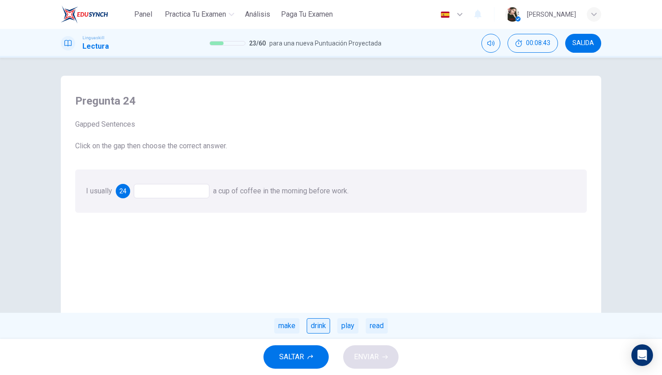
click at [317, 325] on div "drink" at bounding box center [318, 325] width 23 height 15
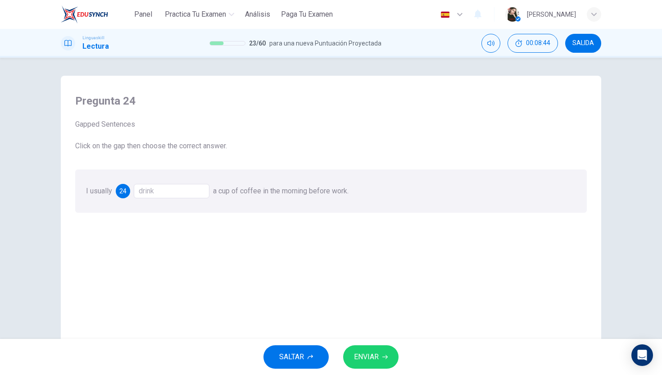
click at [351, 374] on div "SALTAR ENVIAR" at bounding box center [331, 357] width 662 height 36
click at [362, 357] on span "ENVIAR" at bounding box center [366, 357] width 25 height 13
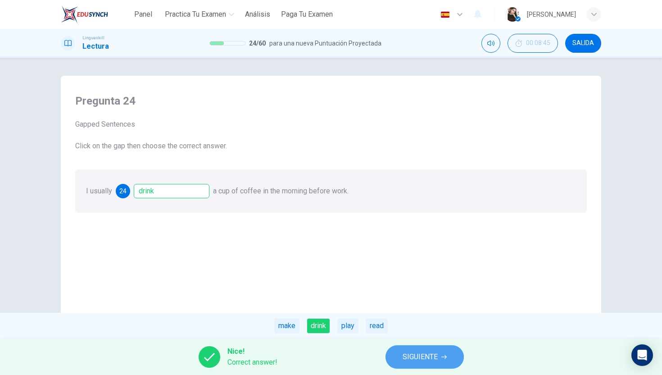
click at [417, 362] on span "SIGUIENTE" at bounding box center [420, 357] width 35 height 13
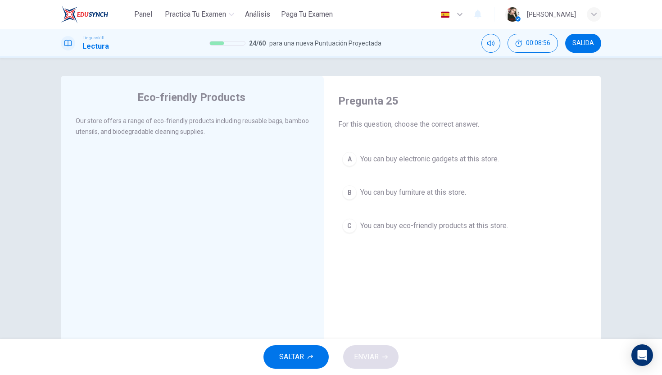
click at [392, 228] on span "You can buy eco-friendly products at this store." at bounding box center [435, 225] width 148 height 11
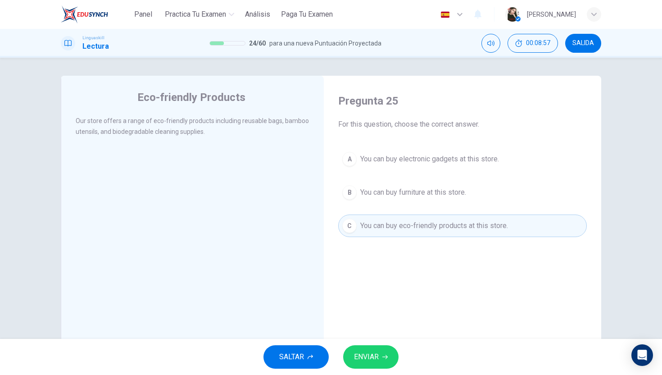
click at [376, 354] on span "ENVIAR" at bounding box center [366, 357] width 25 height 13
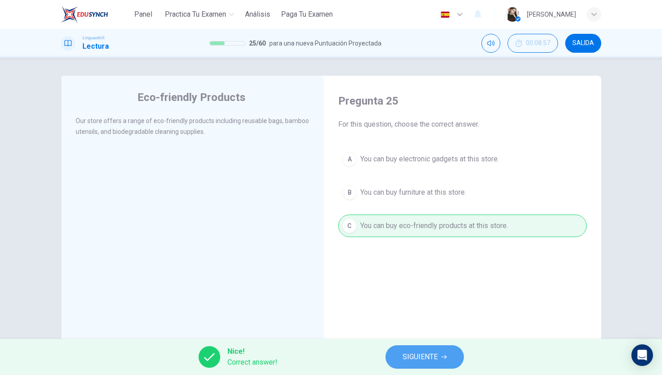
click at [410, 352] on span "SIGUIENTE" at bounding box center [420, 357] width 35 height 13
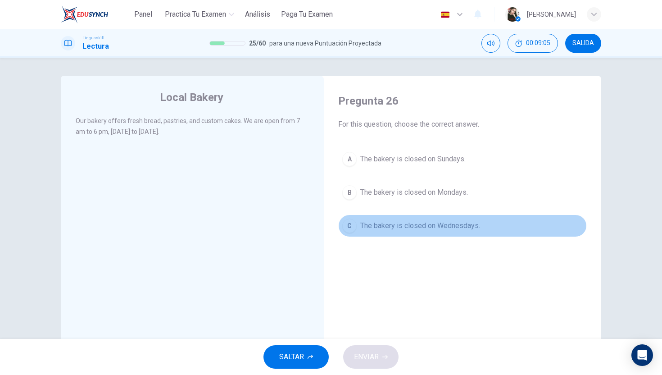
click at [354, 234] on button "C The bakery is closed on Wednesdays." at bounding box center [462, 226] width 249 height 23
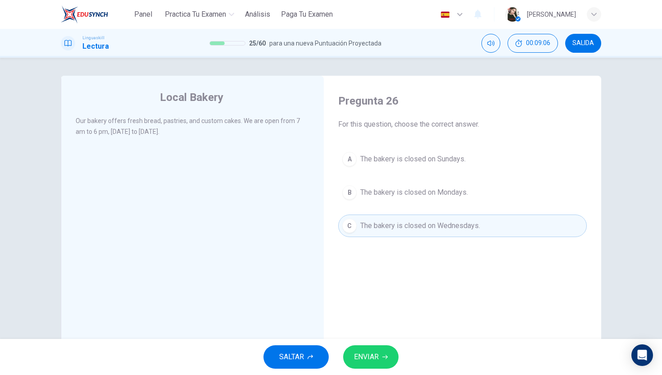
click at [365, 355] on span "ENVIAR" at bounding box center [366, 357] width 25 height 13
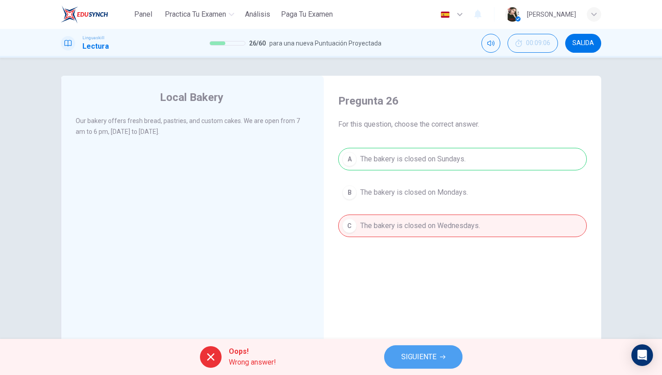
click at [431, 345] on button "SIGUIENTE" at bounding box center [423, 356] width 78 height 23
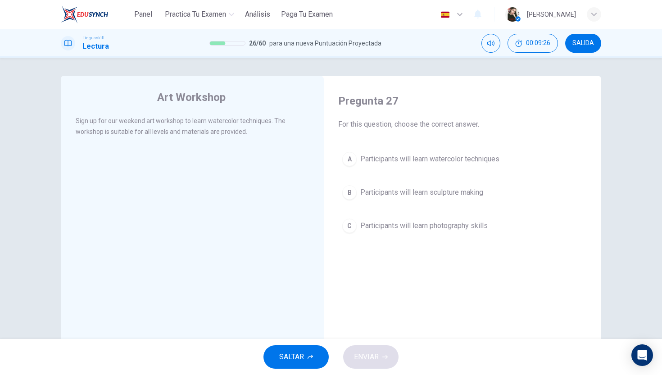
click at [354, 155] on div "A" at bounding box center [349, 159] width 14 height 14
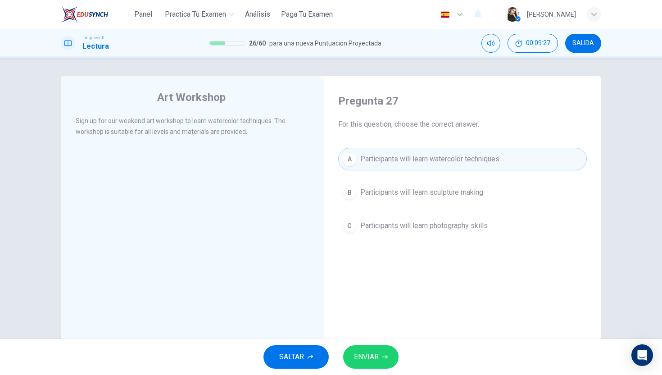
click at [351, 364] on button "ENVIAR" at bounding box center [370, 356] width 55 height 23
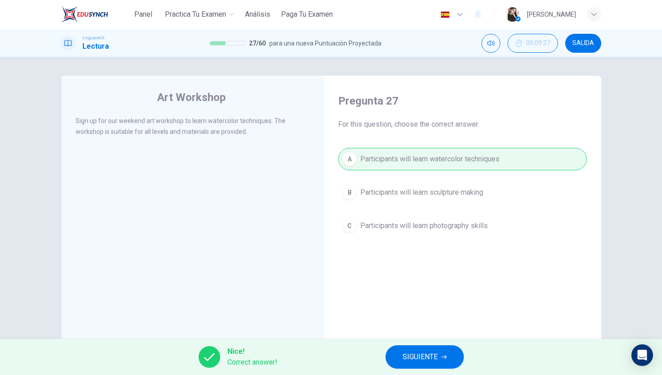
click at [404, 363] on button "SIGUIENTE" at bounding box center [425, 356] width 78 height 23
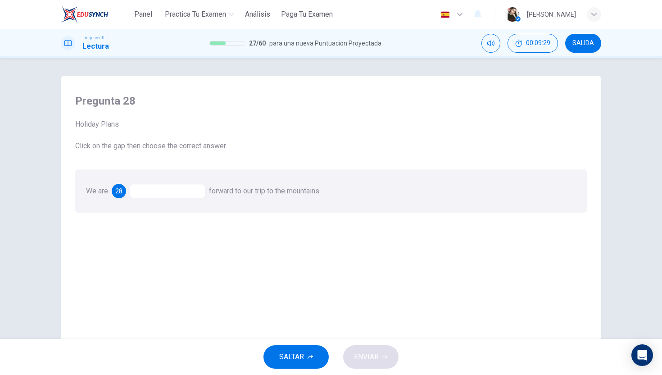
click at [199, 190] on div at bounding box center [168, 191] width 76 height 14
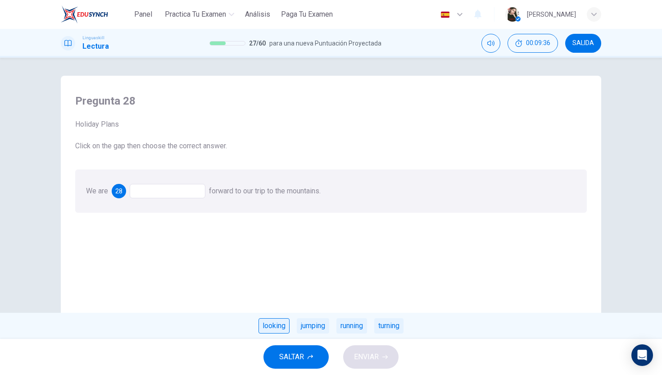
click at [265, 325] on div "looking" at bounding box center [274, 325] width 31 height 15
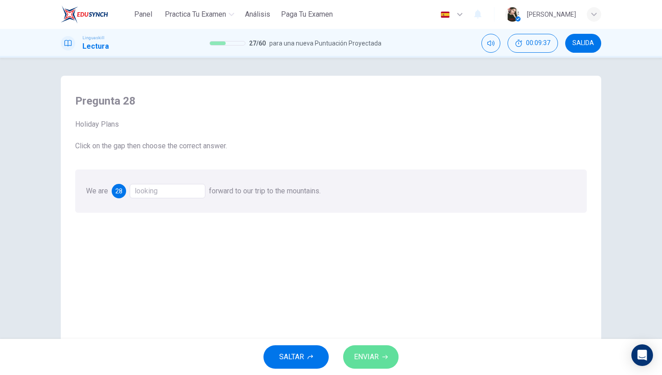
click at [352, 348] on button "ENVIAR" at bounding box center [370, 356] width 55 height 23
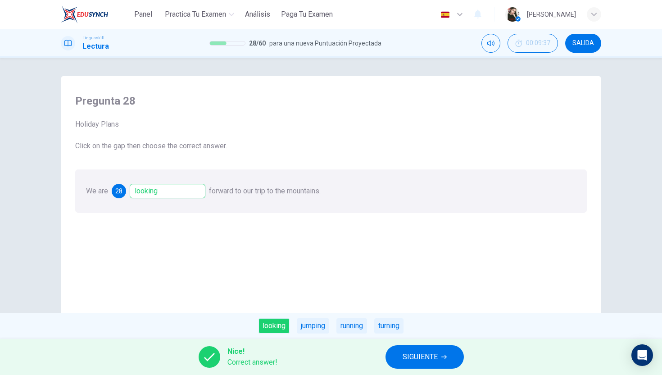
click at [408, 364] on button "SIGUIENTE" at bounding box center [425, 356] width 78 height 23
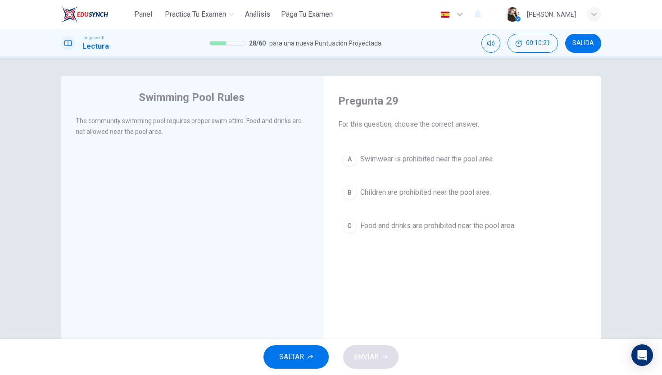
click at [356, 230] on button "C Food and drinks are prohibited near the pool area." at bounding box center [462, 226] width 249 height 23
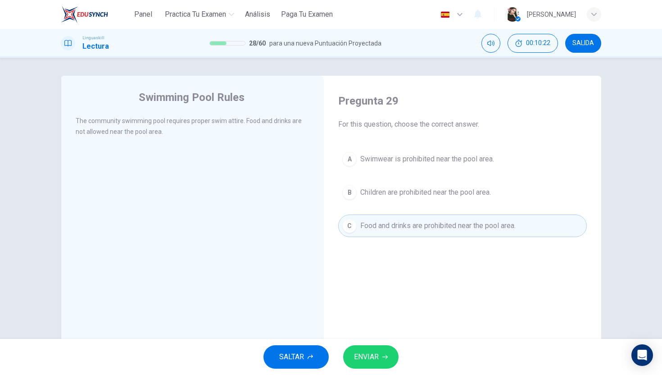
click at [383, 361] on button "ENVIAR" at bounding box center [370, 356] width 55 height 23
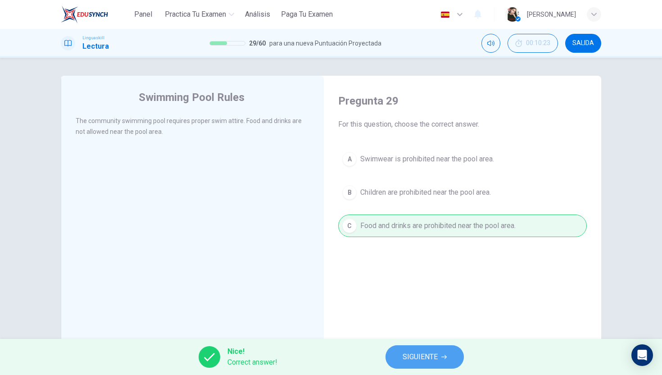
click at [413, 350] on button "SIGUIENTE" at bounding box center [425, 356] width 78 height 23
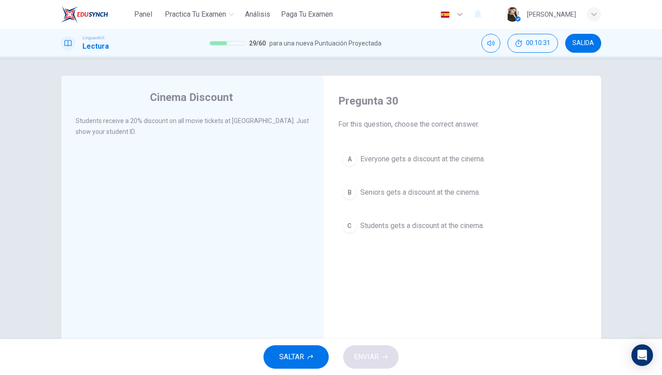
click at [356, 228] on button "C Students gets a discount at the cinema." at bounding box center [462, 226] width 249 height 23
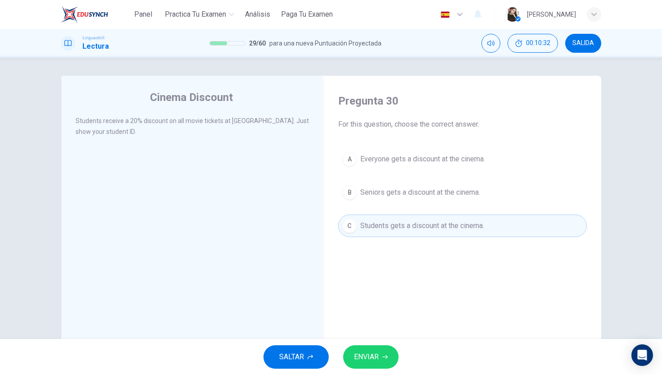
click at [370, 356] on span "ENVIAR" at bounding box center [366, 357] width 25 height 13
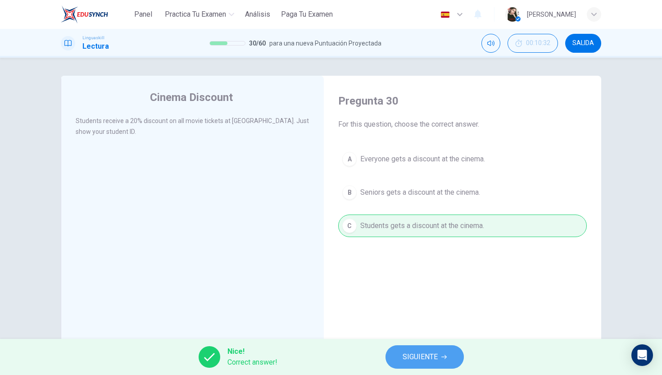
click at [422, 354] on span "SIGUIENTE" at bounding box center [420, 357] width 35 height 13
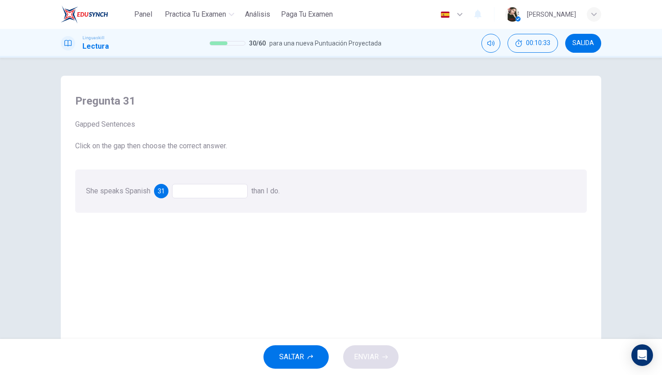
click at [206, 195] on div at bounding box center [210, 191] width 76 height 14
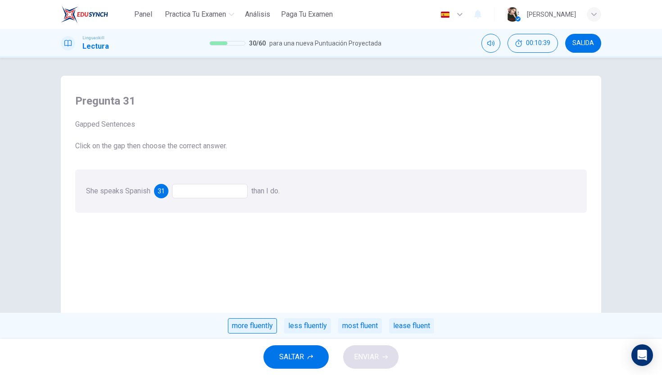
click at [243, 328] on div "more fluently" at bounding box center [252, 325] width 49 height 15
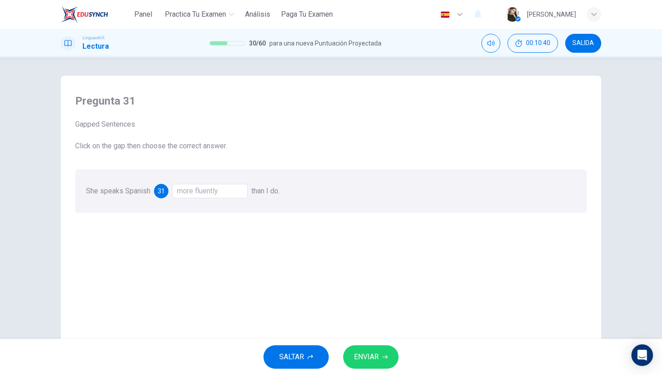
click at [361, 353] on span "ENVIAR" at bounding box center [366, 357] width 25 height 13
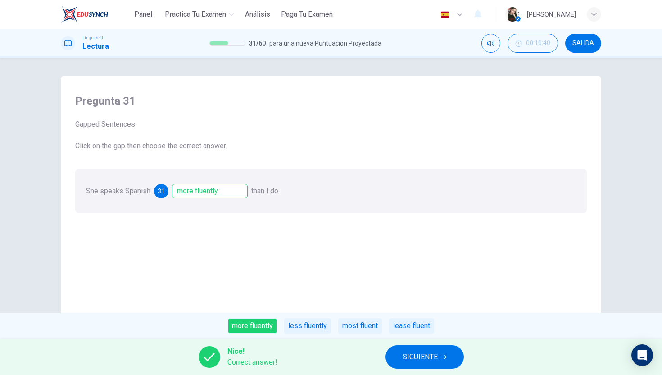
click at [420, 365] on button "SIGUIENTE" at bounding box center [425, 356] width 78 height 23
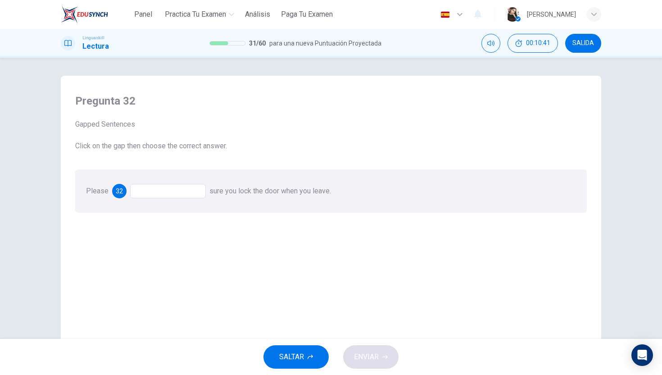
click at [189, 196] on div at bounding box center [168, 191] width 76 height 14
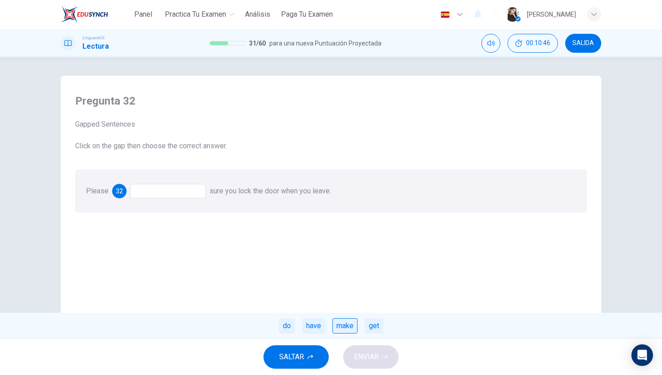
click at [336, 330] on div "make" at bounding box center [345, 325] width 25 height 15
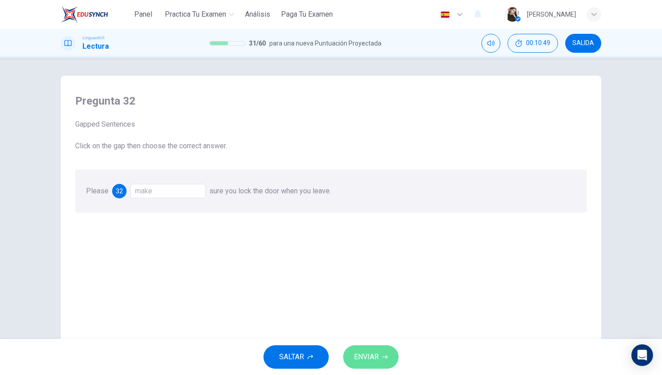
click at [372, 359] on span "ENVIAR" at bounding box center [366, 357] width 25 height 13
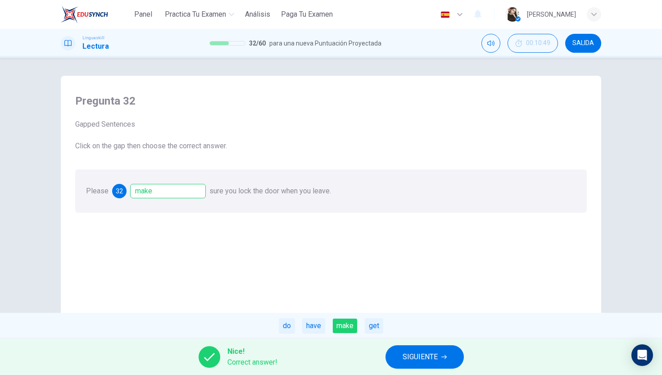
click at [445, 365] on button "SIGUIENTE" at bounding box center [425, 356] width 78 height 23
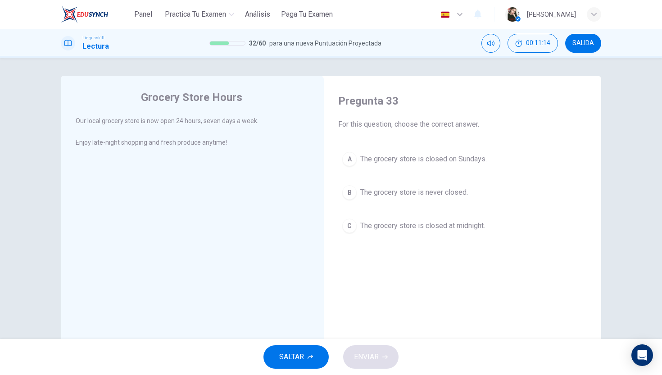
click at [351, 195] on div "B" at bounding box center [349, 192] width 14 height 14
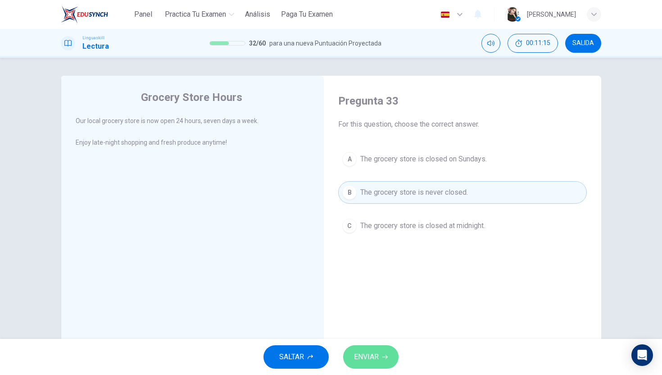
click at [390, 363] on button "ENVIAR" at bounding box center [370, 356] width 55 height 23
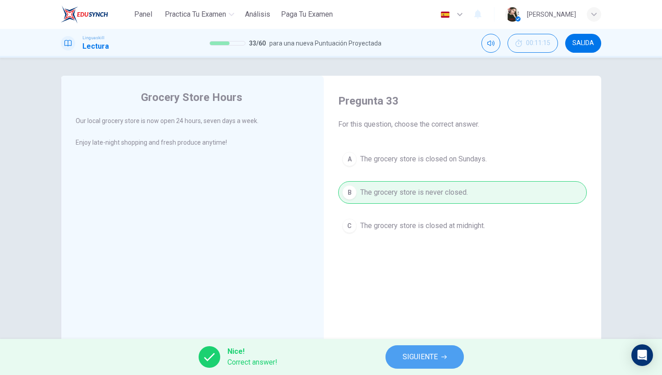
click at [414, 363] on button "SIGUIENTE" at bounding box center [425, 356] width 78 height 23
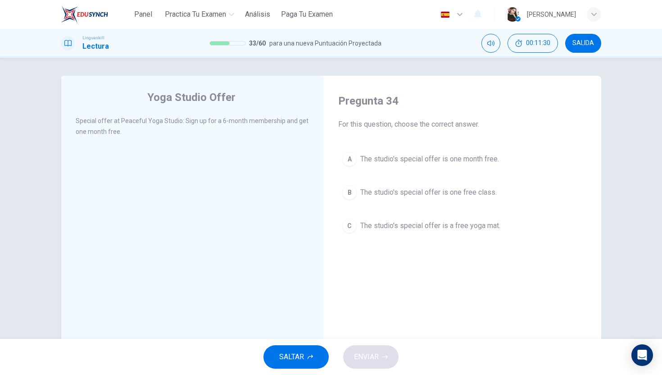
click at [355, 147] on div "Pregunta 34 For this question, choose the correct answer. A The studio's specia…" at bounding box center [462, 165] width 263 height 161
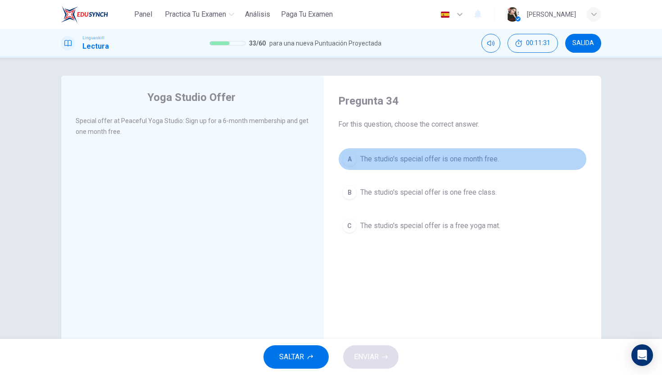
click at [351, 165] on div "A" at bounding box center [349, 159] width 14 height 14
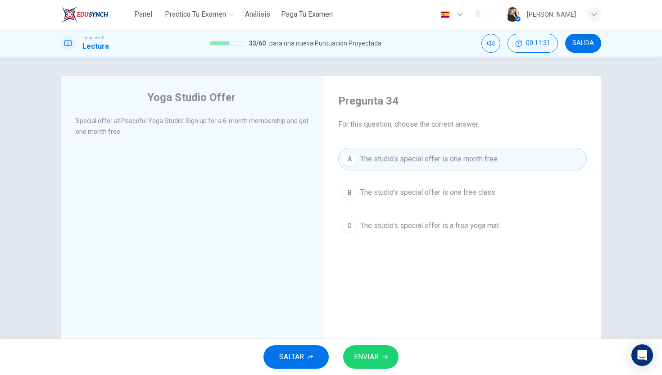
click at [372, 351] on span "ENVIAR" at bounding box center [366, 357] width 25 height 13
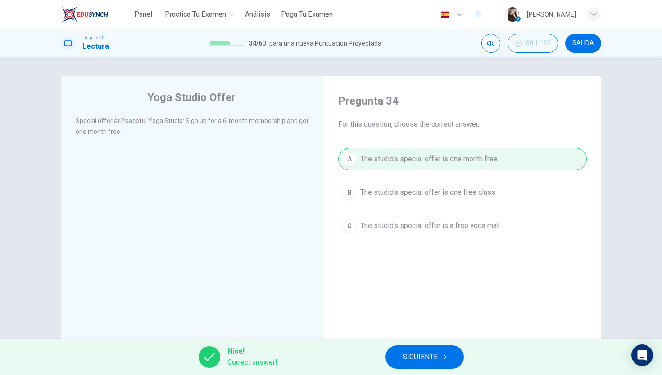
click at [436, 358] on span "SIGUIENTE" at bounding box center [420, 357] width 35 height 13
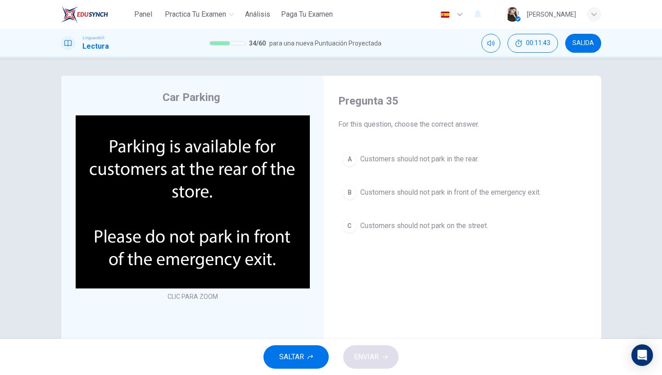
click at [356, 190] on div "B" at bounding box center [349, 192] width 14 height 14
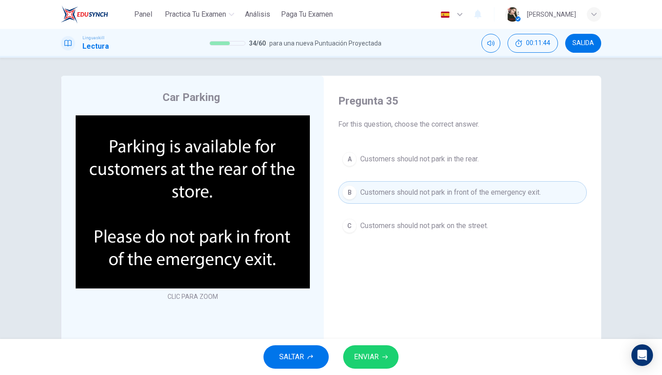
click at [369, 346] on button "ENVIAR" at bounding box center [370, 356] width 55 height 23
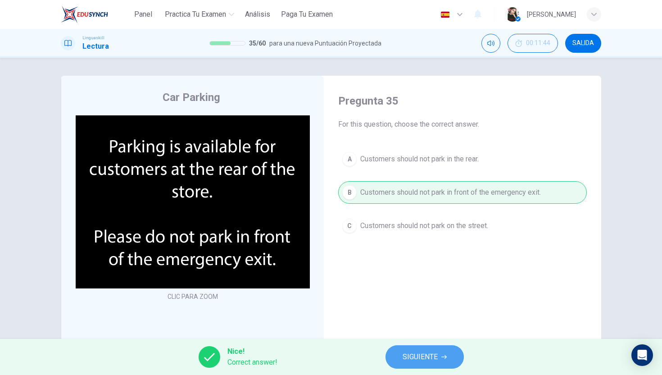
click at [398, 351] on button "SIGUIENTE" at bounding box center [425, 356] width 78 height 23
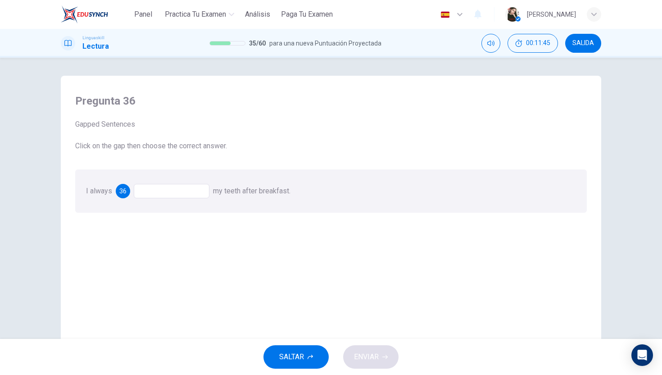
click at [169, 186] on div at bounding box center [172, 191] width 76 height 14
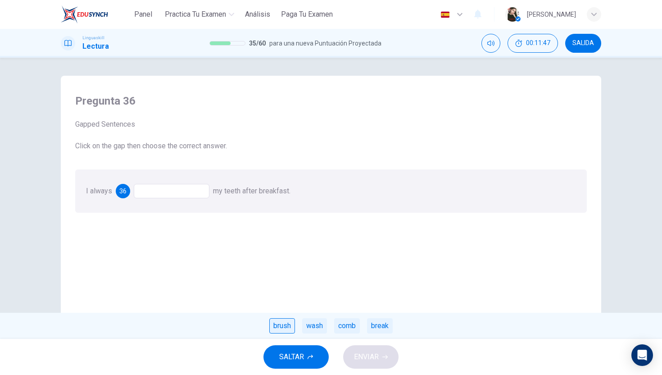
click at [281, 331] on div "brush" at bounding box center [282, 325] width 26 height 15
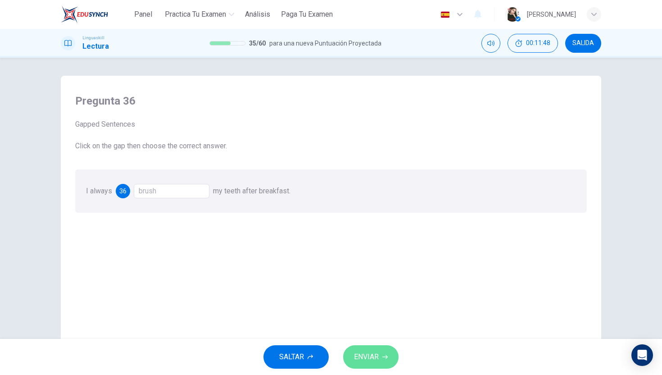
click at [371, 357] on span "ENVIAR" at bounding box center [366, 357] width 25 height 13
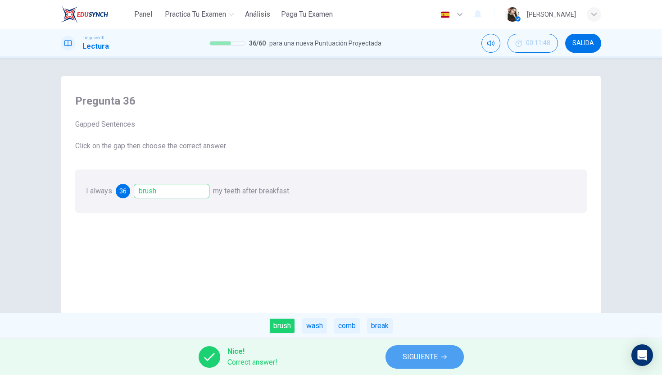
click at [392, 360] on button "SIGUIENTE" at bounding box center [425, 356] width 78 height 23
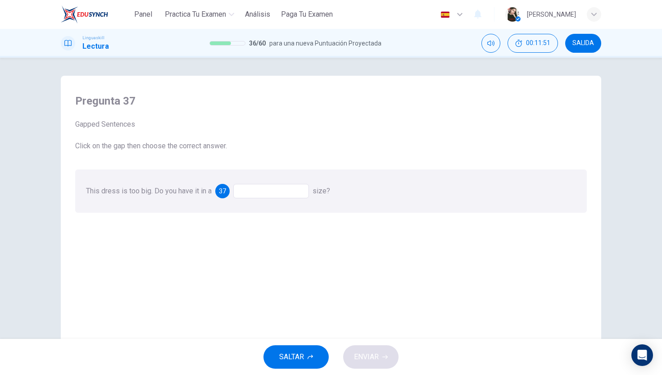
click at [256, 193] on div at bounding box center [271, 191] width 76 height 14
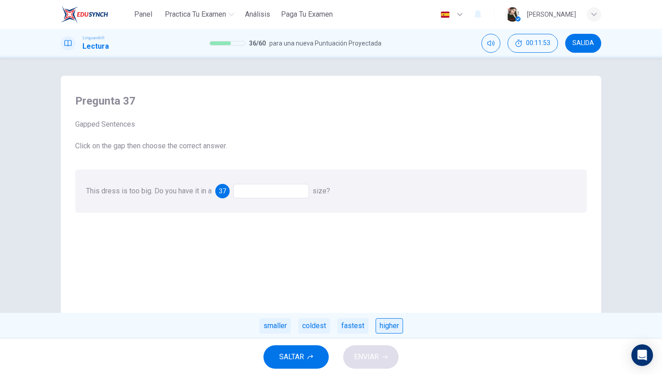
click at [380, 325] on div "higher" at bounding box center [389, 325] width 27 height 15
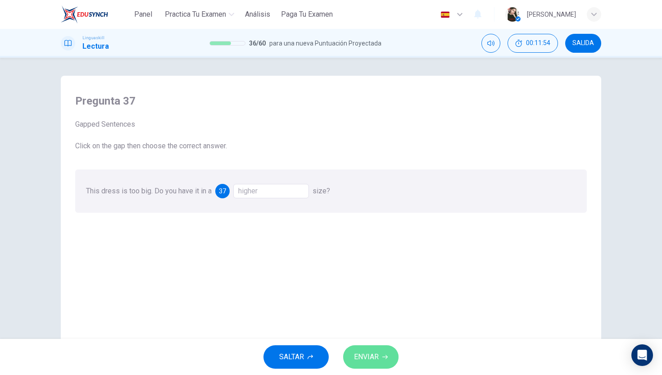
click at [381, 350] on button "ENVIAR" at bounding box center [370, 356] width 55 height 23
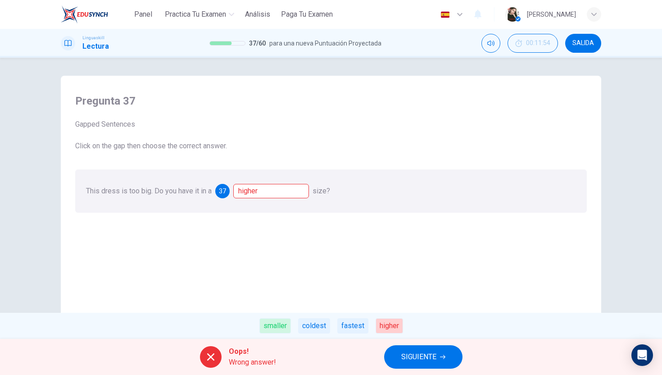
click at [400, 361] on button "SIGUIENTE" at bounding box center [423, 356] width 78 height 23
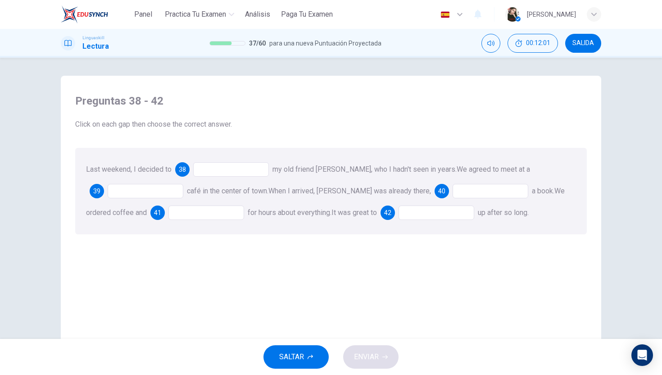
click at [237, 169] on div at bounding box center [231, 169] width 76 height 14
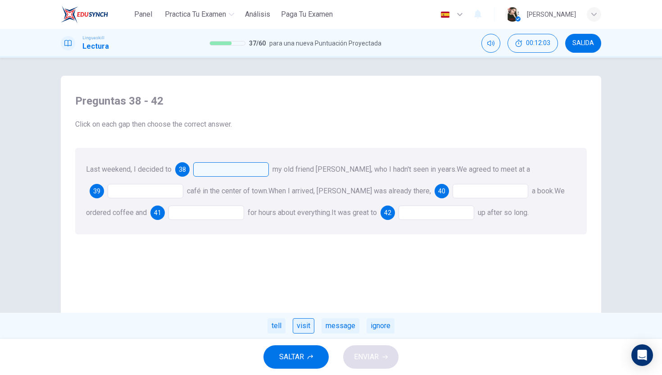
click at [307, 330] on div "visit" at bounding box center [304, 325] width 22 height 15
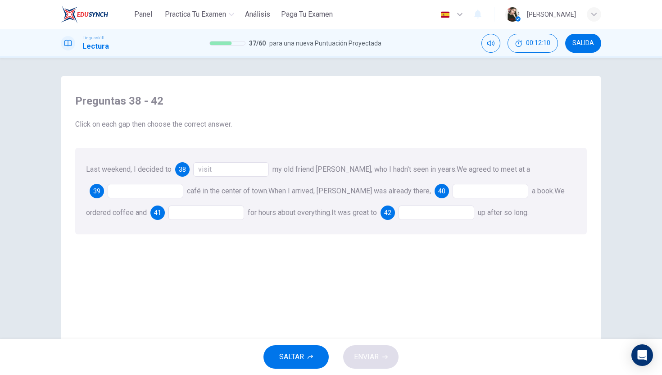
click at [136, 196] on div at bounding box center [146, 191] width 76 height 14
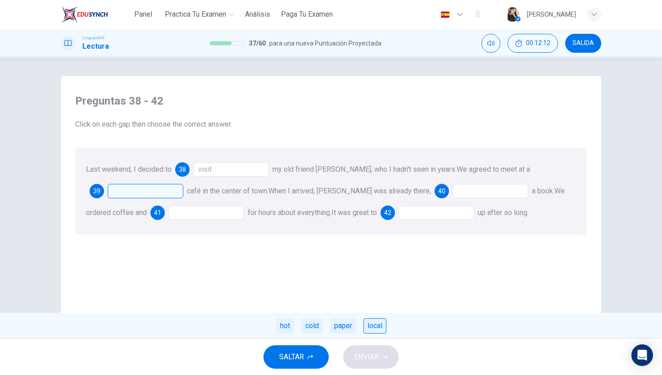
click at [375, 327] on div "local" at bounding box center [375, 325] width 23 height 15
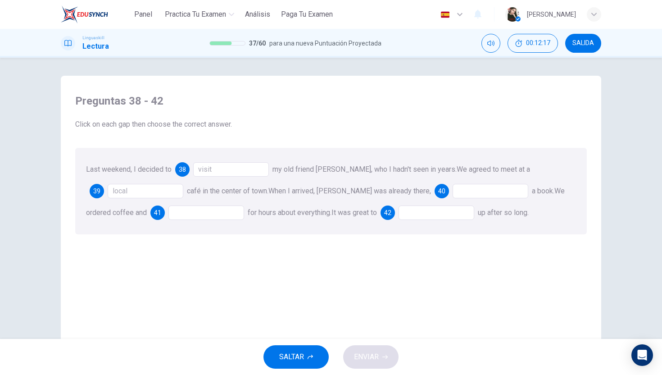
click at [453, 192] on div at bounding box center [491, 191] width 76 height 14
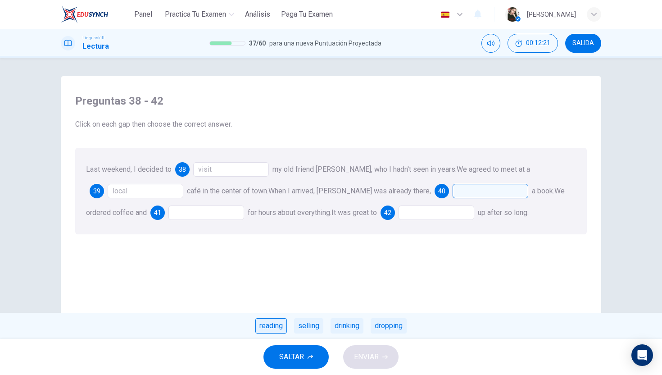
click at [280, 323] on div "reading" at bounding box center [272, 325] width 32 height 15
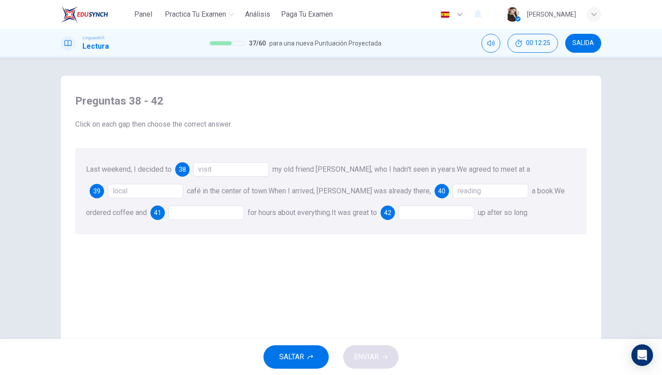
click at [169, 210] on div at bounding box center [207, 212] width 76 height 14
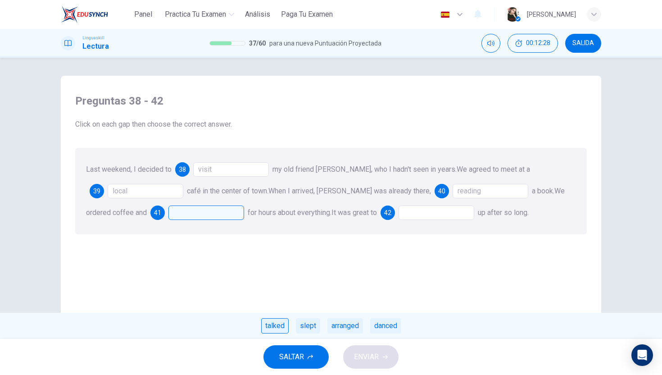
click at [266, 325] on div "talked" at bounding box center [274, 325] width 27 height 15
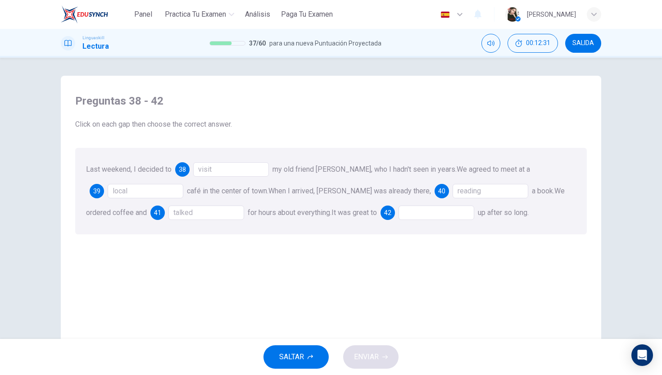
click at [399, 216] on div at bounding box center [437, 212] width 76 height 14
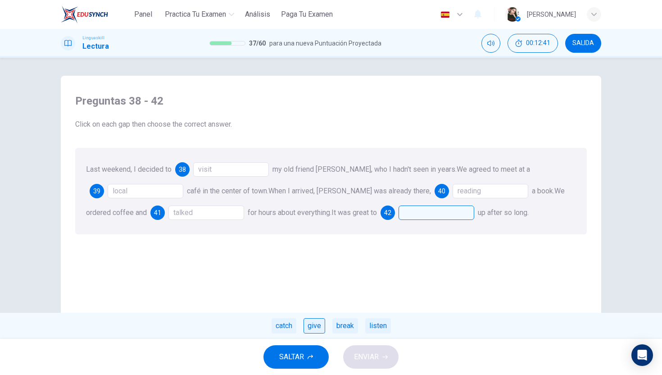
click at [321, 326] on div "give" at bounding box center [315, 325] width 22 height 15
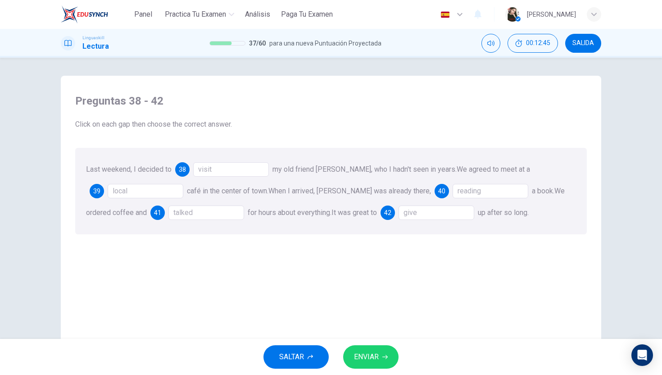
click at [410, 209] on div "give" at bounding box center [437, 212] width 76 height 14
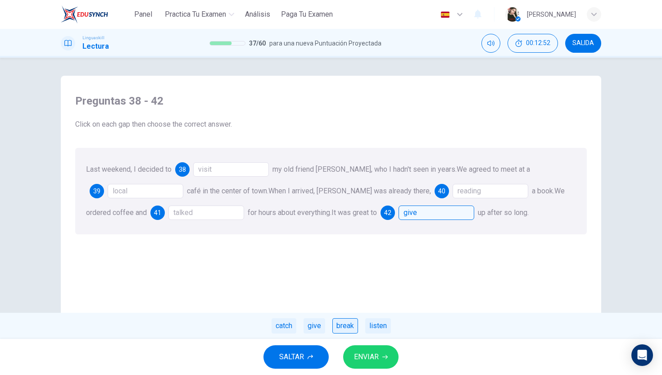
click at [348, 323] on div "break" at bounding box center [346, 325] width 26 height 15
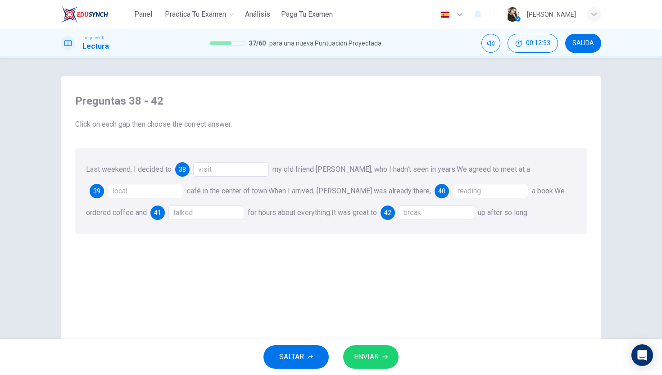
click at [436, 216] on div "break" at bounding box center [437, 212] width 76 height 14
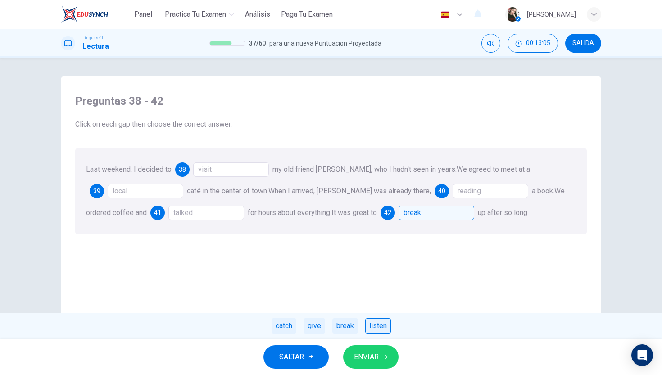
click at [378, 329] on div "listen" at bounding box center [378, 325] width 26 height 15
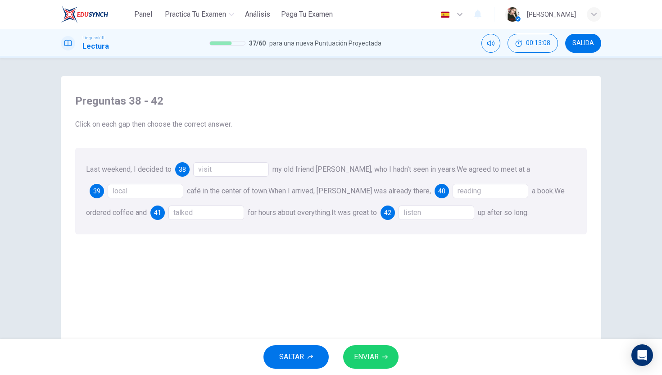
click at [421, 218] on div "listen" at bounding box center [437, 212] width 76 height 14
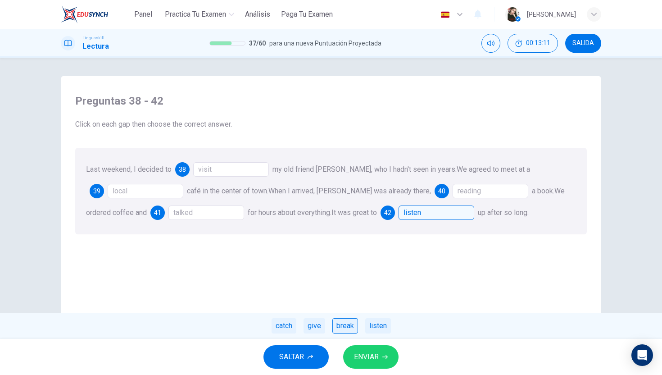
click at [351, 330] on div "break" at bounding box center [346, 325] width 26 height 15
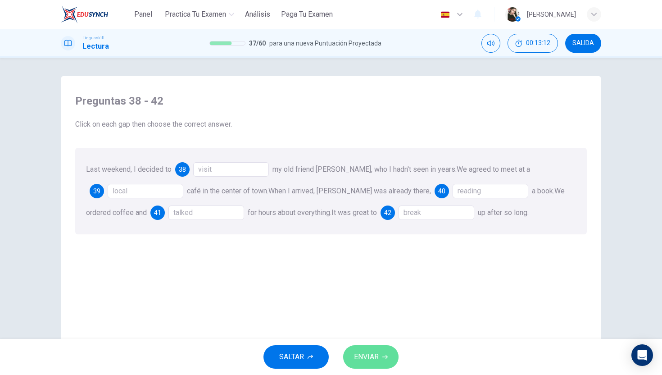
click at [361, 356] on span "ENVIAR" at bounding box center [366, 357] width 25 height 13
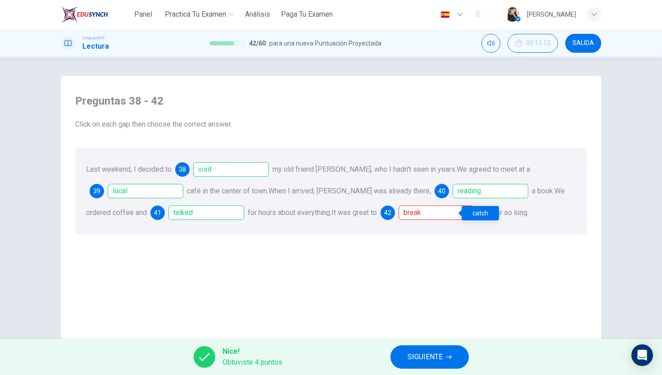
click at [438, 210] on div "break" at bounding box center [437, 212] width 76 height 14
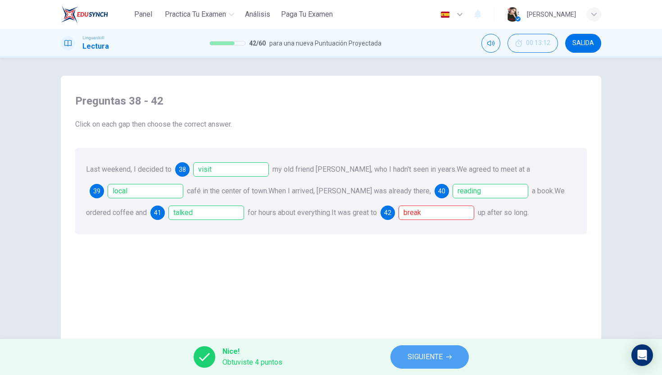
click at [414, 351] on span "SIGUIENTE" at bounding box center [425, 357] width 35 height 13
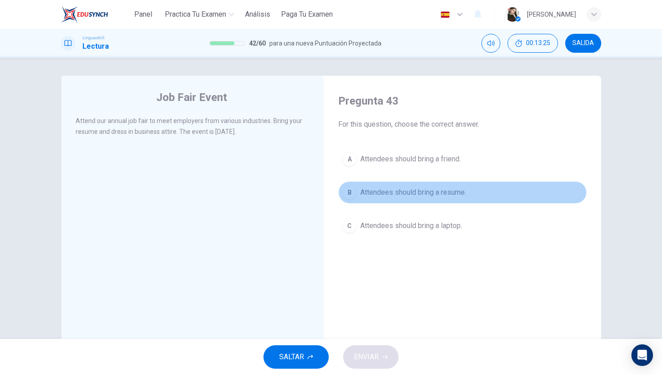
click at [358, 192] on button "B Attendees should bring a resume." at bounding box center [462, 192] width 249 height 23
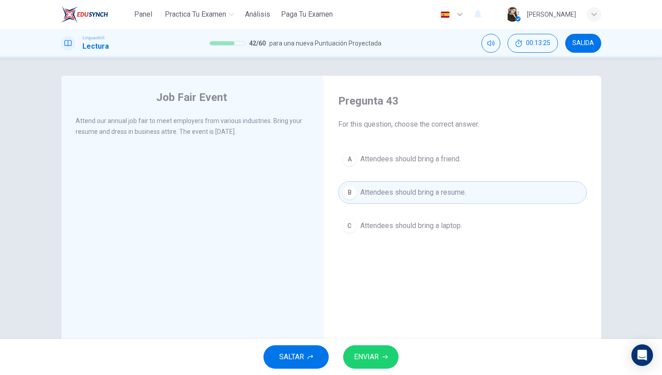
click at [380, 374] on div "SALTAR ENVIAR" at bounding box center [331, 357] width 662 height 36
click at [380, 361] on button "ENVIAR" at bounding box center [370, 356] width 55 height 23
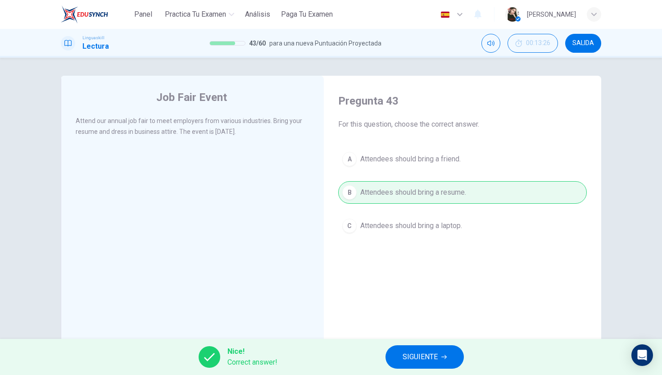
click at [413, 352] on span "SIGUIENTE" at bounding box center [420, 357] width 35 height 13
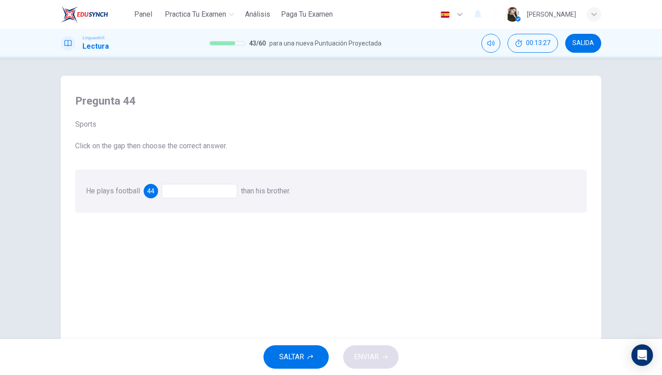
click at [192, 193] on div at bounding box center [200, 191] width 76 height 14
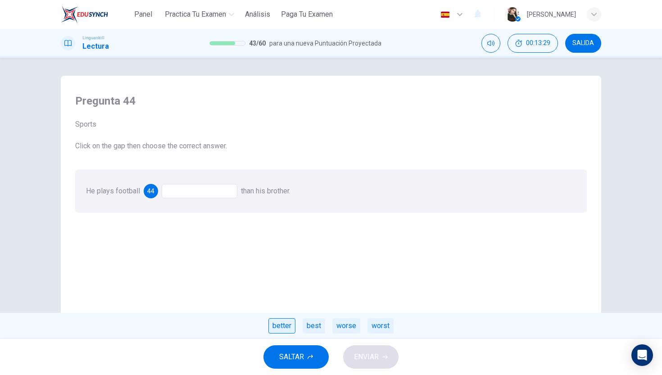
click at [281, 328] on div "better" at bounding box center [282, 325] width 27 height 15
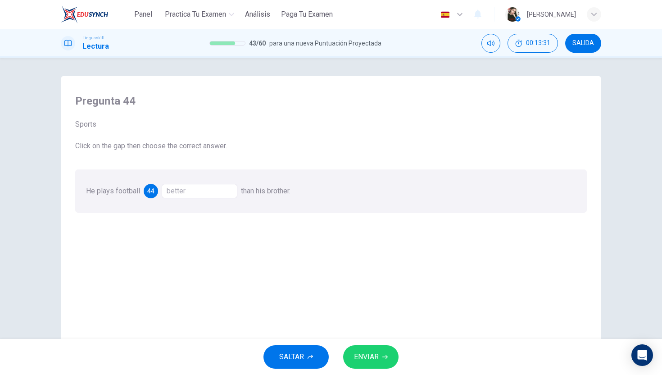
click at [356, 356] on span "ENVIAR" at bounding box center [366, 357] width 25 height 13
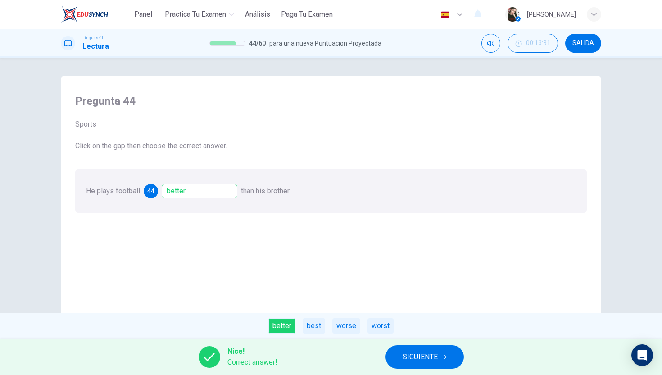
click at [403, 353] on span "SIGUIENTE" at bounding box center [420, 357] width 35 height 13
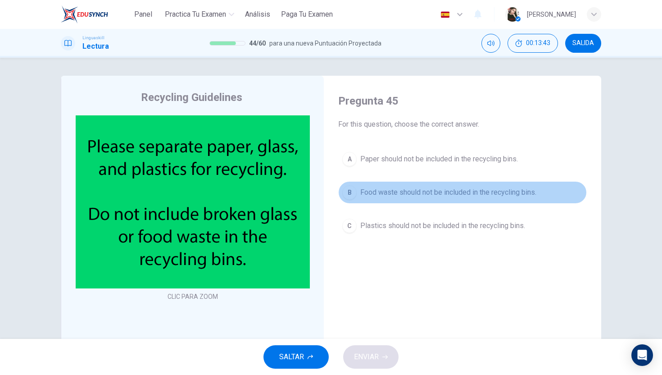
click at [355, 194] on div "B" at bounding box center [349, 192] width 14 height 14
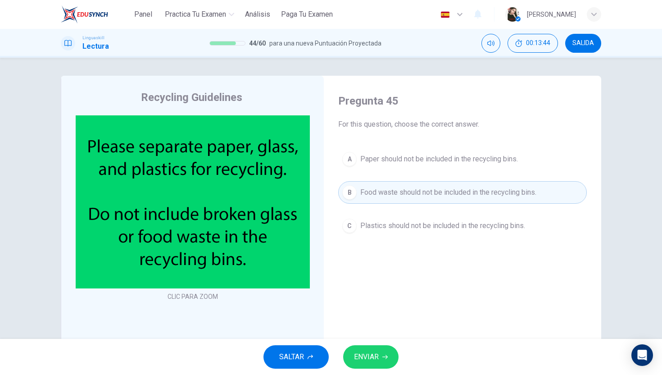
click at [368, 364] on button "ENVIAR" at bounding box center [370, 356] width 55 height 23
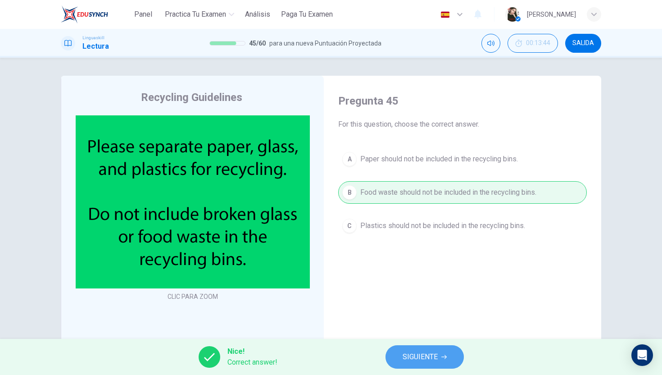
click at [420, 361] on span "SIGUIENTE" at bounding box center [420, 357] width 35 height 13
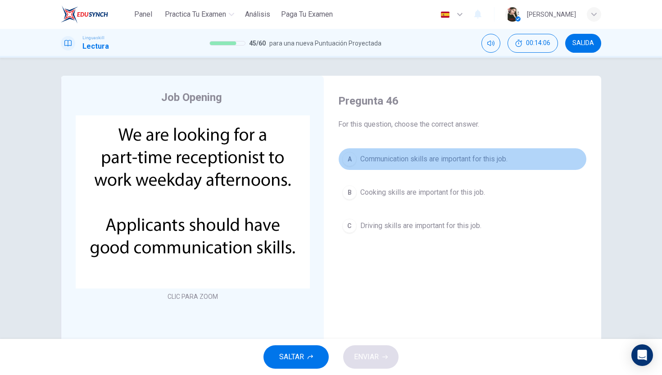
click at [363, 157] on span "Communication skills are important for this job." at bounding box center [434, 159] width 147 height 11
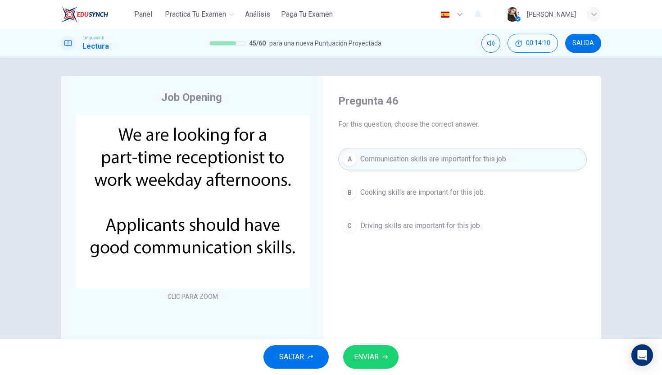
click at [378, 351] on span "ENVIAR" at bounding box center [366, 357] width 25 height 13
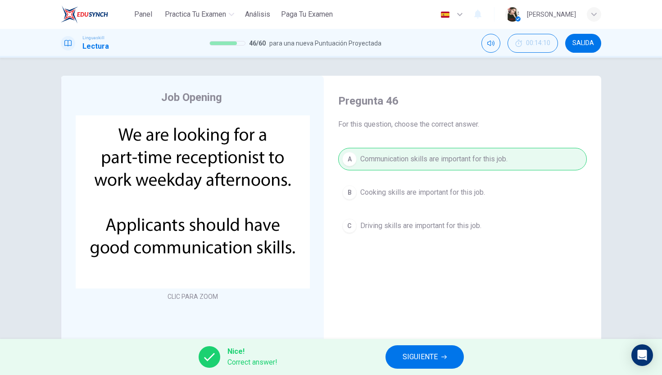
click at [402, 355] on button "SIGUIENTE" at bounding box center [425, 356] width 78 height 23
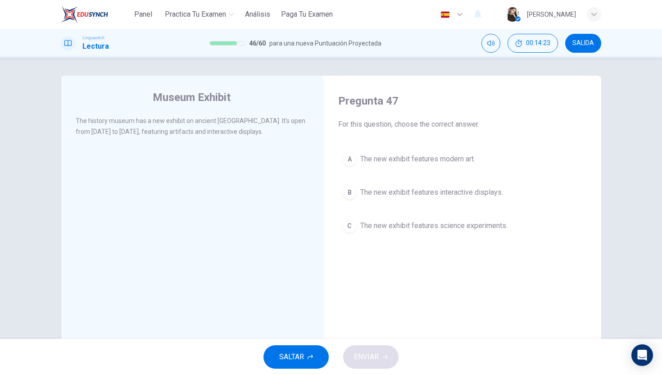
click at [364, 193] on span "The new exhibit features interactive displays." at bounding box center [432, 192] width 143 height 11
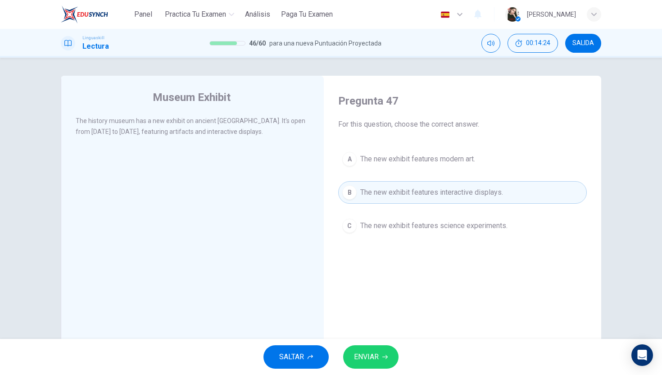
click at [372, 349] on button "ENVIAR" at bounding box center [370, 356] width 55 height 23
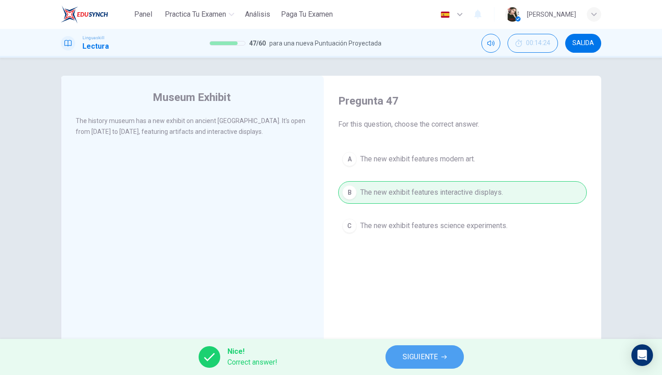
click at [398, 355] on button "SIGUIENTE" at bounding box center [425, 356] width 78 height 23
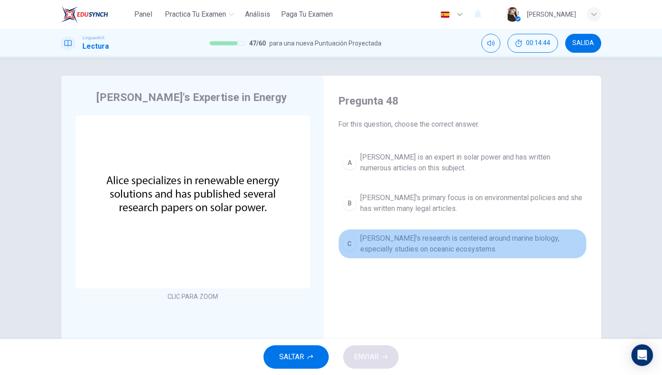
click at [376, 247] on span "Alice's research is centered around marine biology, especially studies on ocean…" at bounding box center [472, 244] width 223 height 22
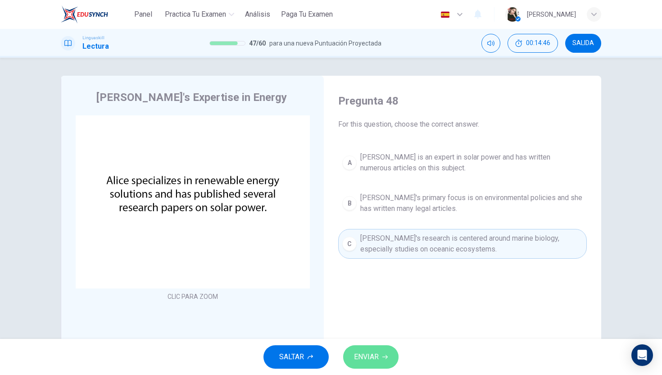
click at [376, 355] on span "ENVIAR" at bounding box center [366, 357] width 25 height 13
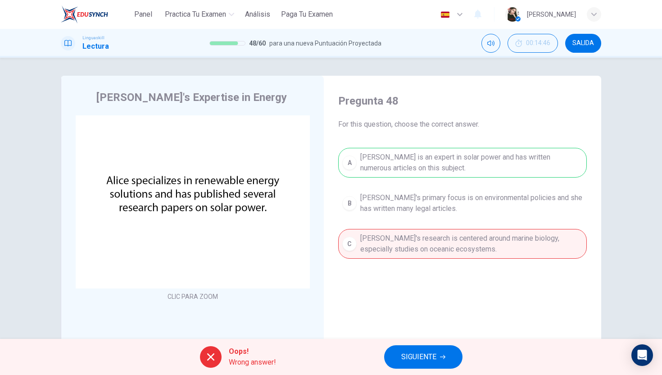
click at [422, 353] on span "SIGUIENTE" at bounding box center [419, 357] width 35 height 13
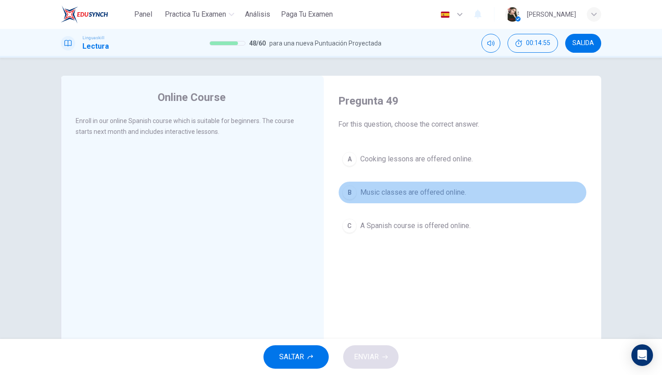
click at [388, 201] on button "B Music classes are offered online." at bounding box center [462, 192] width 249 height 23
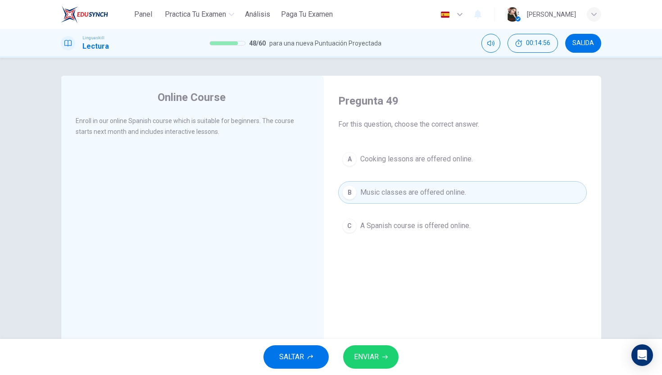
click at [369, 351] on span "ENVIAR" at bounding box center [366, 357] width 25 height 13
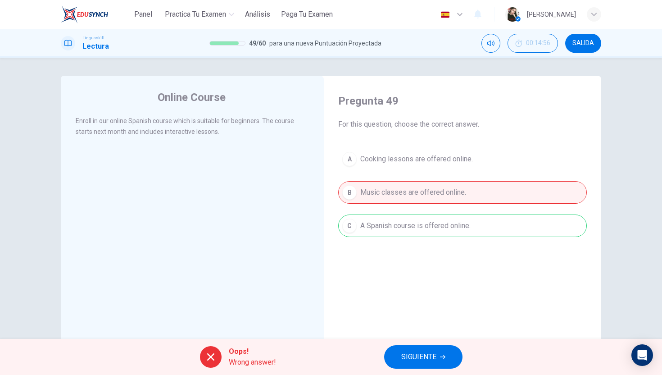
click at [435, 354] on span "SIGUIENTE" at bounding box center [419, 357] width 35 height 13
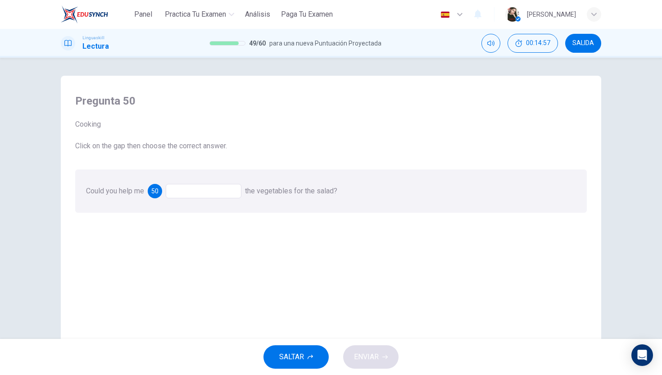
click at [210, 195] on div at bounding box center [204, 191] width 76 height 14
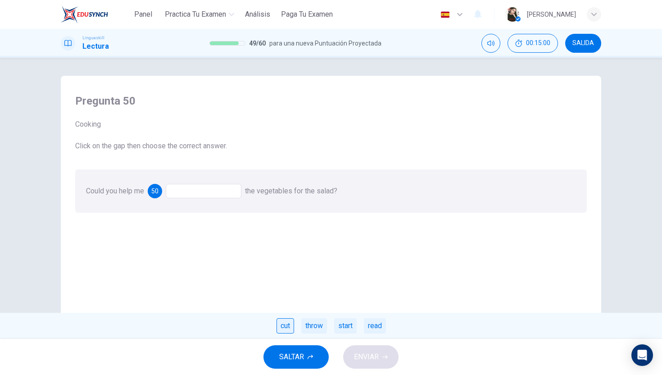
click at [292, 330] on div "cut" at bounding box center [286, 325] width 18 height 15
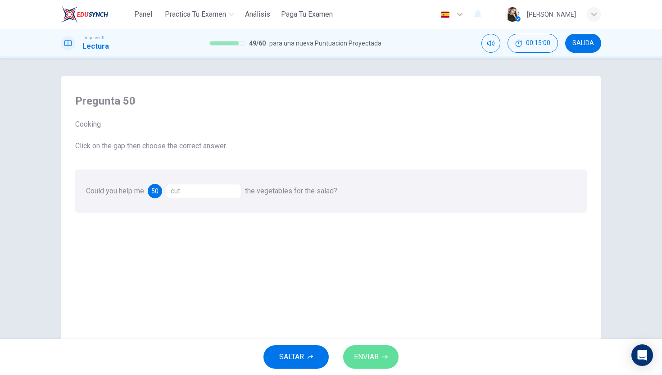
click at [365, 356] on span "ENVIAR" at bounding box center [366, 357] width 25 height 13
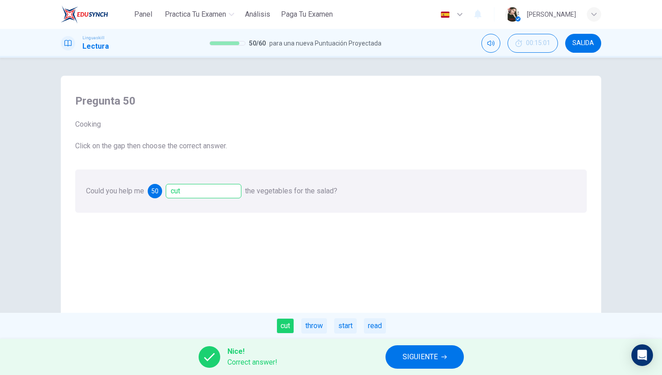
click at [415, 365] on button "SIGUIENTE" at bounding box center [425, 356] width 78 height 23
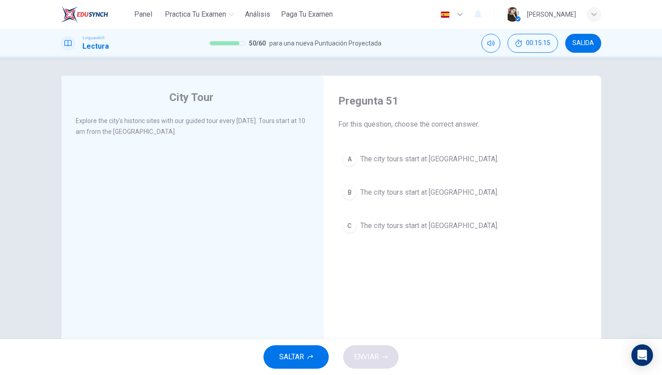
click at [437, 165] on button "A The city tours start at City Museum." at bounding box center [462, 159] width 249 height 23
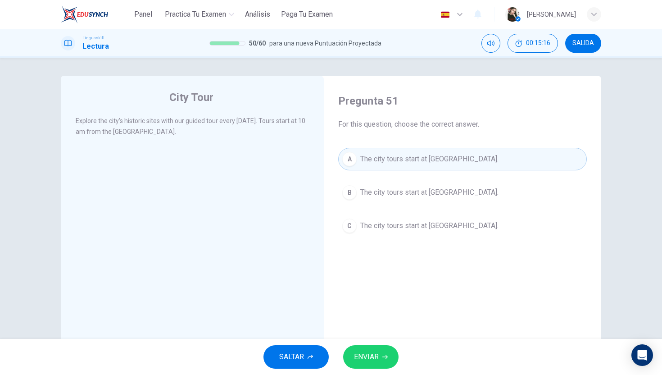
click at [376, 365] on button "ENVIAR" at bounding box center [370, 356] width 55 height 23
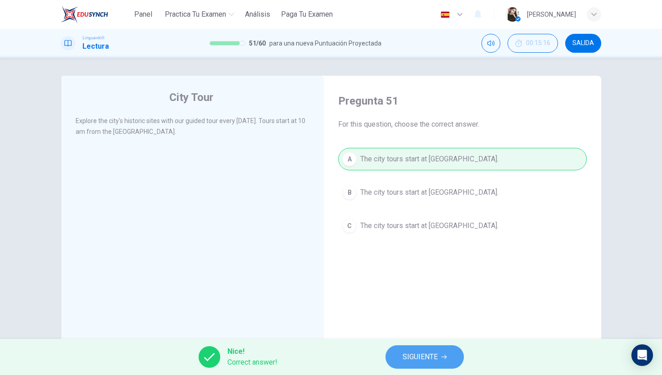
click at [409, 358] on span "SIGUIENTE" at bounding box center [420, 357] width 35 height 13
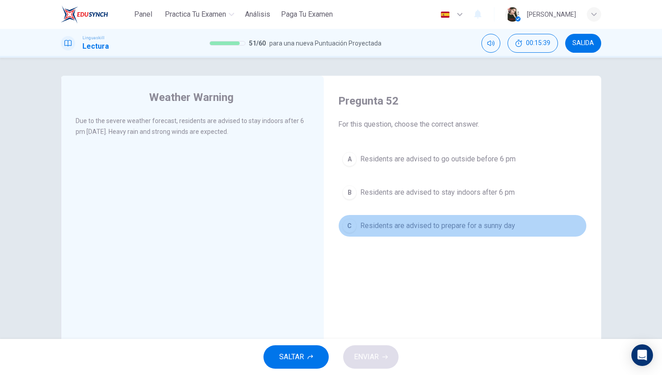
click at [354, 230] on div "C" at bounding box center [349, 226] width 14 height 14
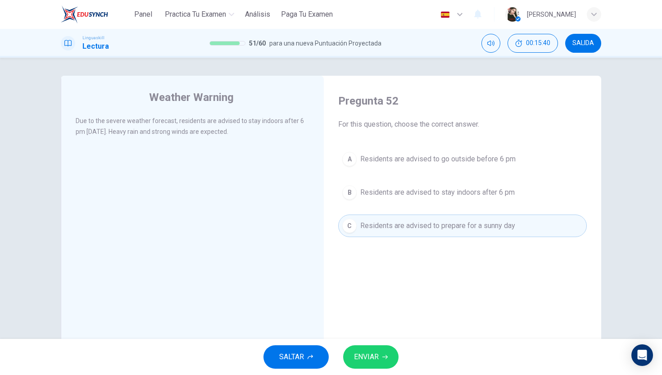
click at [365, 358] on span "ENVIAR" at bounding box center [366, 357] width 25 height 13
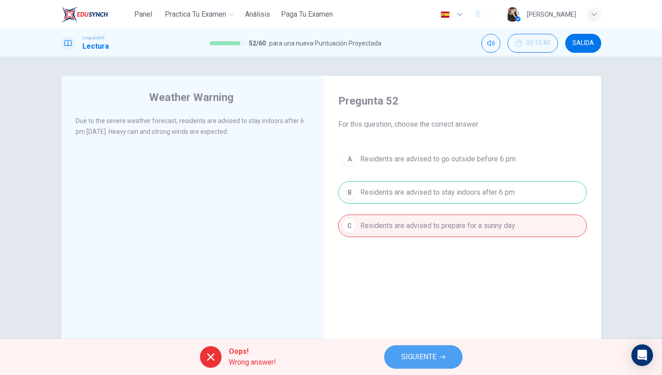
click at [425, 351] on span "SIGUIENTE" at bounding box center [419, 357] width 35 height 13
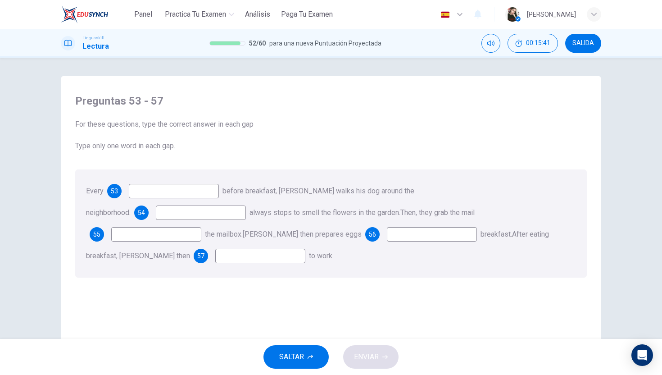
click at [183, 191] on input at bounding box center [174, 191] width 90 height 14
click at [182, 192] on input at bounding box center [174, 191] width 90 height 14
type input "morning"
click at [246, 205] on input at bounding box center [201, 212] width 90 height 14
type input "He"
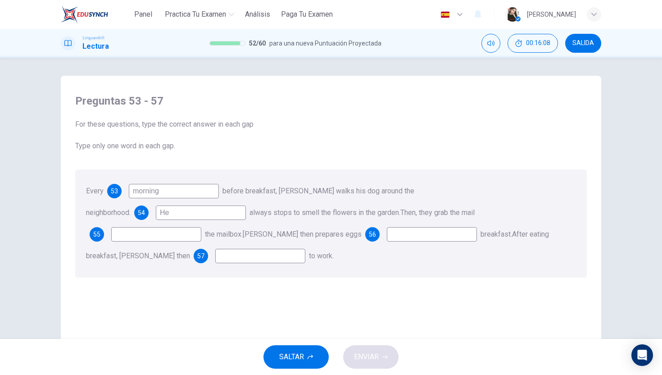
click at [201, 227] on input at bounding box center [156, 234] width 90 height 14
click at [387, 234] on input at bounding box center [432, 234] width 90 height 14
type input "for"
click at [306, 249] on input at bounding box center [260, 256] width 90 height 14
type input "goes"
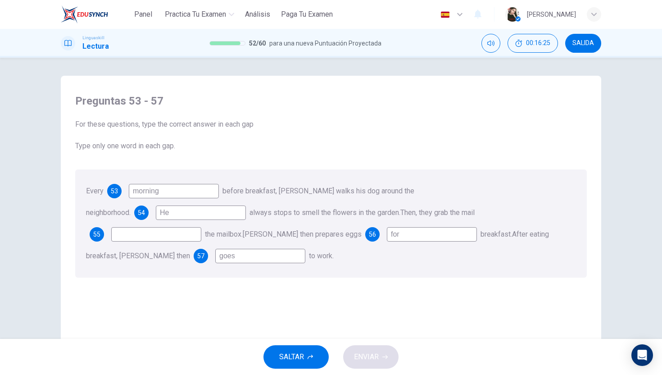
click at [201, 227] on input at bounding box center [156, 234] width 90 height 14
type input "up"
click at [366, 358] on span "ENVIAR" at bounding box center [366, 357] width 25 height 13
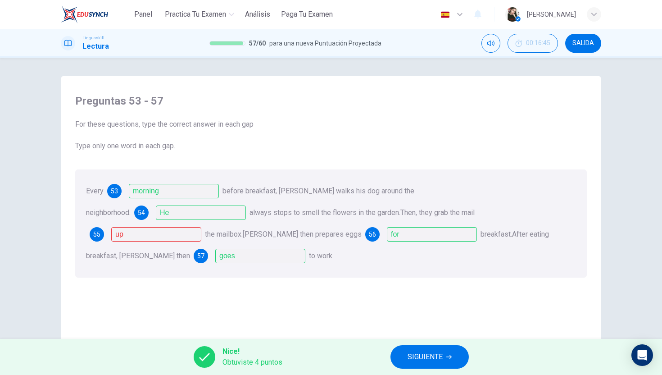
click at [422, 364] on button "SIGUIENTE" at bounding box center [430, 356] width 78 height 23
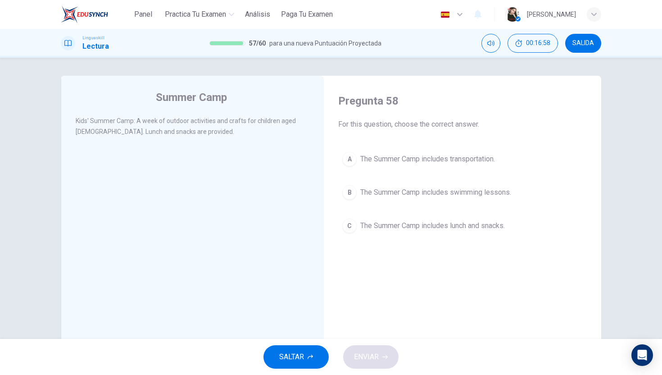
click at [362, 230] on span "The Summer Camp includes lunch and snacks." at bounding box center [433, 225] width 145 height 11
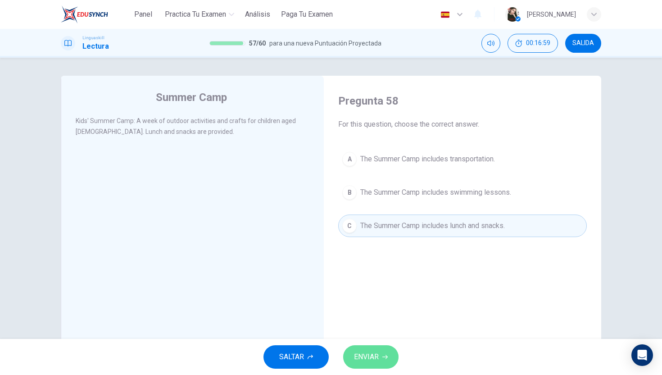
click at [371, 356] on span "ENVIAR" at bounding box center [366, 357] width 25 height 13
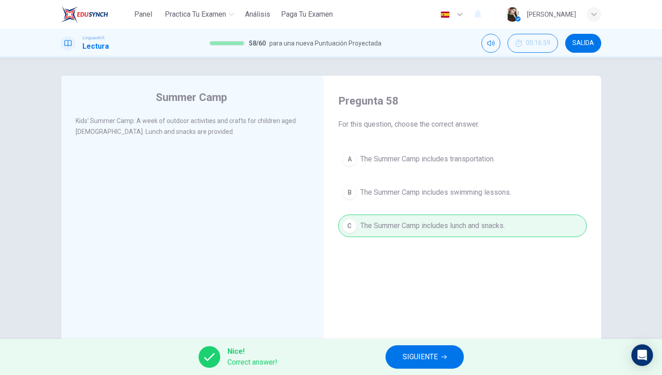
click at [400, 356] on button "SIGUIENTE" at bounding box center [425, 356] width 78 height 23
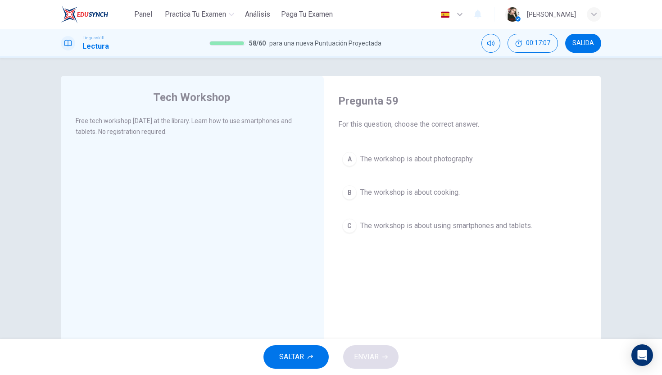
click at [361, 222] on span "The workshop is about using smartphones and tablets." at bounding box center [447, 225] width 172 height 11
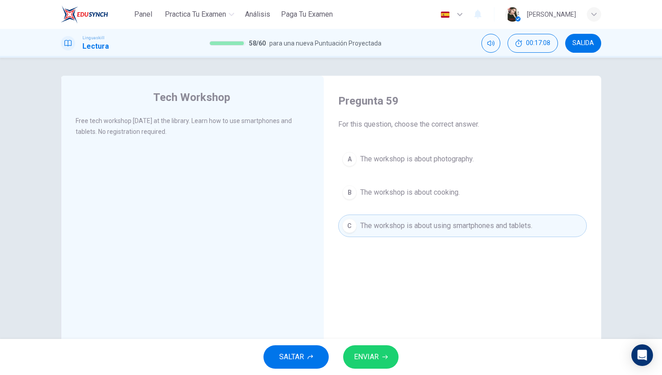
click at [388, 345] on button "ENVIAR" at bounding box center [370, 356] width 55 height 23
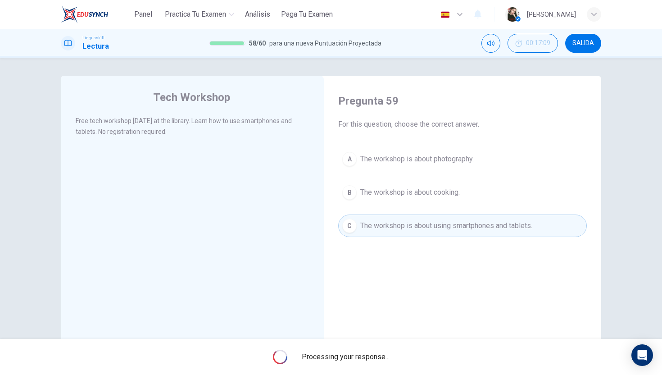
click at [379, 355] on span "Processing your response..." at bounding box center [346, 356] width 88 height 11
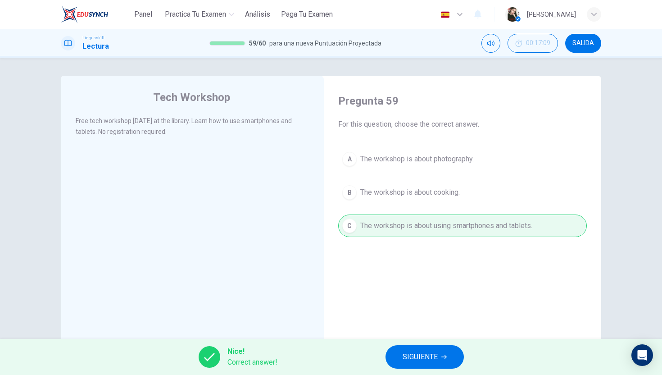
click at [403, 354] on span "SIGUIENTE" at bounding box center [420, 357] width 35 height 13
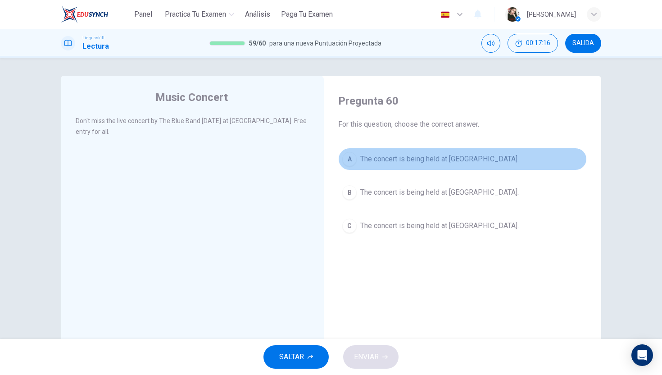
click at [355, 159] on div "A" at bounding box center [349, 159] width 14 height 14
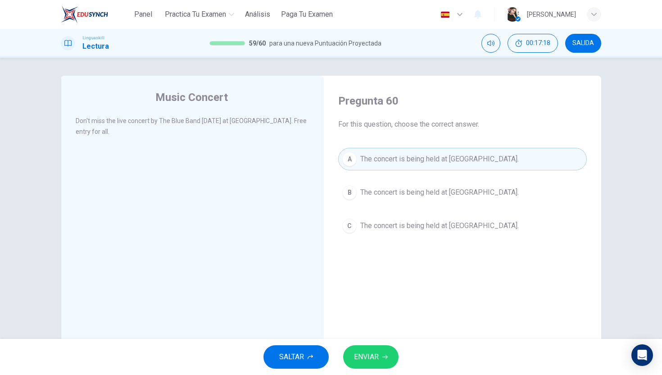
click at [370, 363] on button "ENVIAR" at bounding box center [370, 356] width 55 height 23
